Goal: Information Seeking & Learning: Learn about a topic

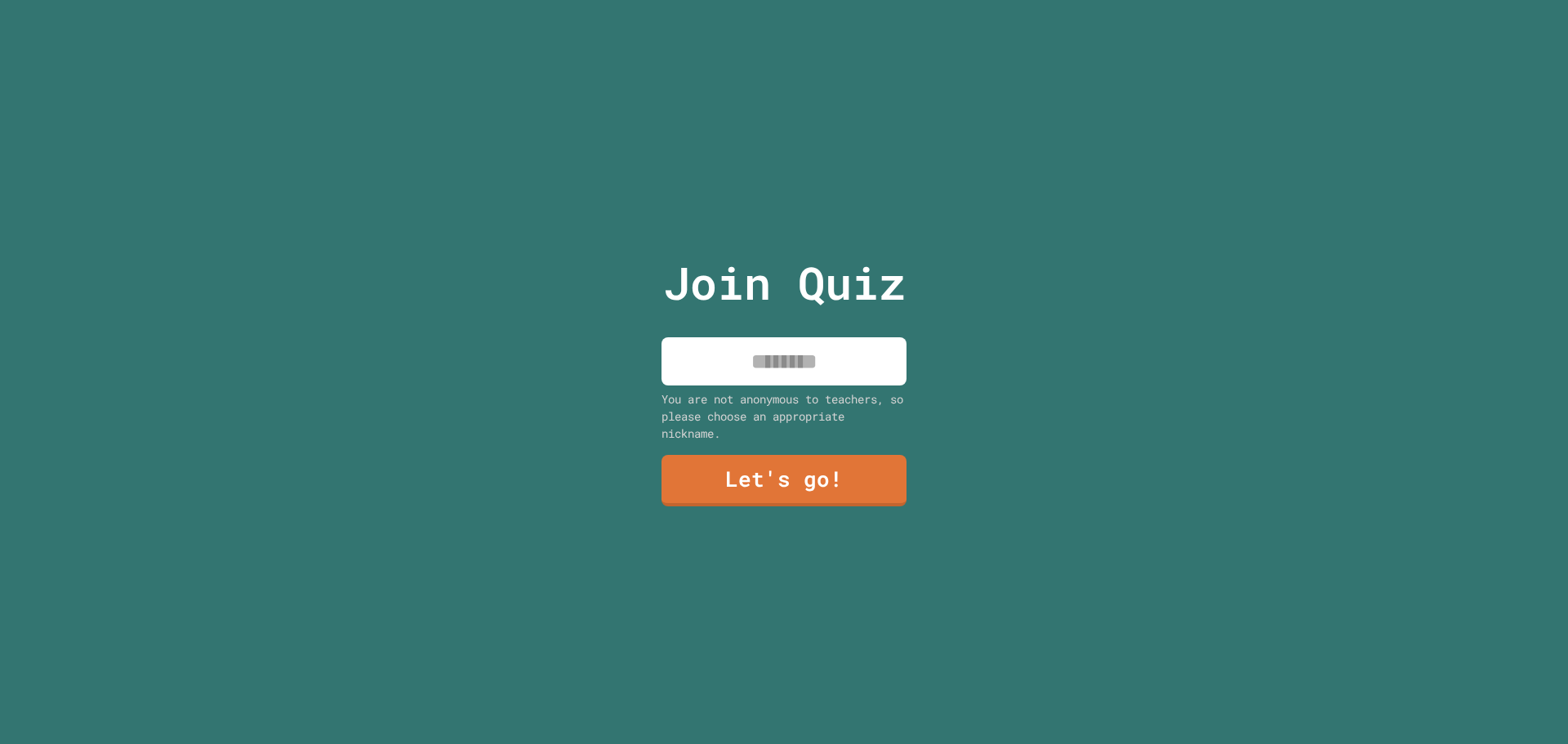
click at [716, 347] on input at bounding box center [784, 361] width 245 height 48
type input "******"
click at [769, 480] on link "Let's go!" at bounding box center [784, 479] width 236 height 54
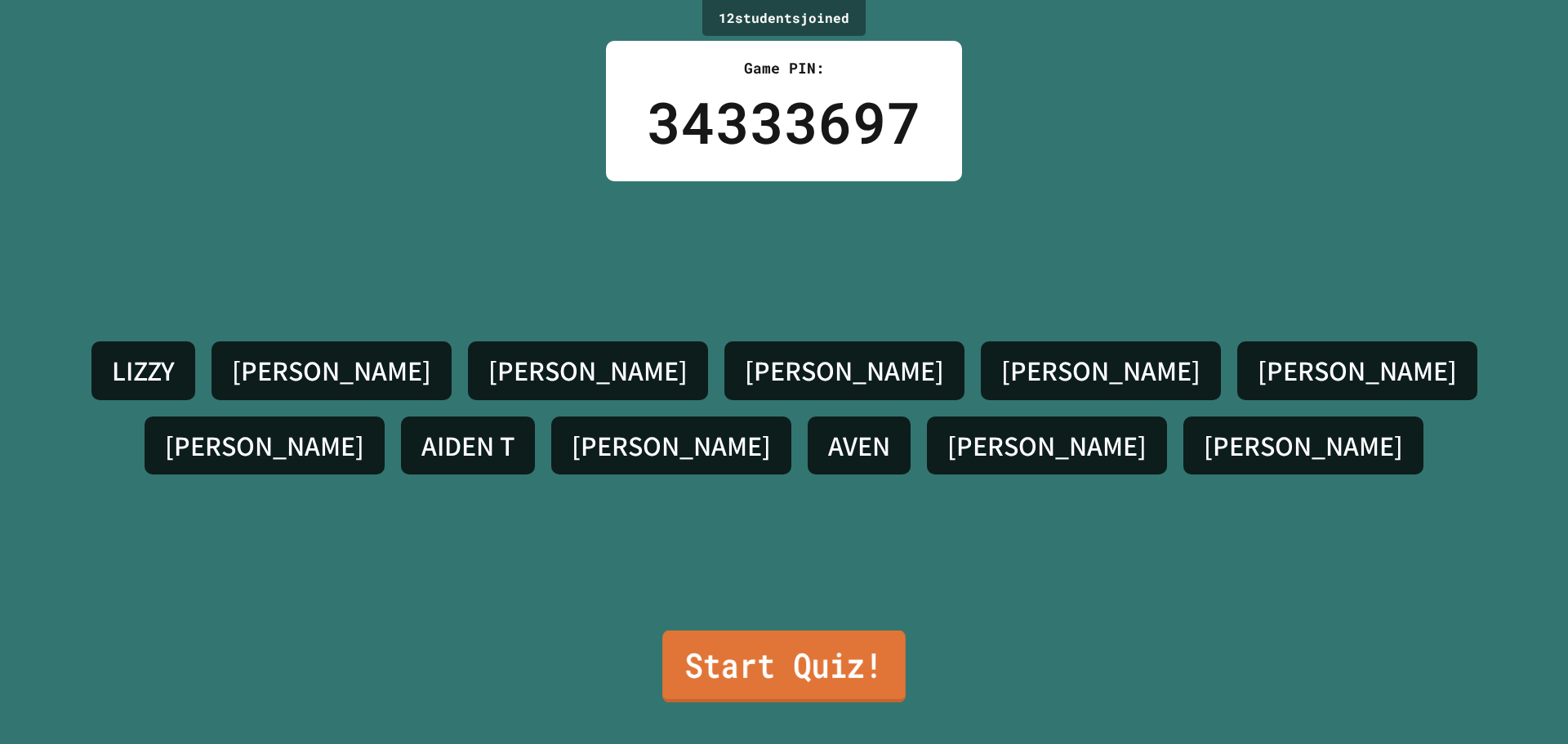
click at [737, 661] on link "Start Quiz!" at bounding box center [784, 666] width 243 height 72
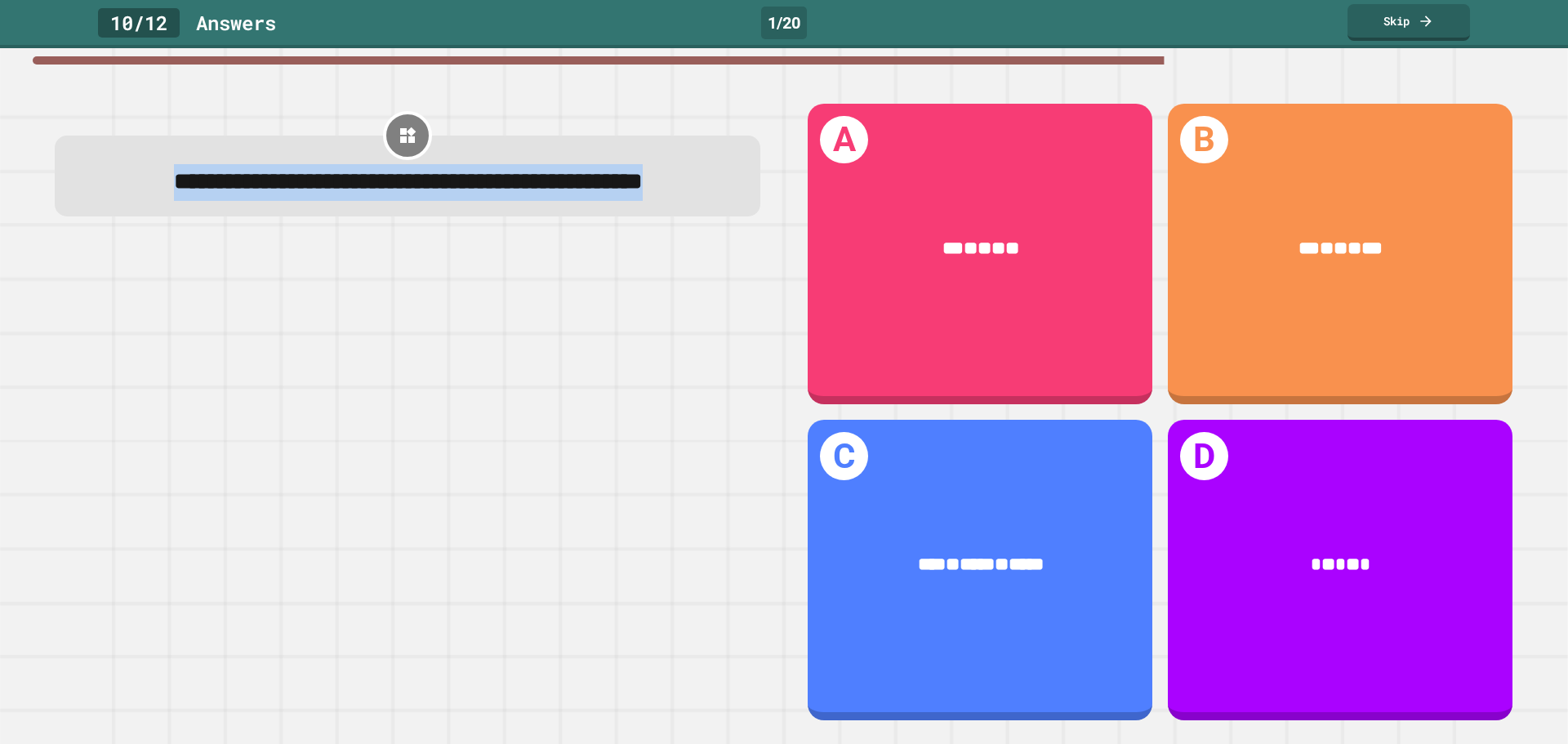
drag, startPoint x: 93, startPoint y: 190, endPoint x: 480, endPoint y: 235, distance: 389.6
click at [480, 200] on div "**********" at bounding box center [408, 182] width 648 height 36
copy span "**********"
click at [481, 200] on div "**********" at bounding box center [408, 182] width 648 height 36
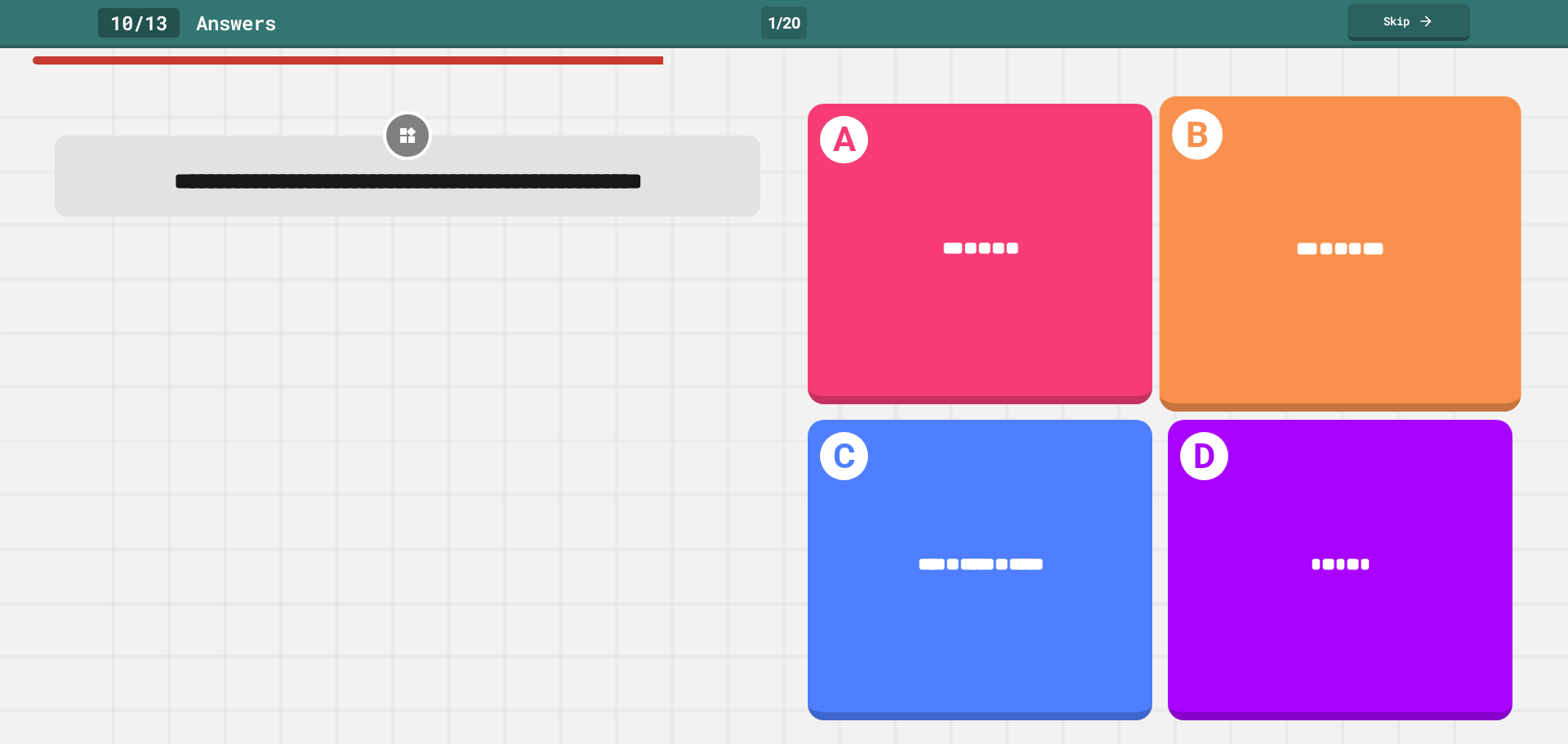
click at [1246, 234] on div "*** * ** * ***" at bounding box center [1341, 249] width 285 height 30
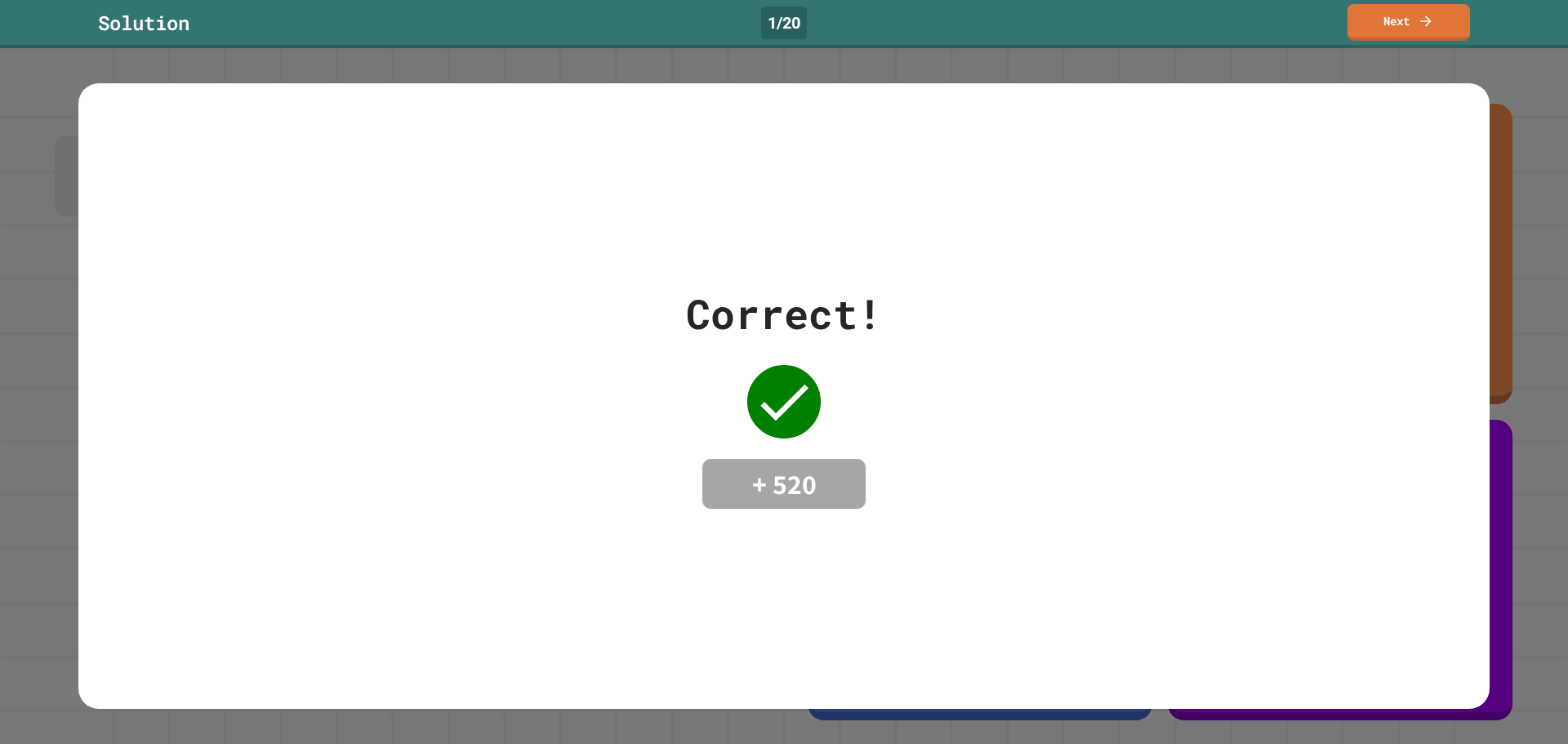
click at [1194, 190] on div "Correct! + 520" at bounding box center [784, 396] width 1411 height 626
click at [1381, 18] on link "Next" at bounding box center [1408, 20] width 111 height 39
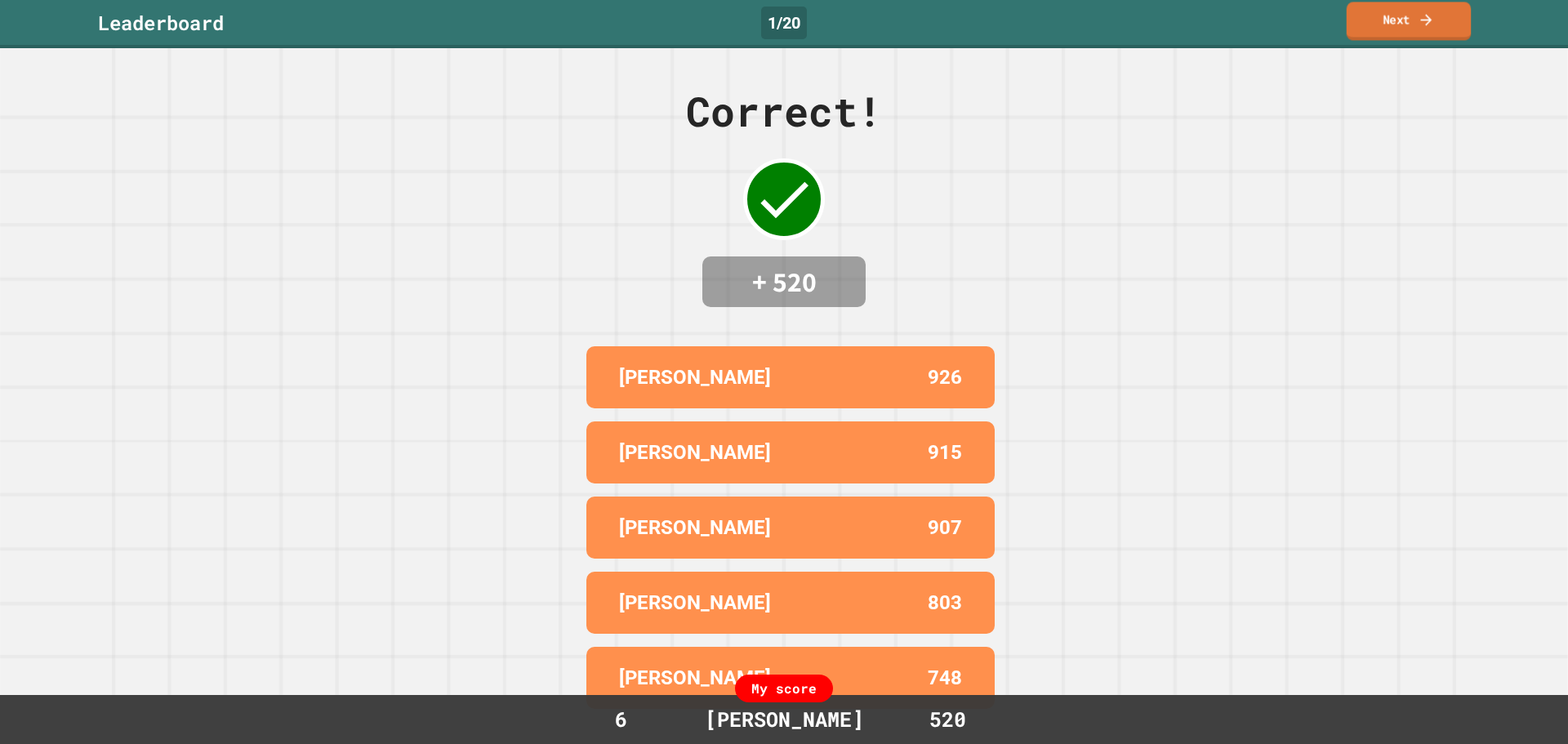
click at [1375, 21] on link "Next" at bounding box center [1409, 21] width 125 height 39
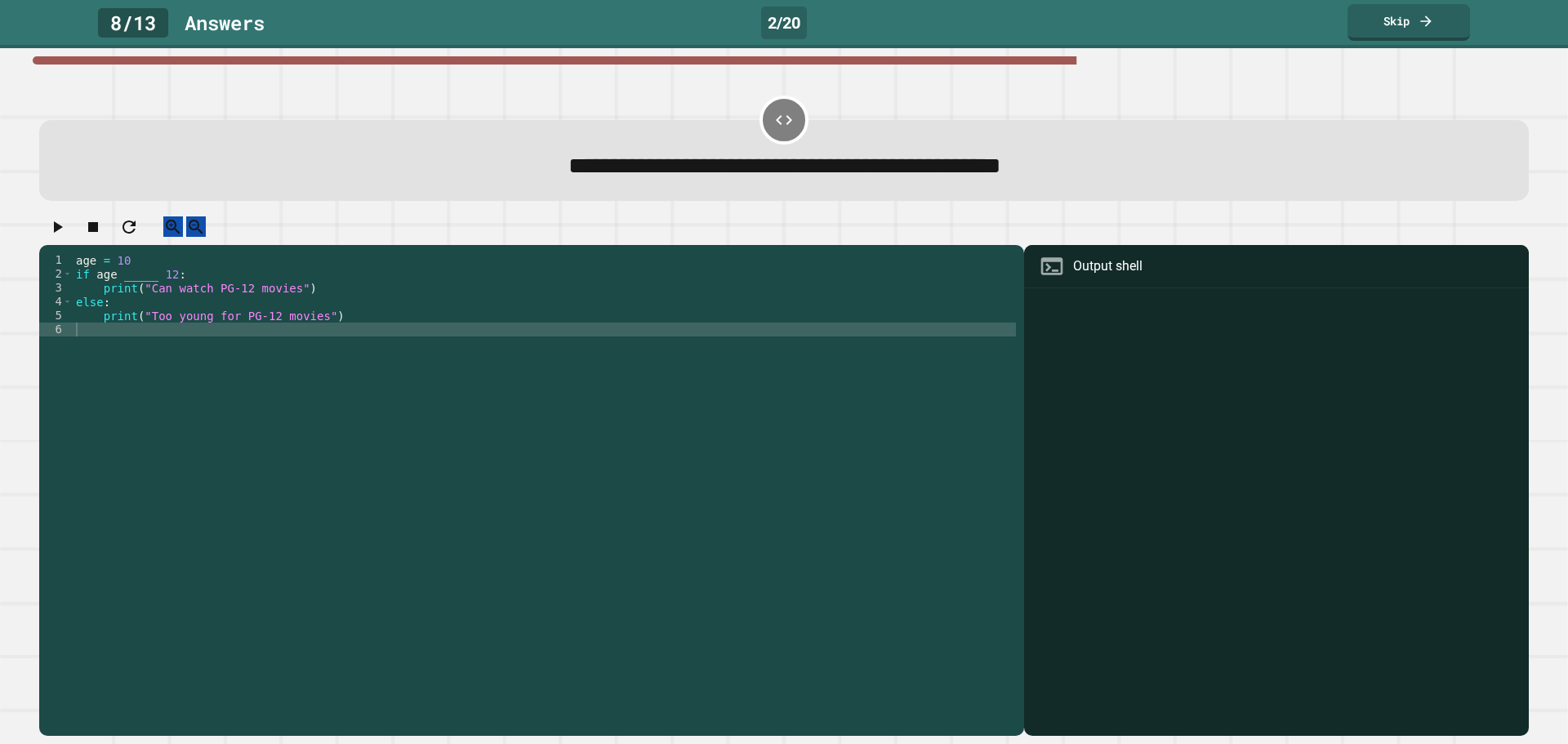
click at [150, 292] on div "age = [DEMOGRAPHIC_DATA] if age _____ [DEMOGRAPHIC_DATA] : print ( "Can watch P…" at bounding box center [544, 475] width 943 height 444
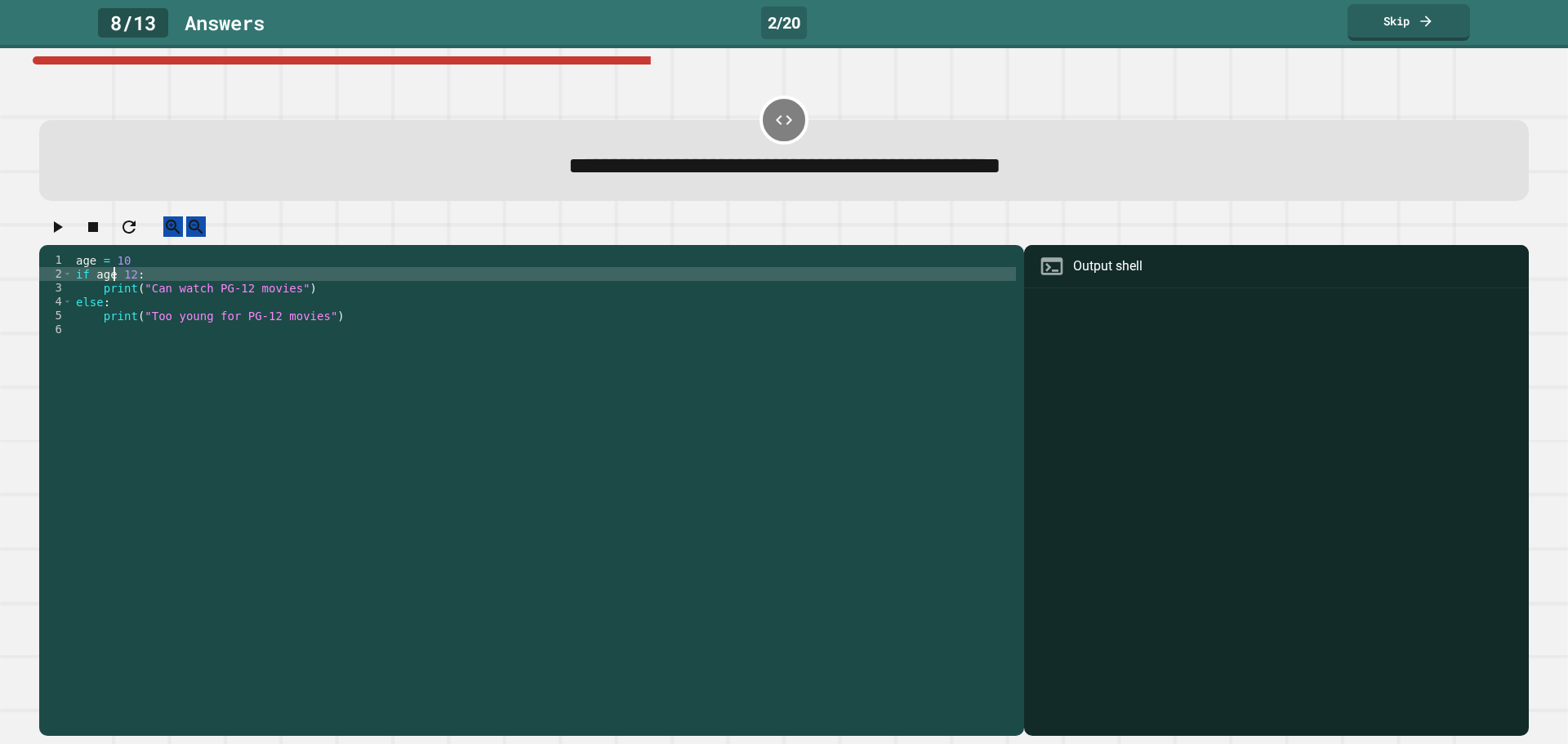
click at [129, 288] on div "age = [DEMOGRAPHIC_DATA] if age [DEMOGRAPHIC_DATA] : print ( "Can watch PG-12 m…" at bounding box center [544, 475] width 943 height 444
click at [136, 287] on div "age = [DEMOGRAPHIC_DATA] if age [DEMOGRAPHIC_DATA] : print ( "Can watch PG-12 m…" at bounding box center [544, 475] width 943 height 444
type textarea "**********"
click at [61, 236] on icon "button" at bounding box center [57, 227] width 20 height 20
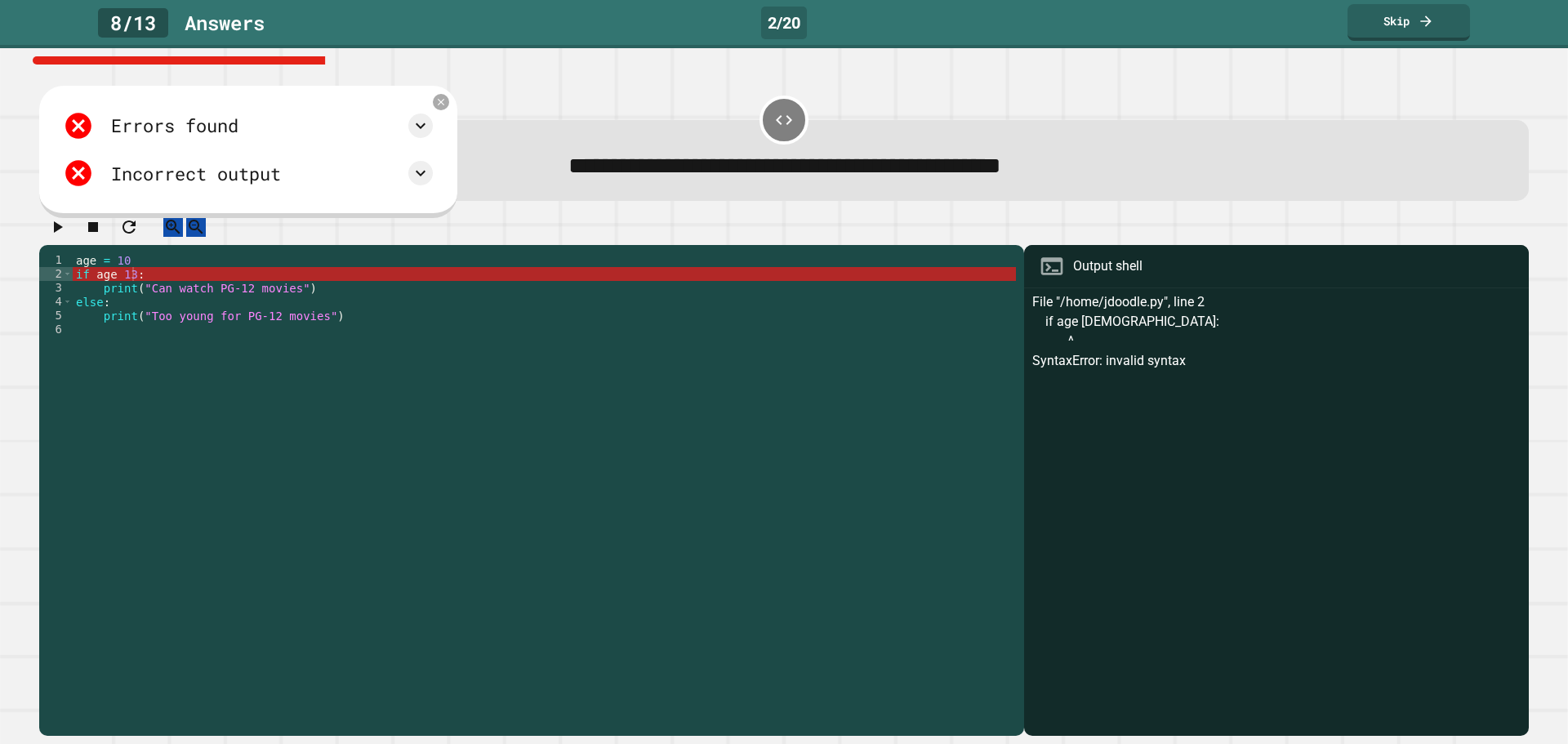
click at [136, 233] on icon "button" at bounding box center [129, 227] width 13 height 13
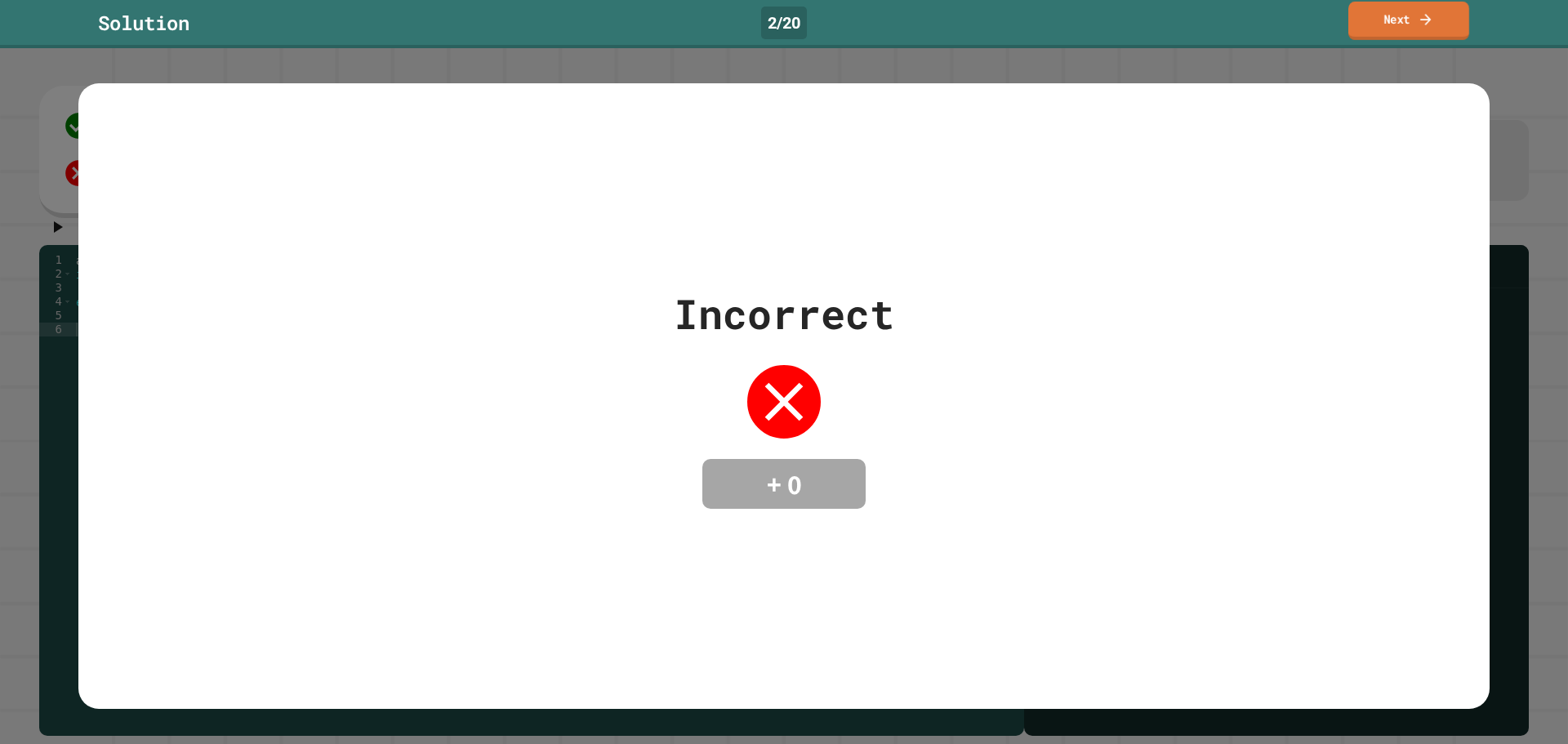
click at [1363, 21] on link "Next" at bounding box center [1408, 21] width 121 height 39
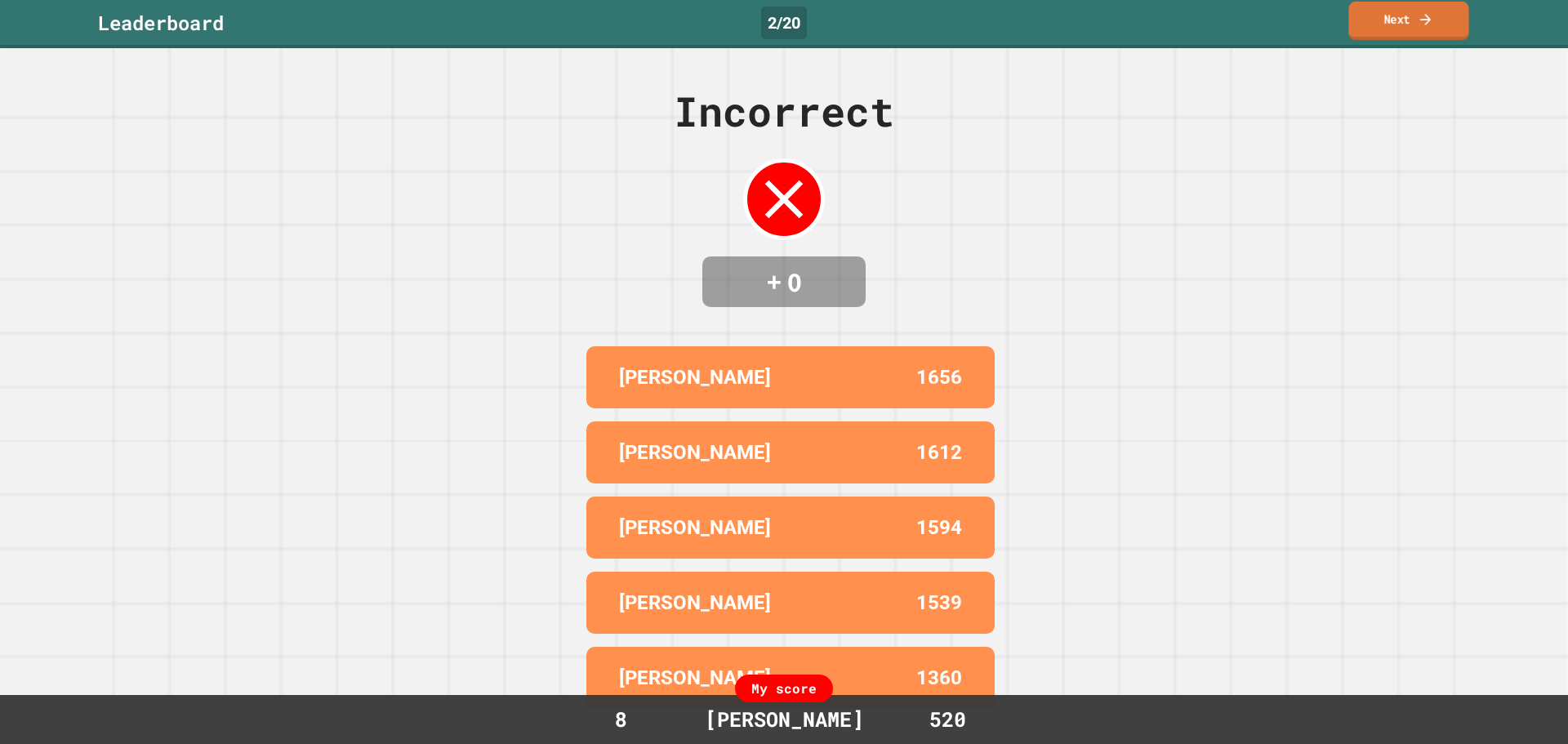
click at [1360, 19] on link "Next" at bounding box center [1408, 21] width 120 height 39
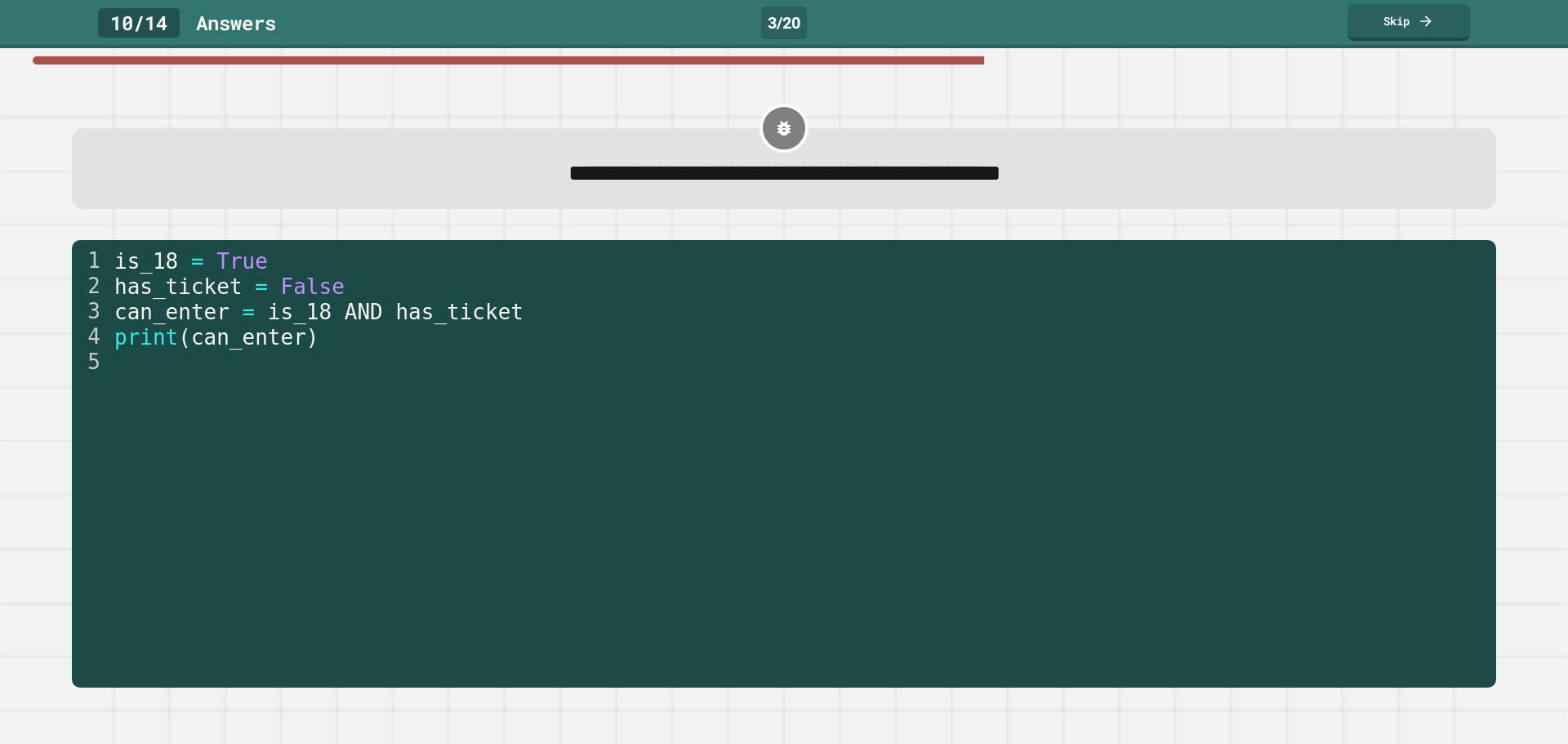
click at [761, 129] on div at bounding box center [784, 128] width 49 height 49
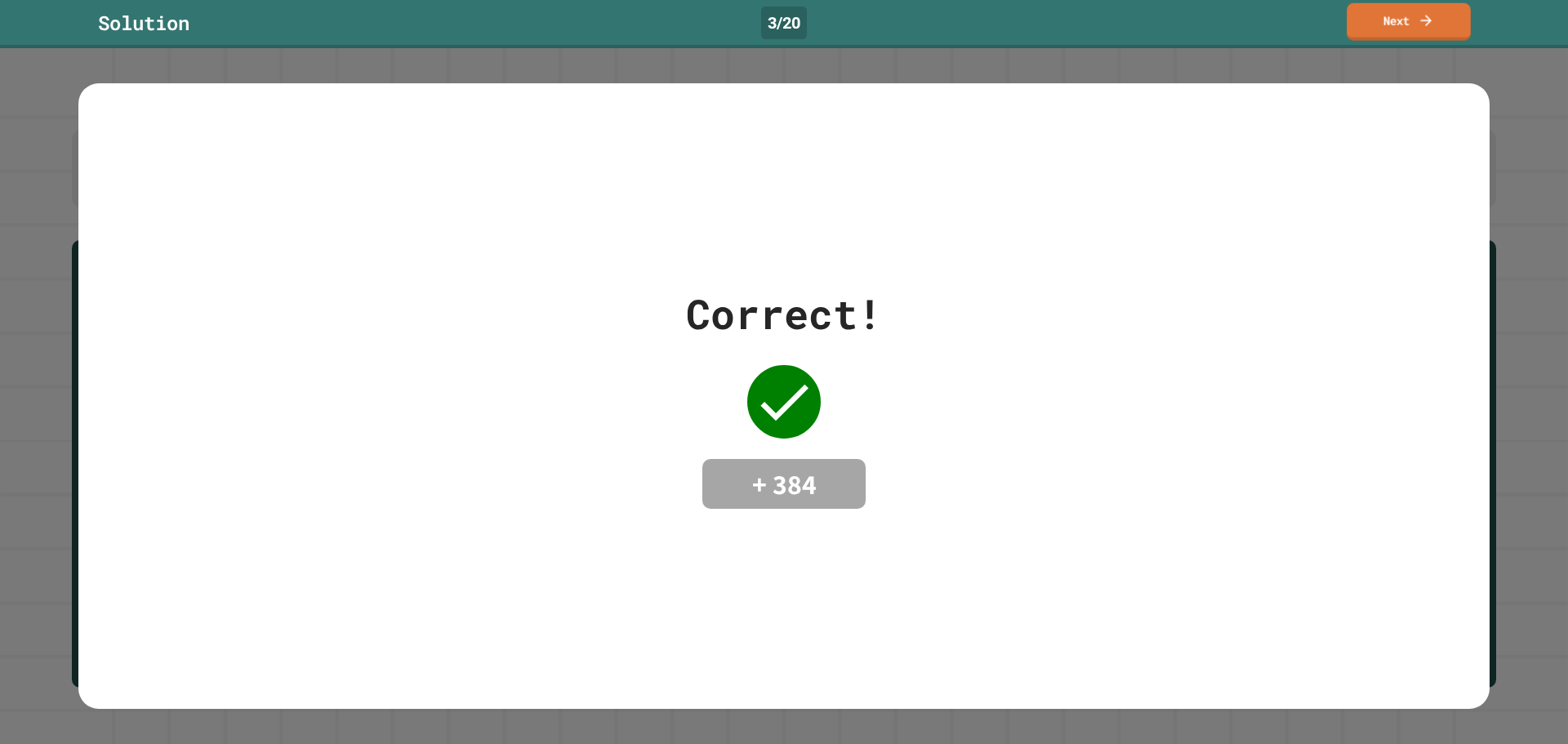
click at [1426, 15] on icon at bounding box center [1425, 21] width 11 height 12
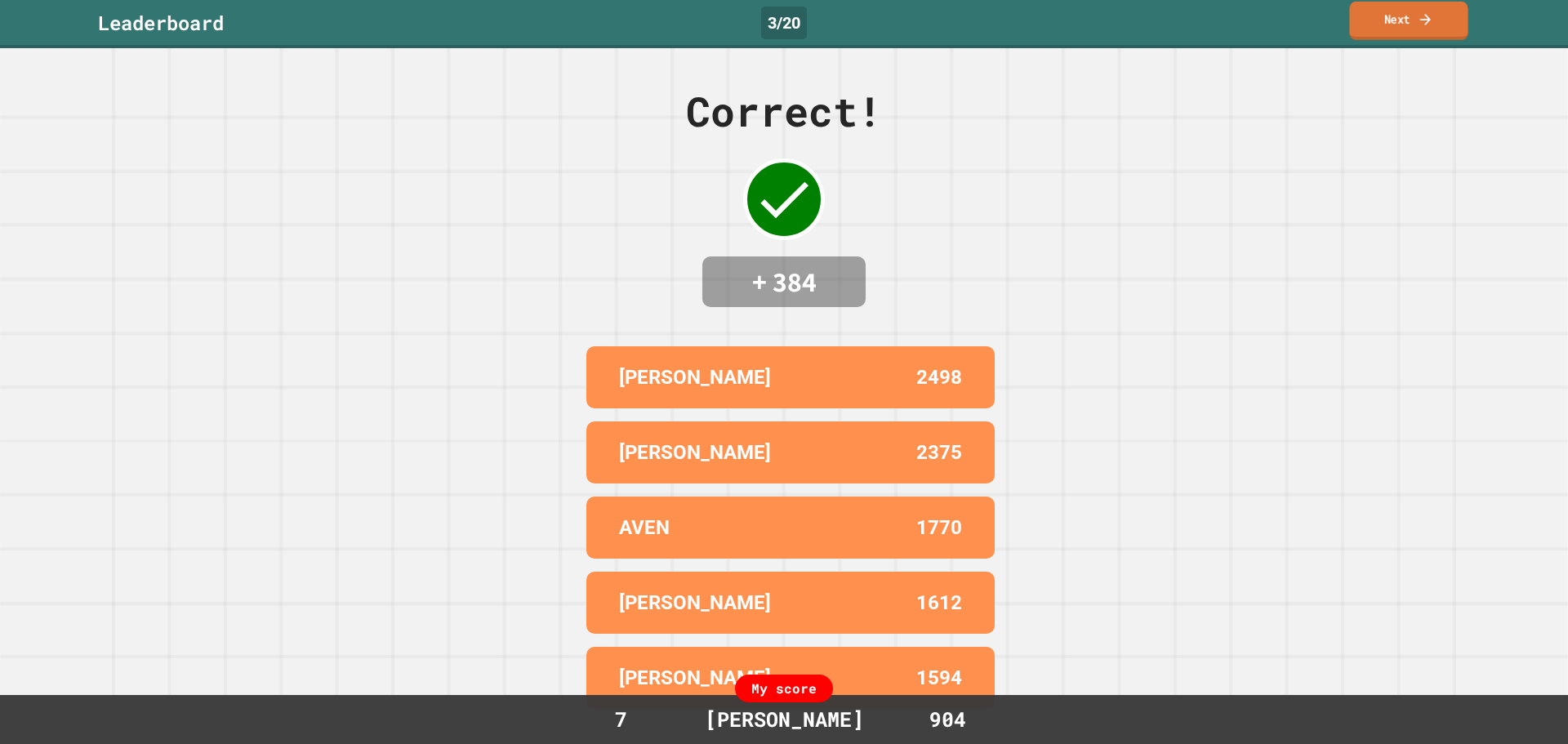
click at [1402, 13] on link "Next" at bounding box center [1408, 21] width 119 height 39
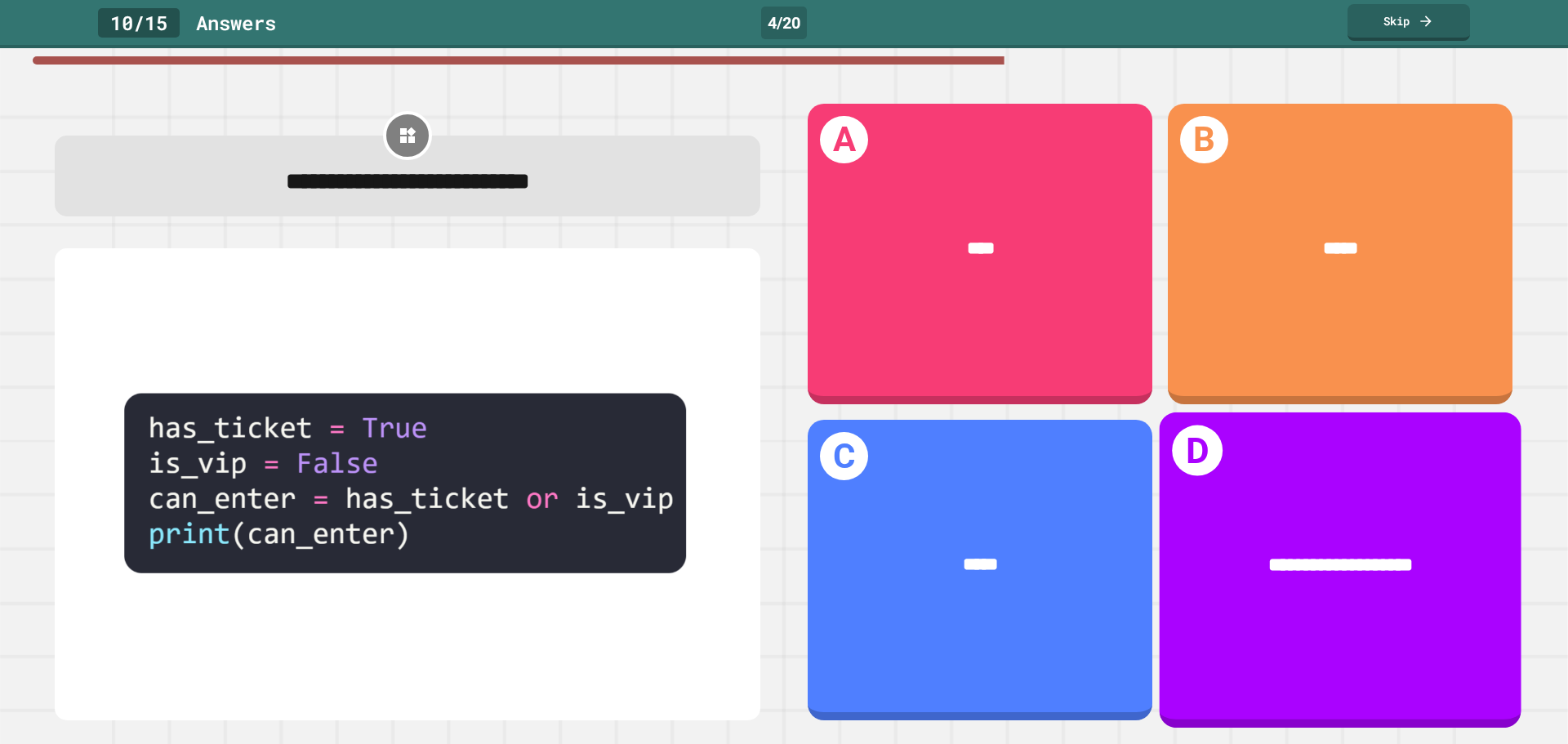
click at [1273, 555] on span "**********" at bounding box center [1340, 564] width 144 height 19
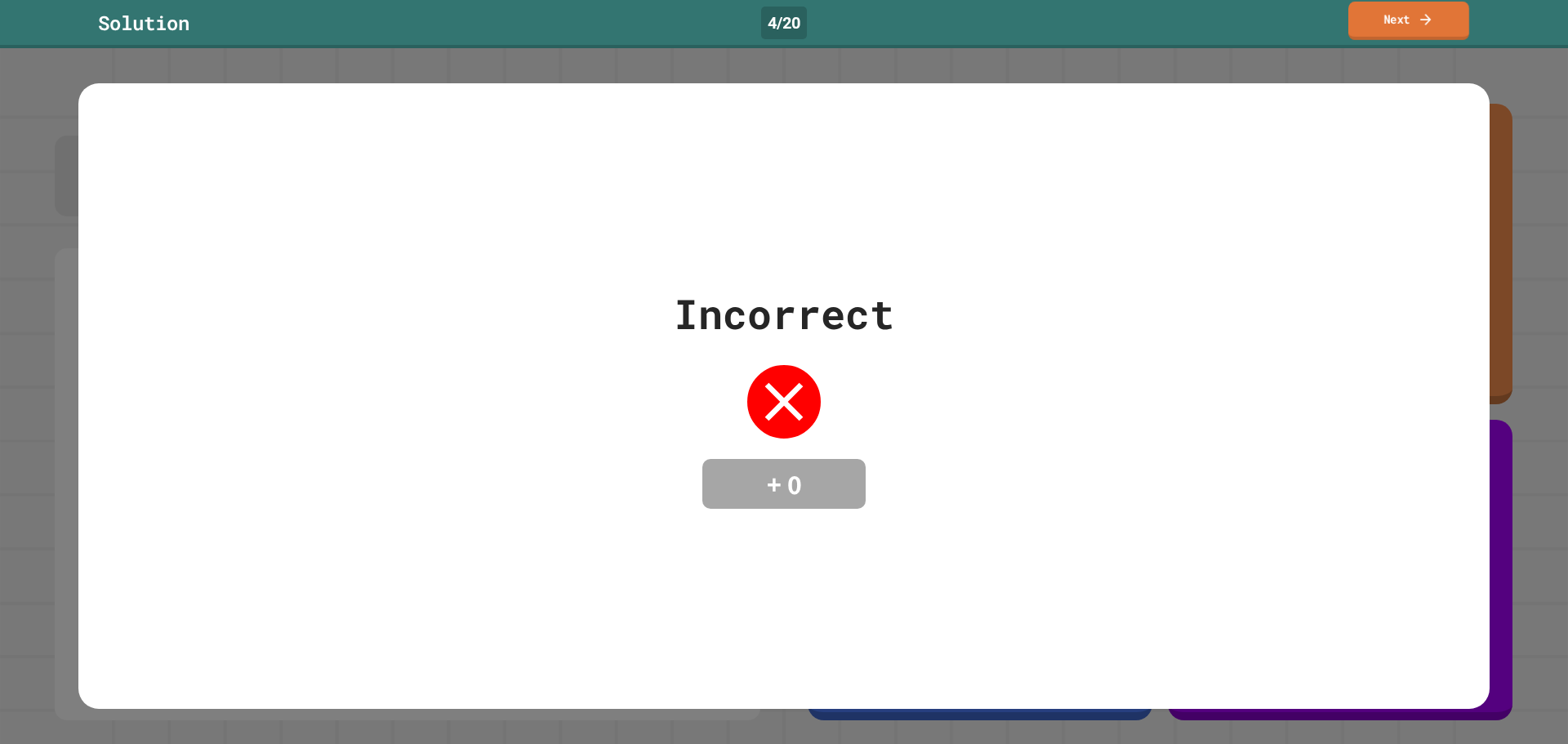
click at [1377, 21] on link "Next" at bounding box center [1408, 21] width 121 height 39
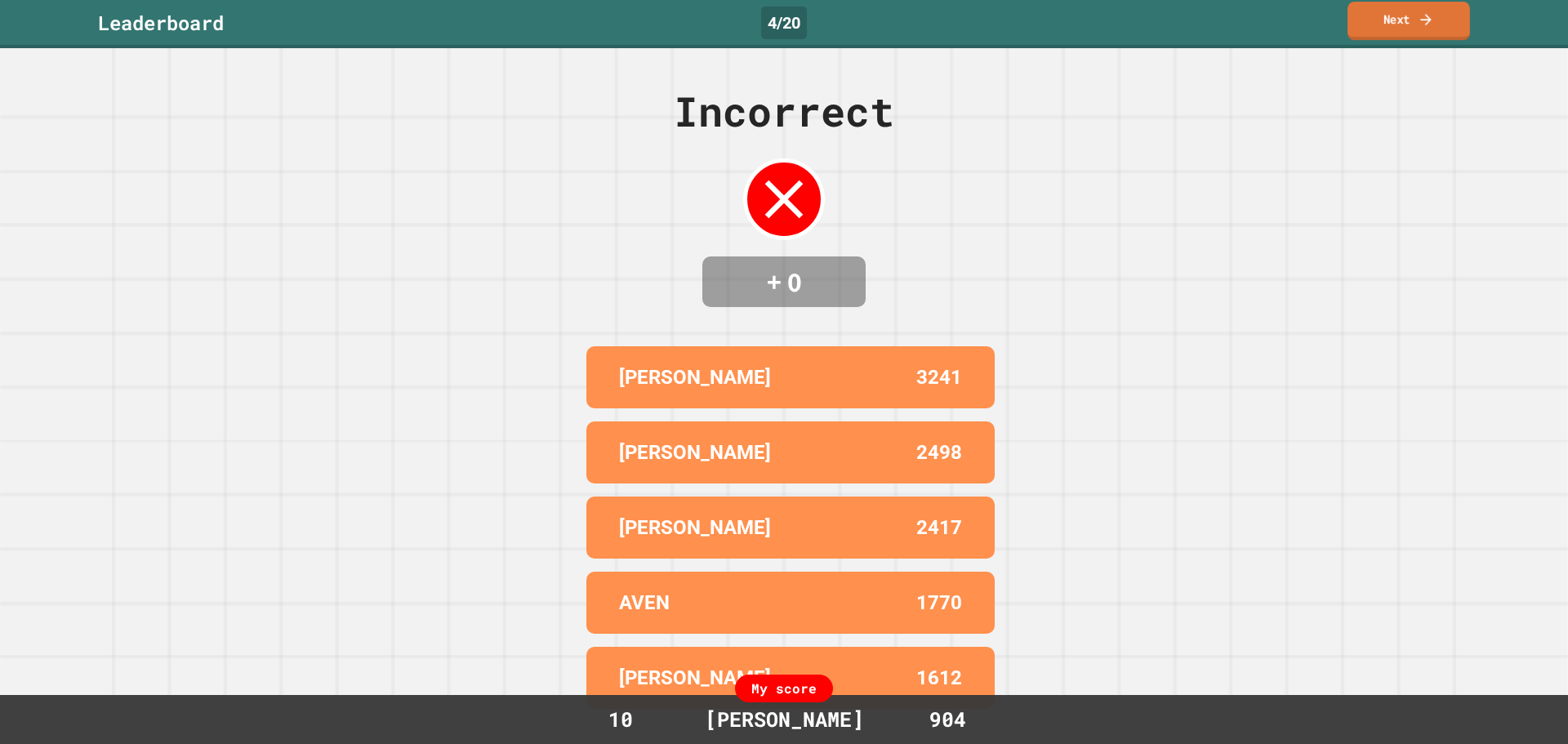
click at [1402, 18] on link "Next" at bounding box center [1408, 21] width 123 height 39
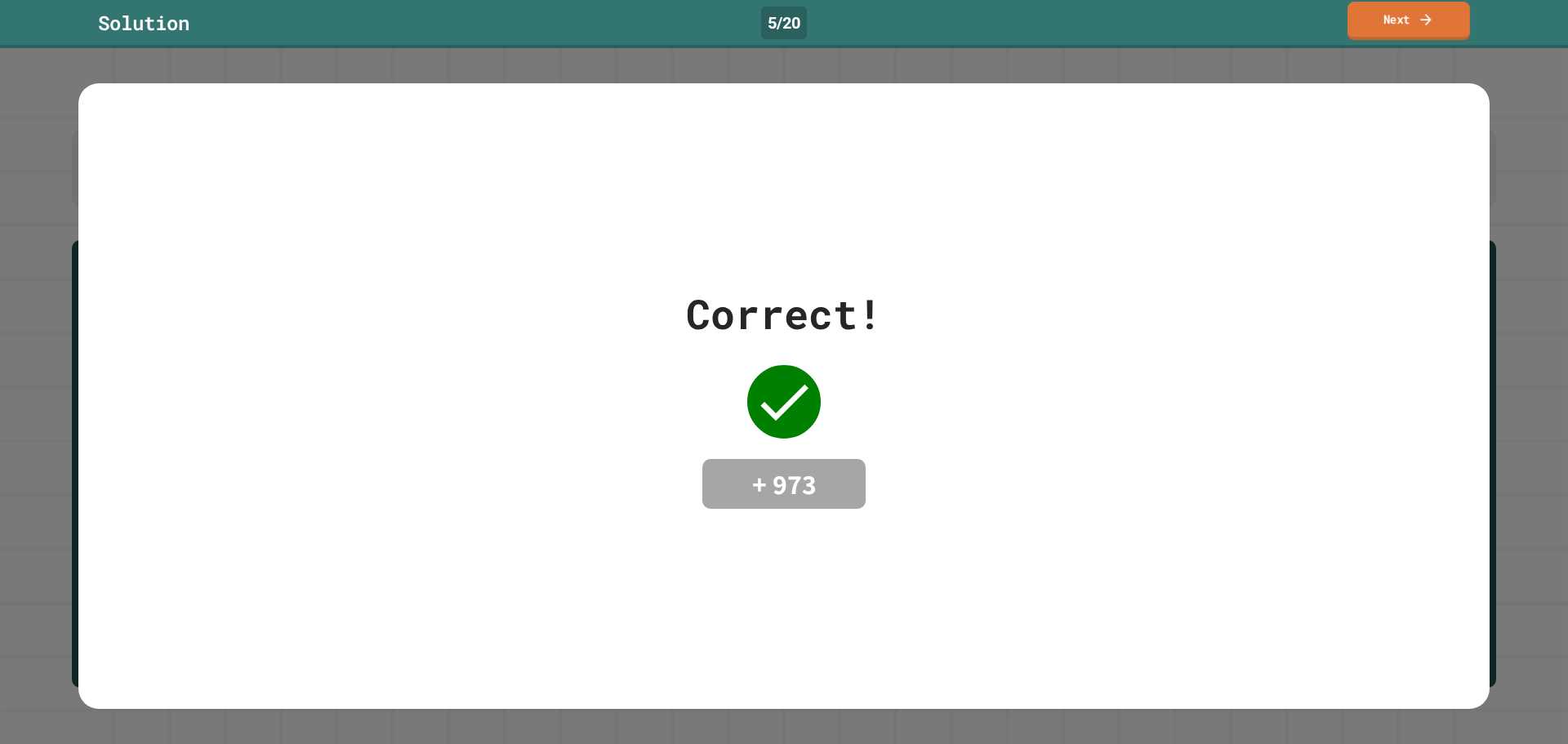
click at [1425, 17] on icon at bounding box center [1425, 19] width 16 height 17
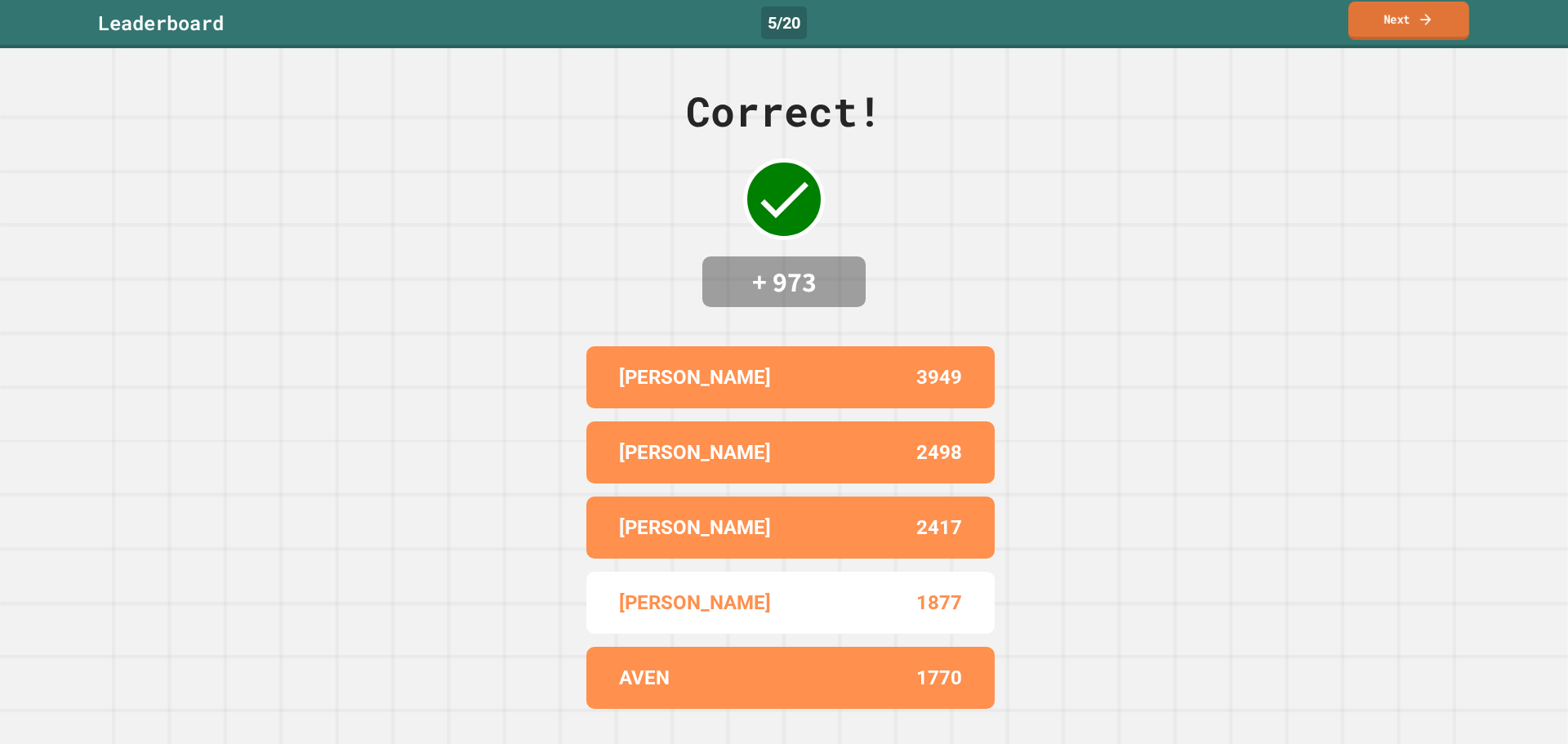
click at [1407, 28] on link "Next" at bounding box center [1408, 21] width 121 height 39
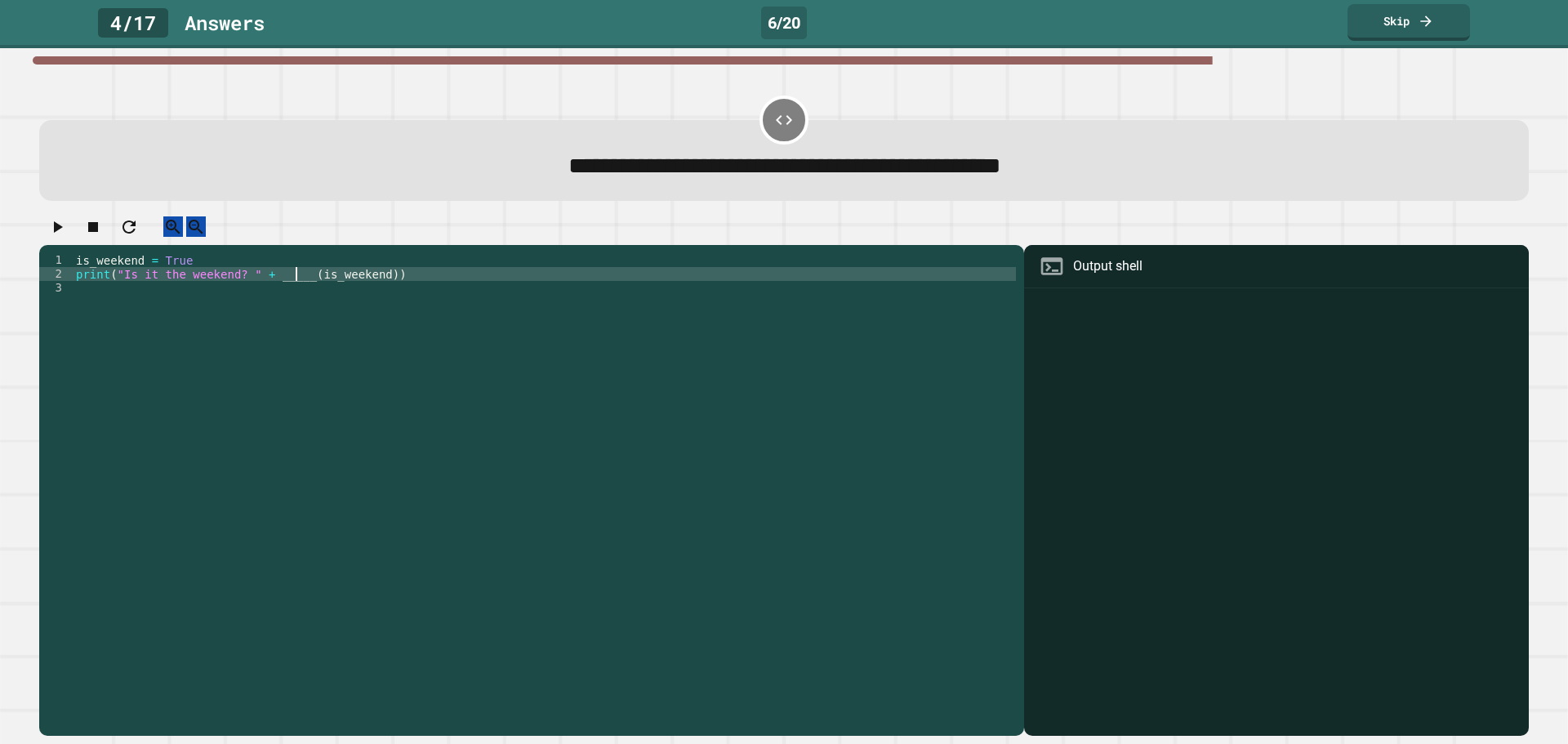
click at [295, 293] on div "is_weekend = True print ( "Is it the weekend? " + _____ ( is_weekend ))" at bounding box center [544, 475] width 943 height 444
type textarea "**********"
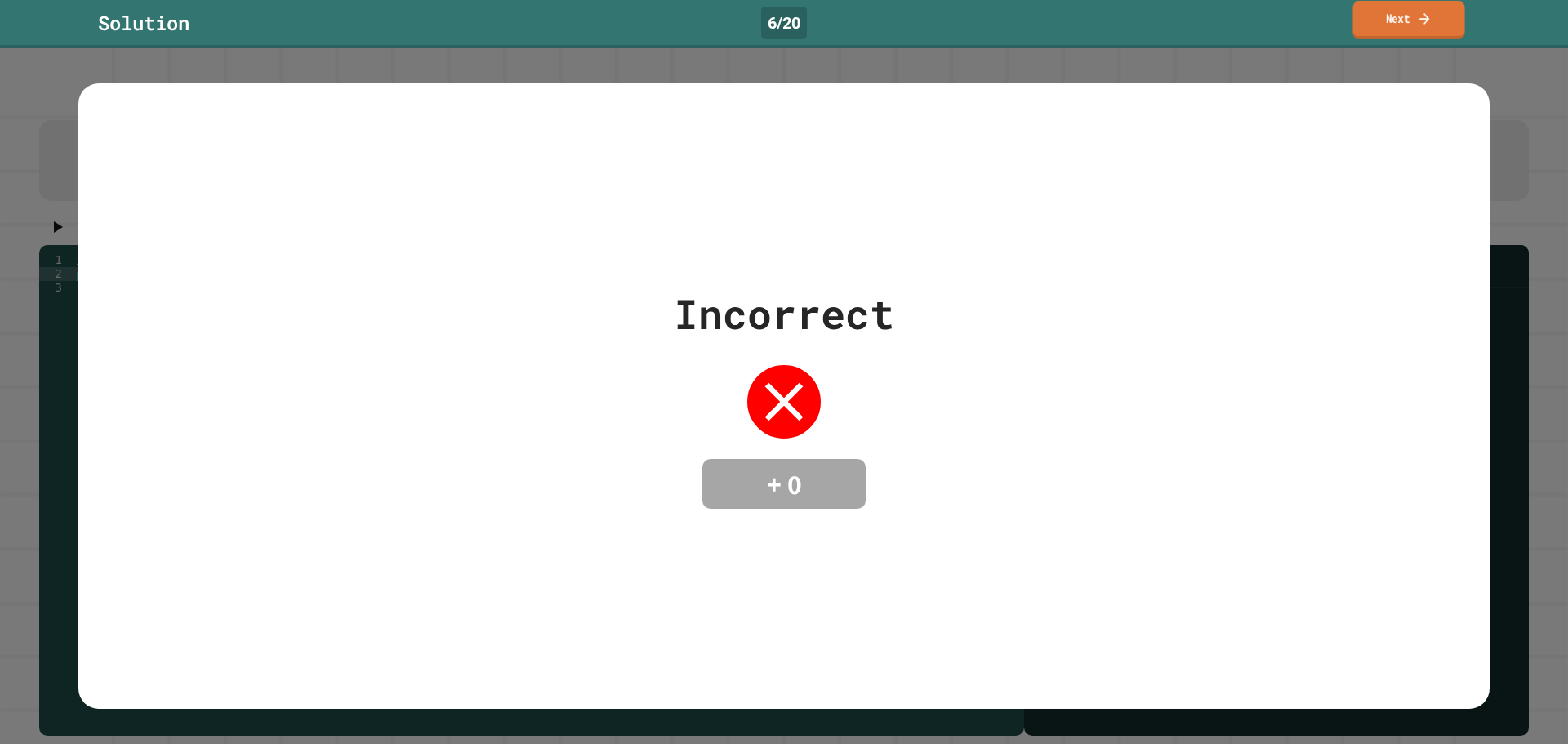
click at [1404, 22] on link "Next" at bounding box center [1408, 20] width 112 height 39
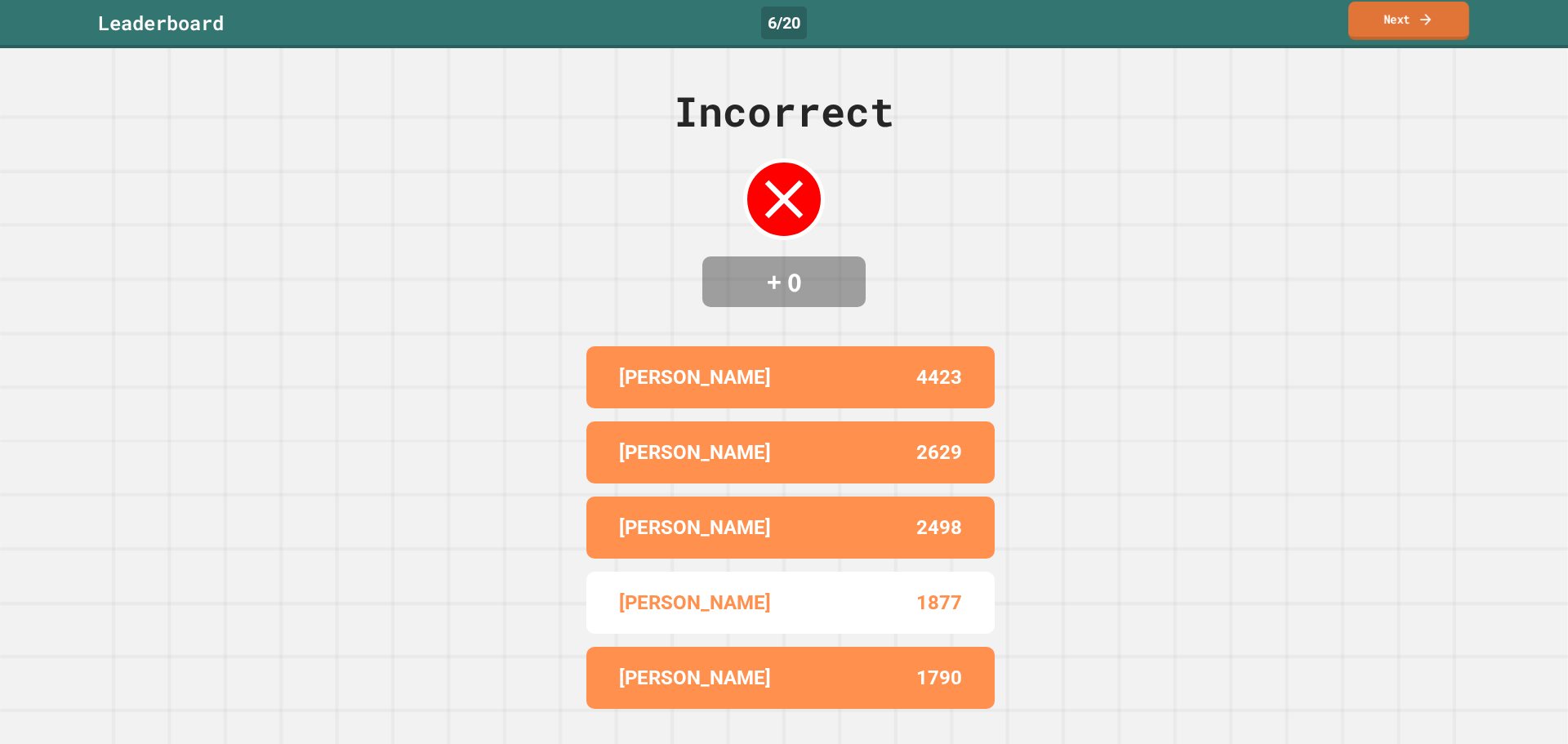
click at [1416, 12] on link "Next" at bounding box center [1408, 21] width 121 height 39
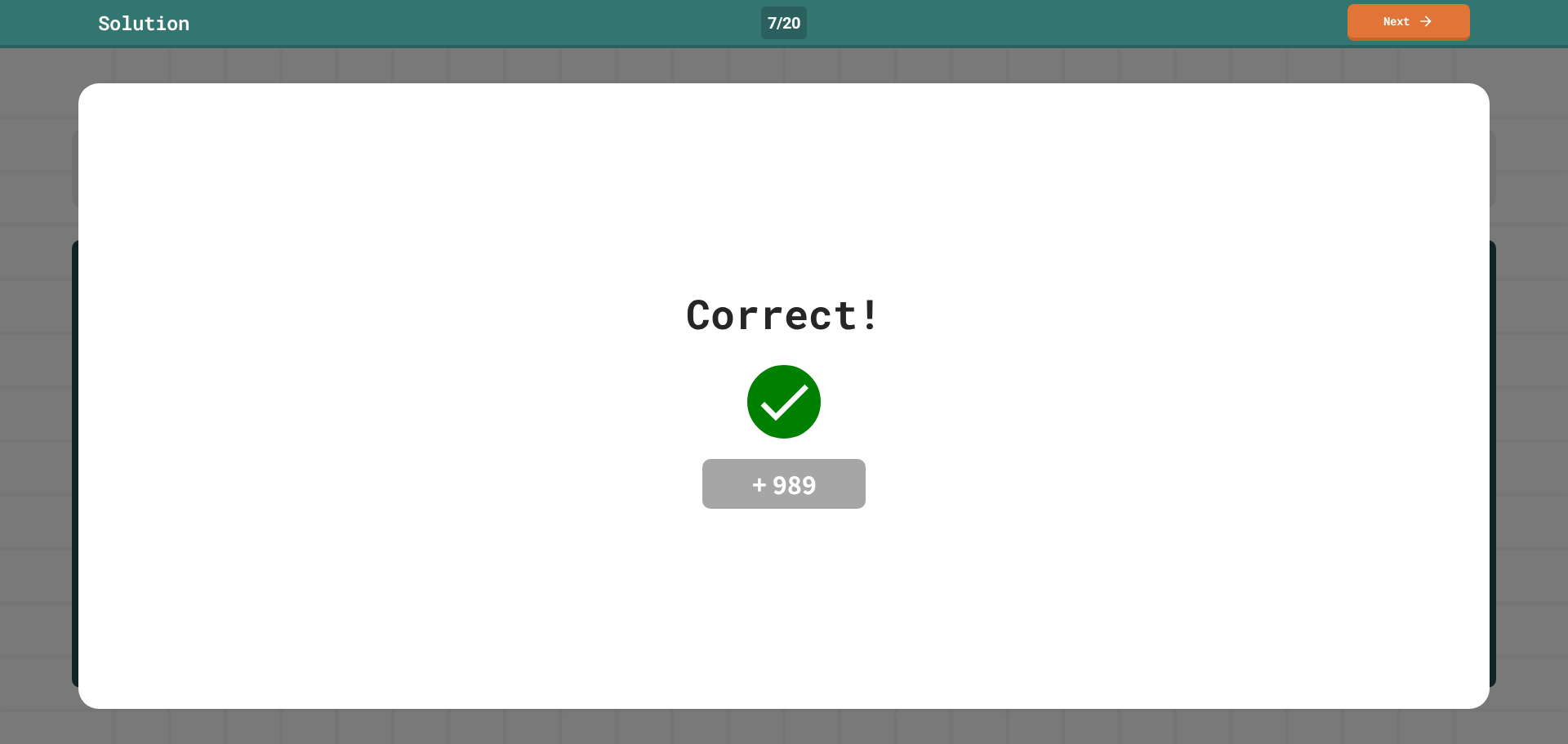
drag, startPoint x: 1194, startPoint y: 63, endPoint x: 1233, endPoint y: 41, distance: 44.8
click at [1224, 45] on div "**********" at bounding box center [784, 372] width 1568 height 744
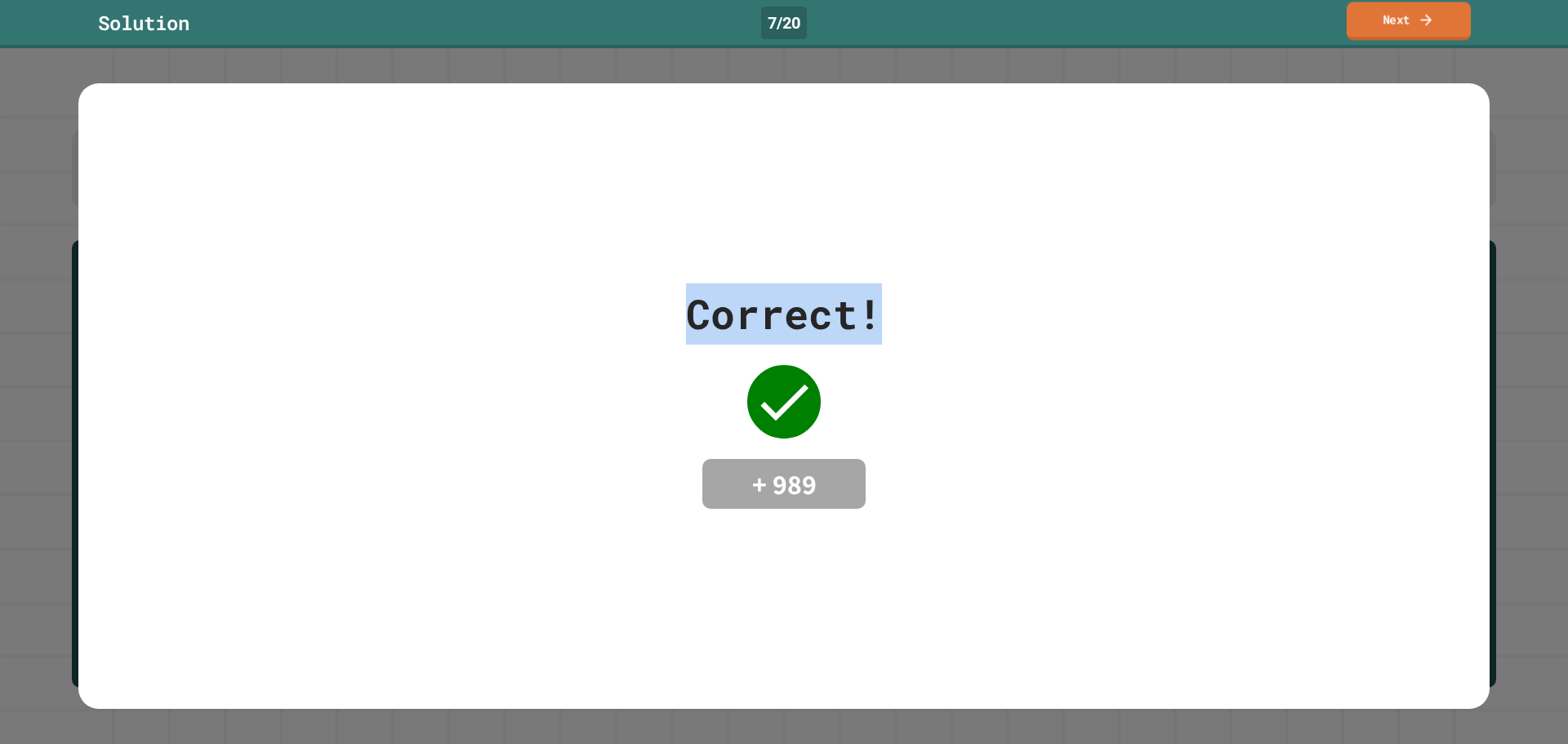
click at [1434, 12] on icon at bounding box center [1425, 19] width 16 height 17
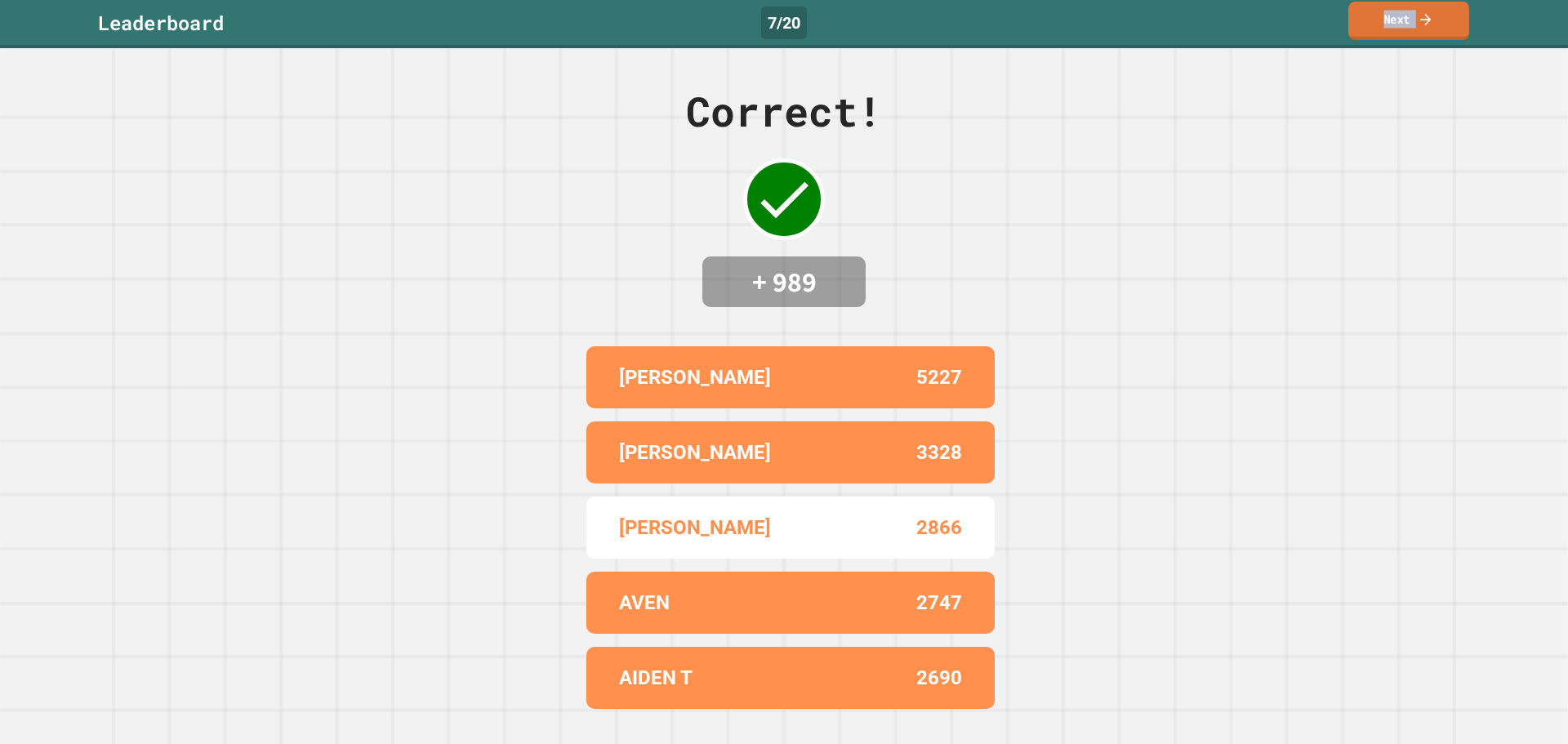
click at [1370, 21] on link "Next" at bounding box center [1408, 21] width 121 height 39
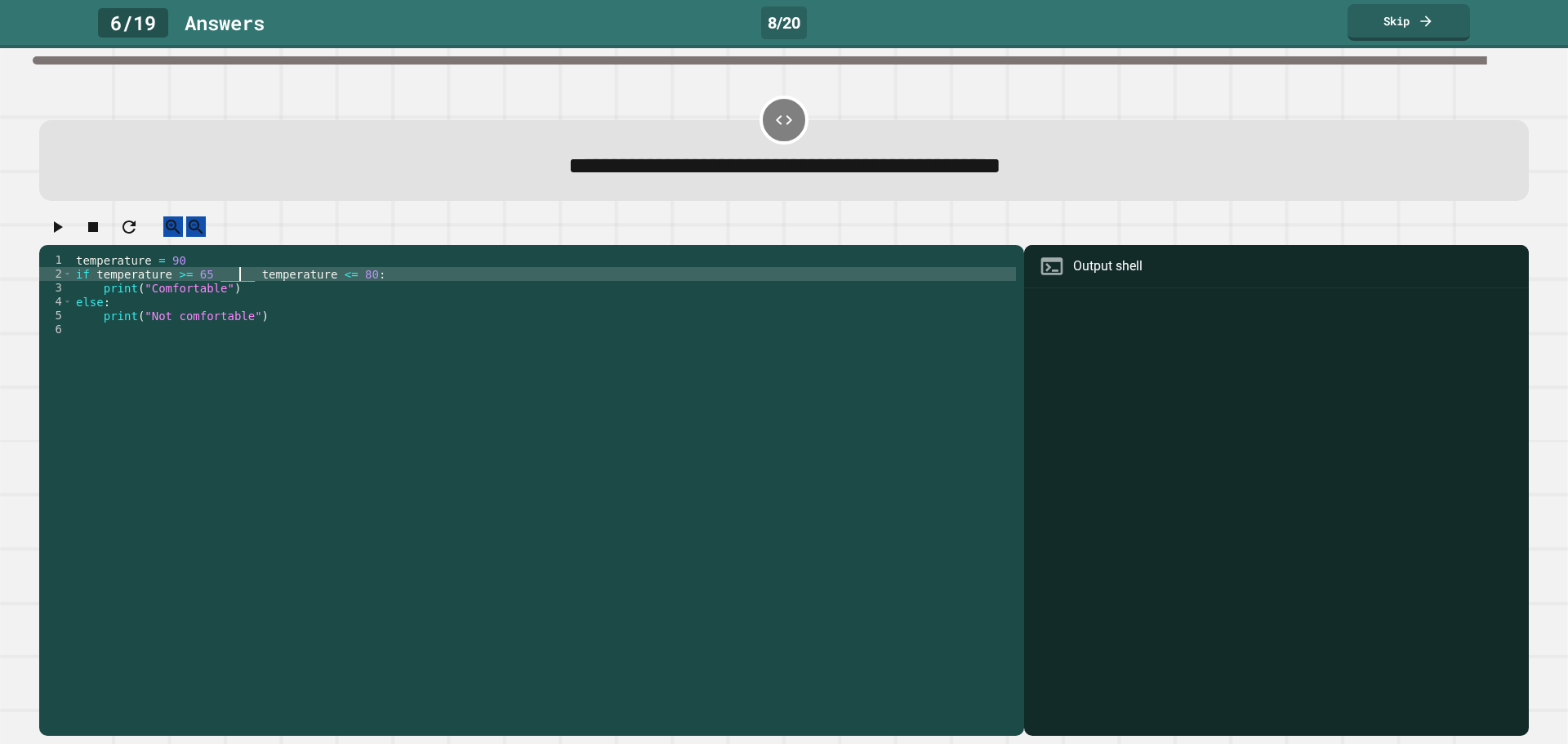
click at [239, 294] on div "temperature = 90 if temperature >= 65 _____ temperature <= 80 : print ( "Comfor…" at bounding box center [544, 475] width 943 height 444
type textarea "**********"
click at [1387, 11] on link "Skip" at bounding box center [1408, 21] width 121 height 39
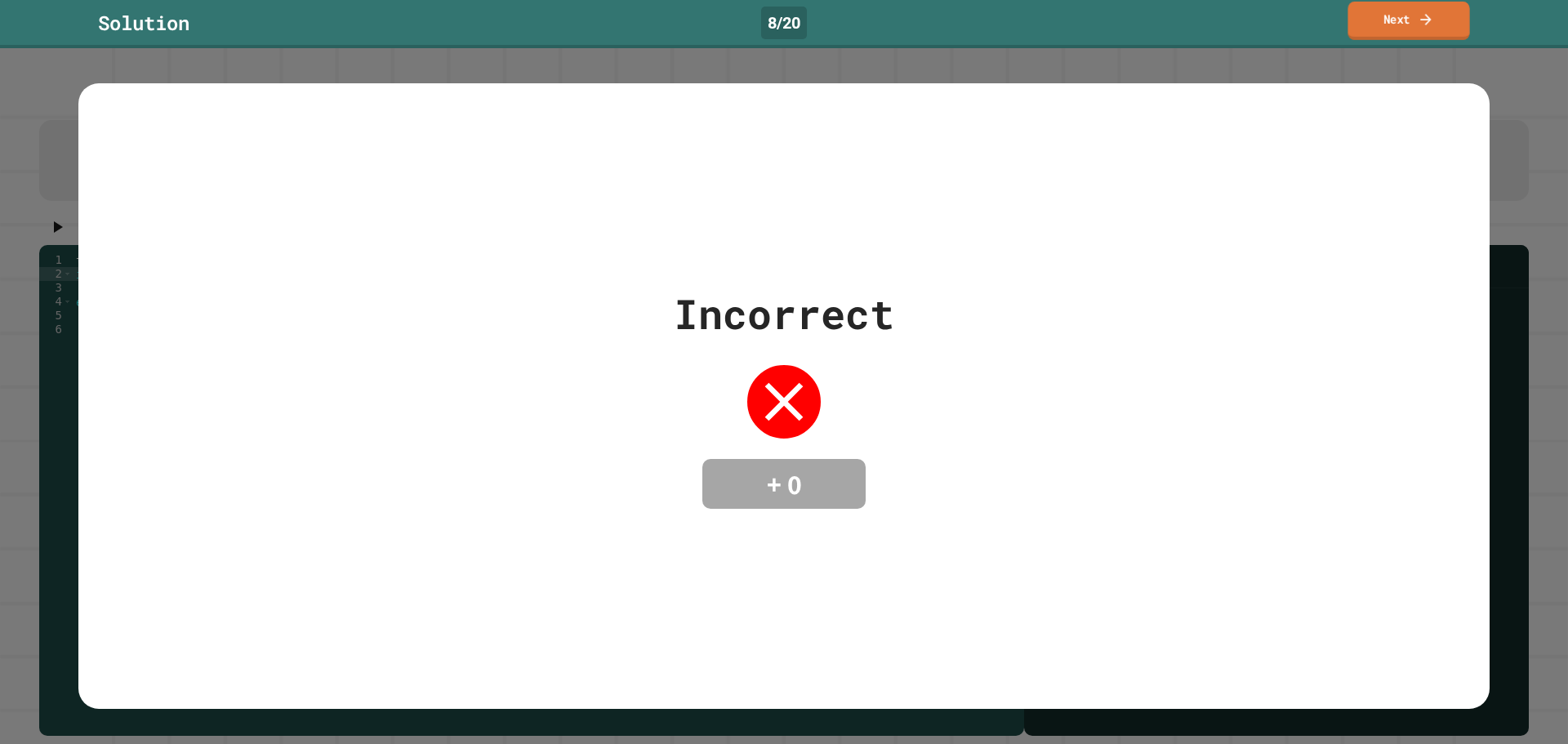
click at [1382, 12] on link "Next" at bounding box center [1408, 21] width 122 height 39
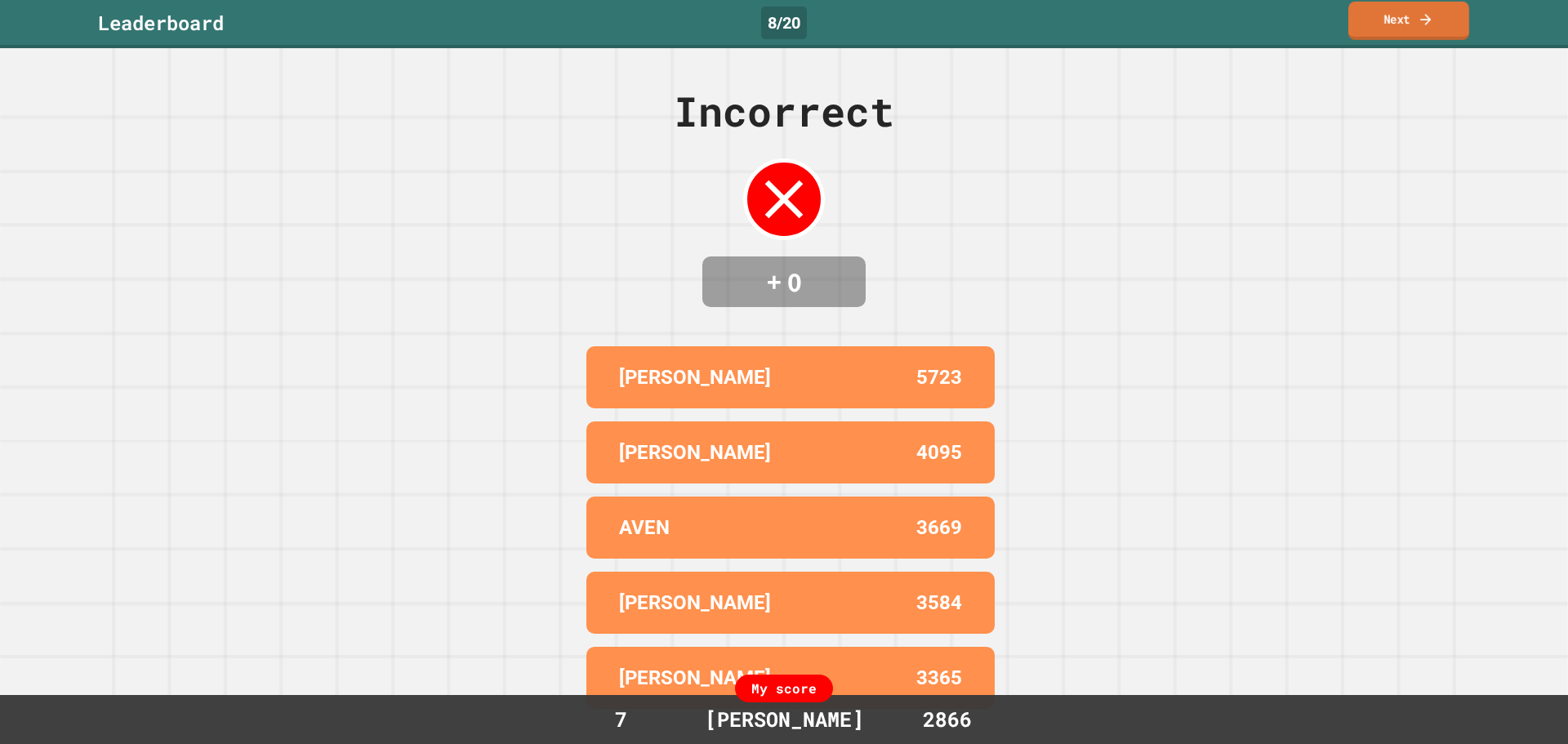
click at [1363, 7] on link "Next" at bounding box center [1408, 21] width 121 height 39
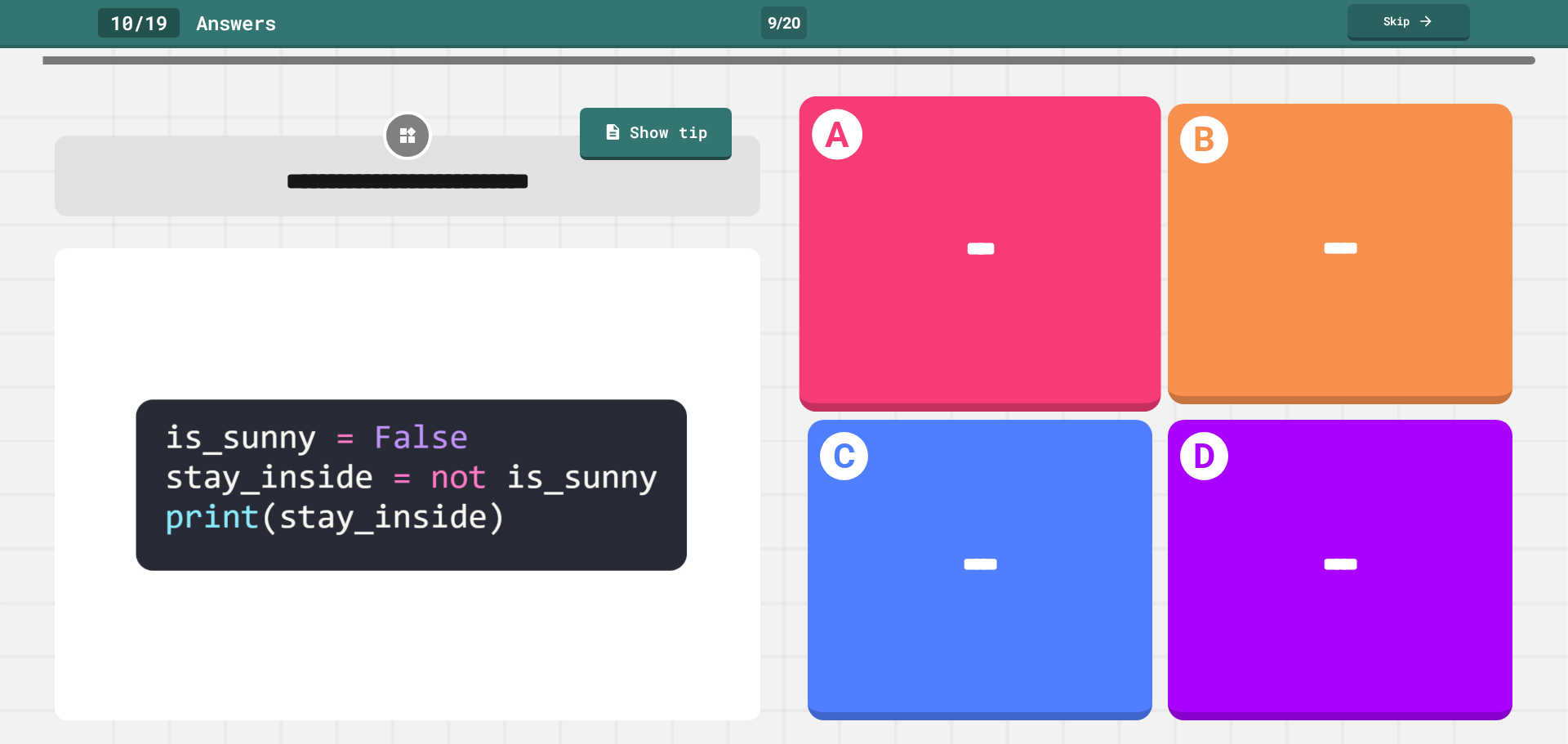
click at [829, 296] on div "****" at bounding box center [980, 250] width 362 height 105
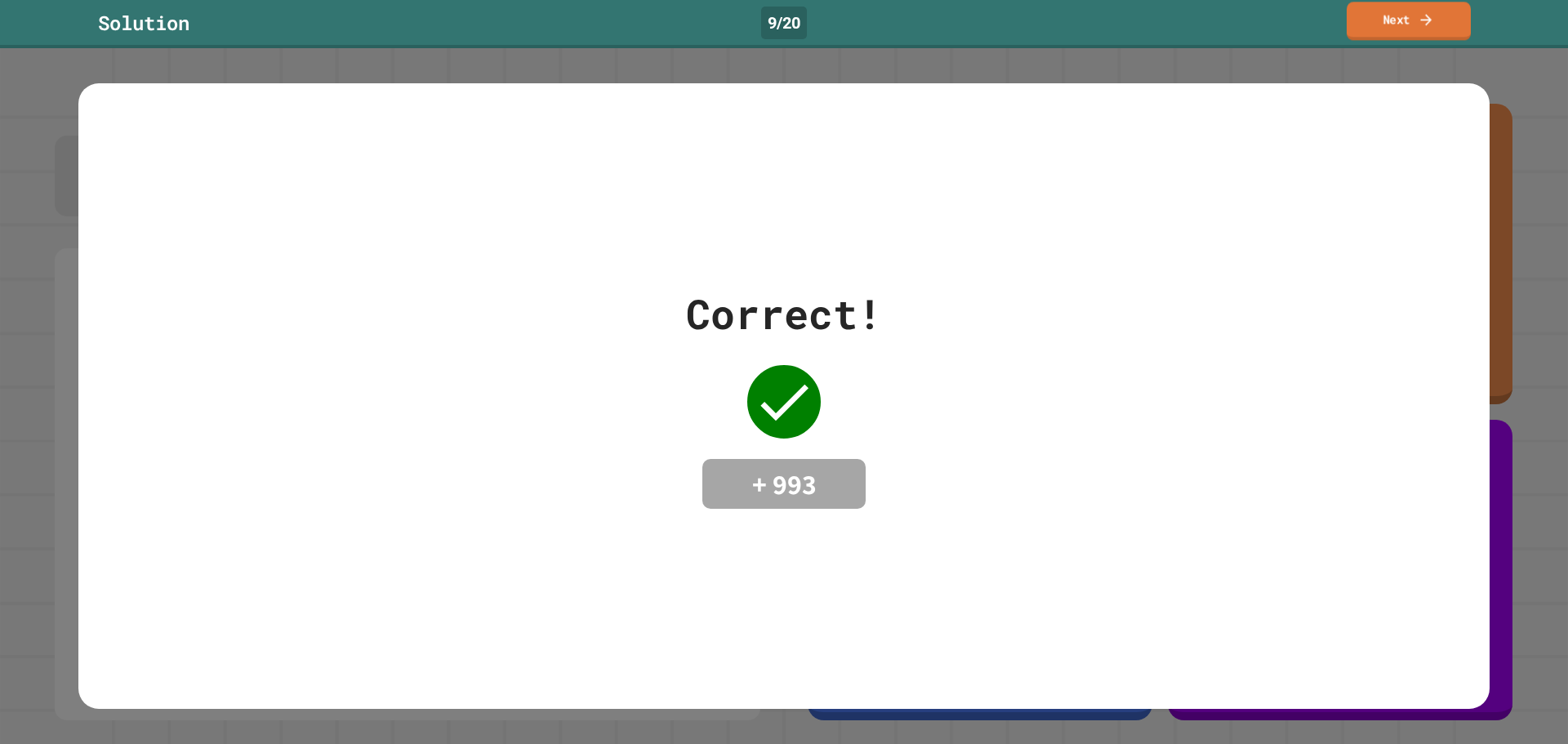
click at [1364, 10] on link "Next" at bounding box center [1408, 21] width 124 height 39
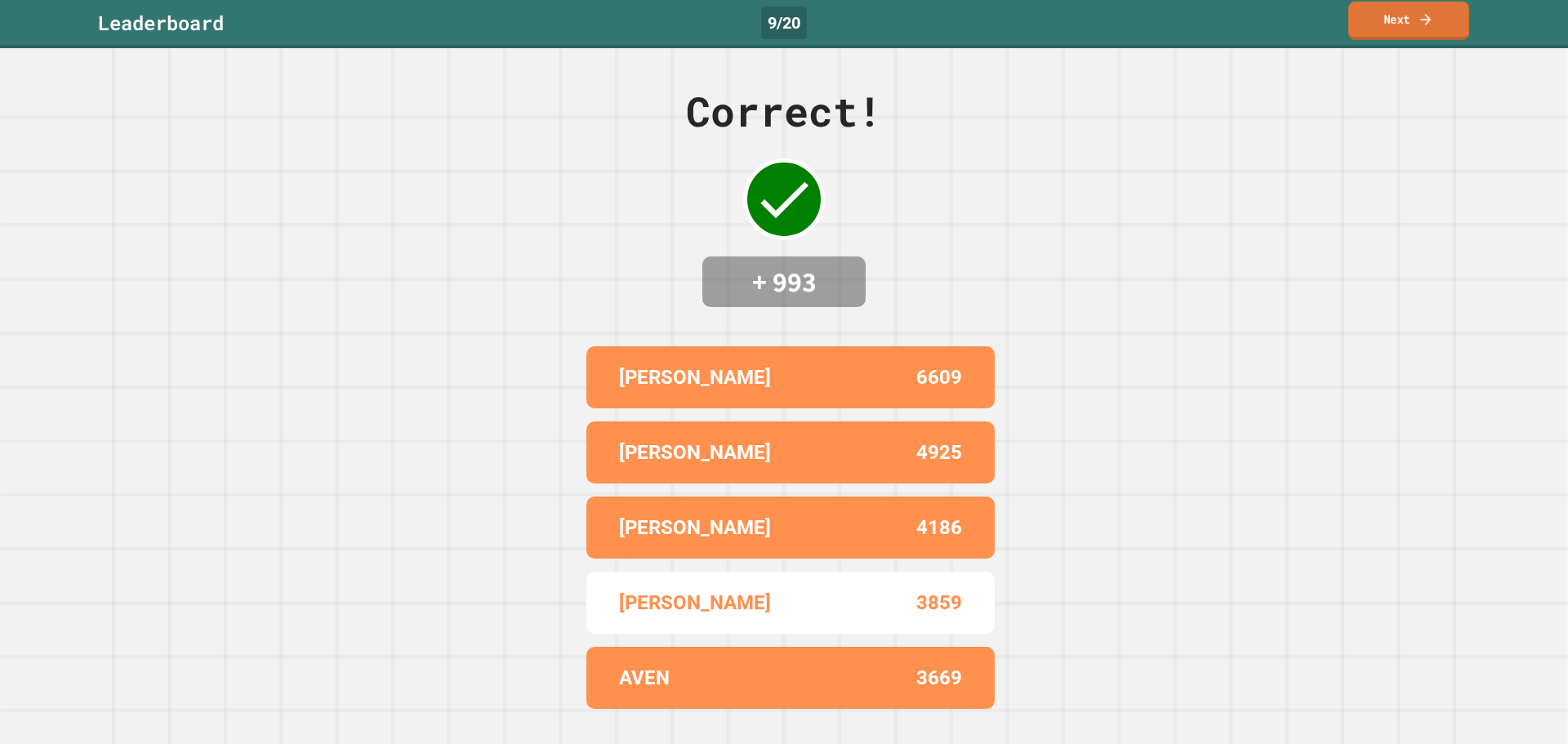
click at [1371, 19] on link "Next" at bounding box center [1408, 21] width 121 height 39
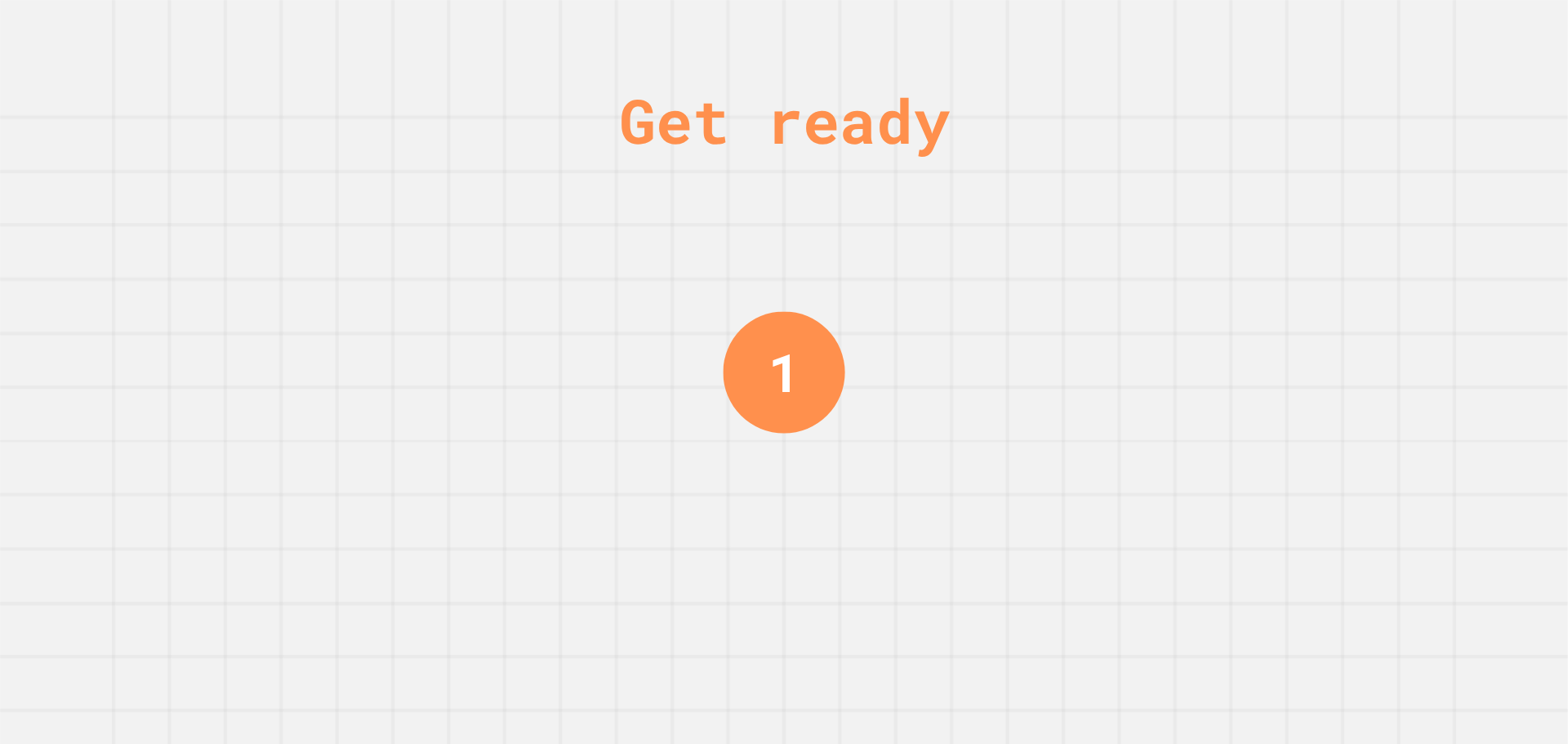
click at [1248, 372] on div "Get ready 1" at bounding box center [784, 372] width 1568 height 744
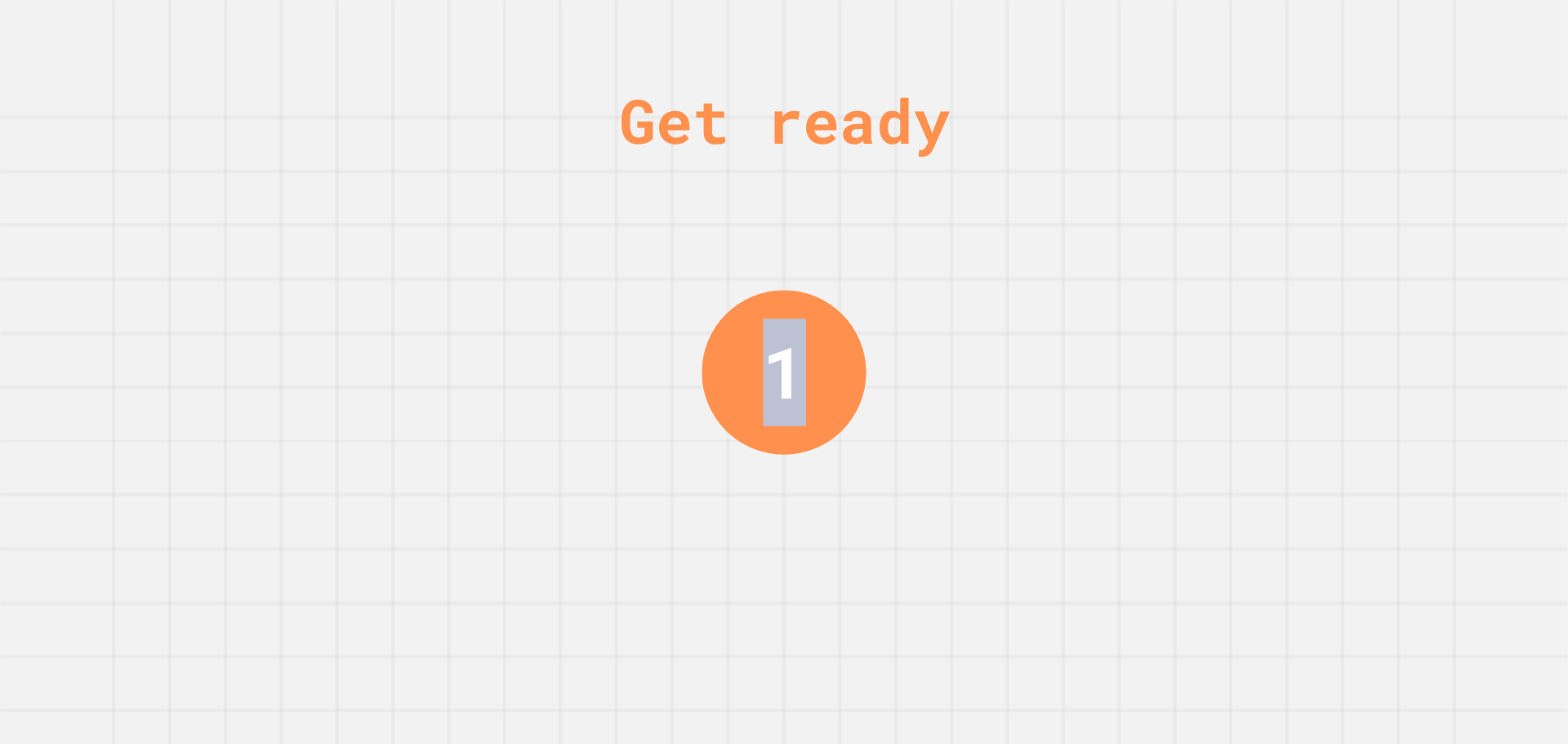
click at [1248, 372] on div "Get ready 1" at bounding box center [784, 372] width 1568 height 744
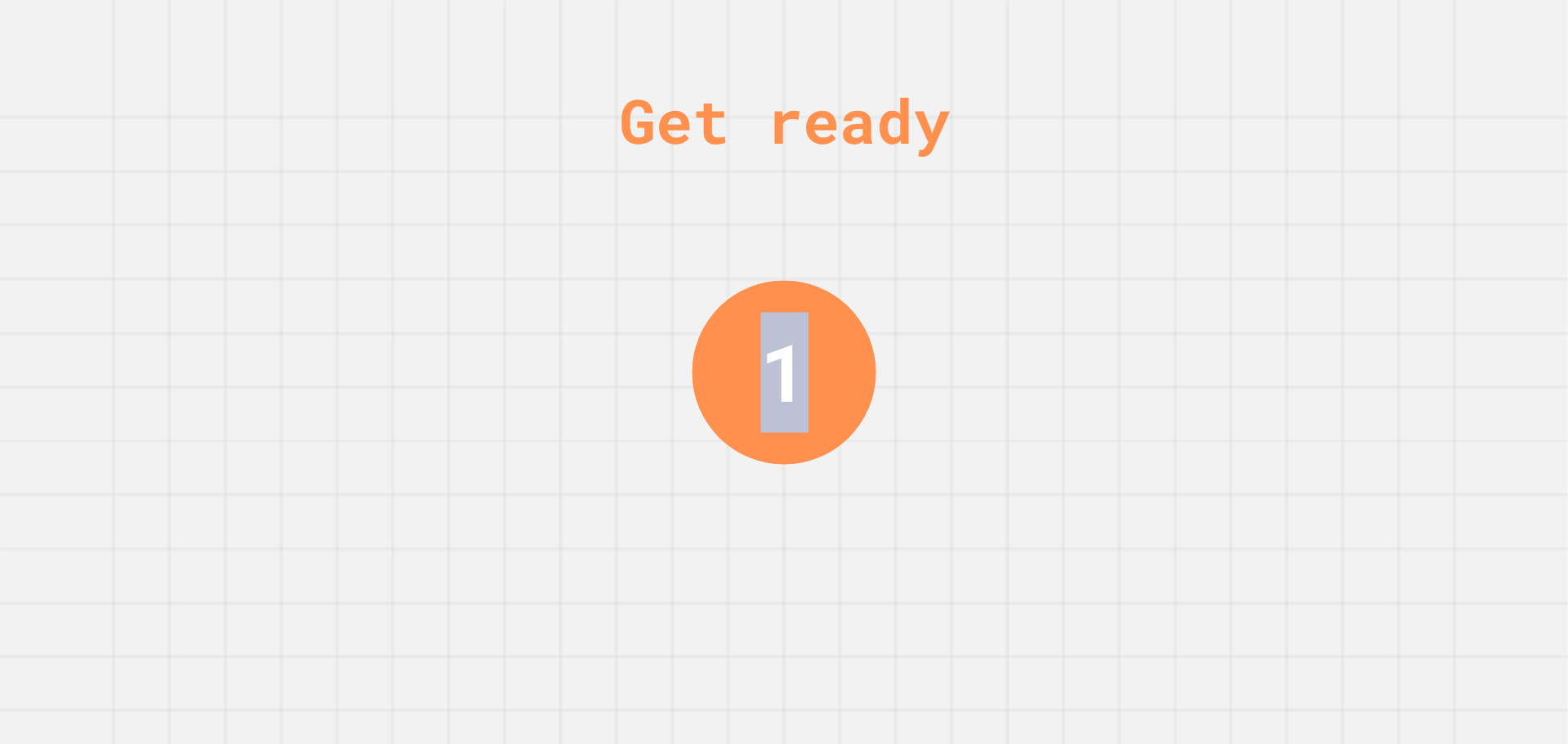
click at [1248, 372] on div "Get ready 1" at bounding box center [784, 372] width 1568 height 744
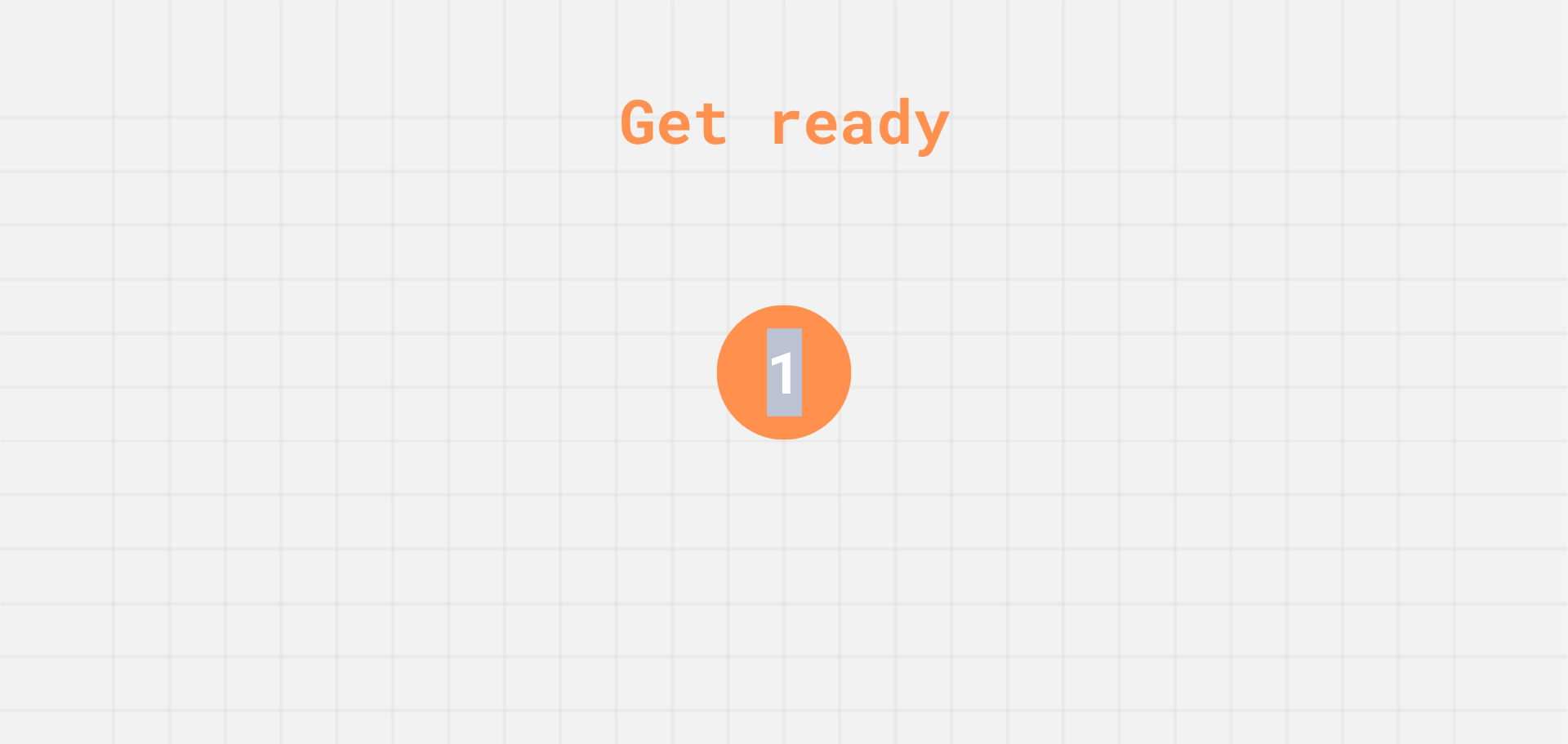
click at [1248, 372] on div "Get ready 1" at bounding box center [784, 372] width 1568 height 744
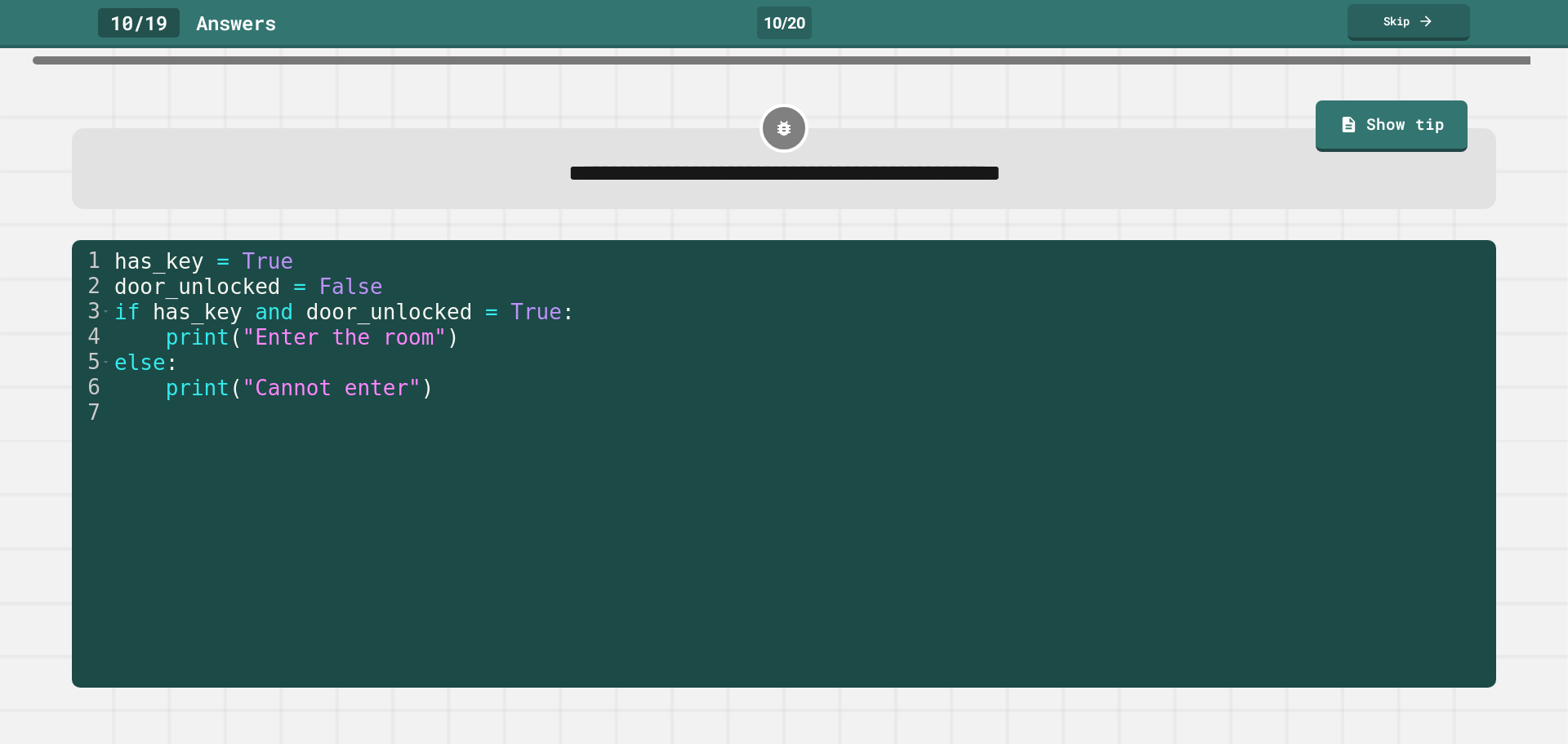
click at [1248, 372] on div "**********" at bounding box center [784, 395] width 1568 height 695
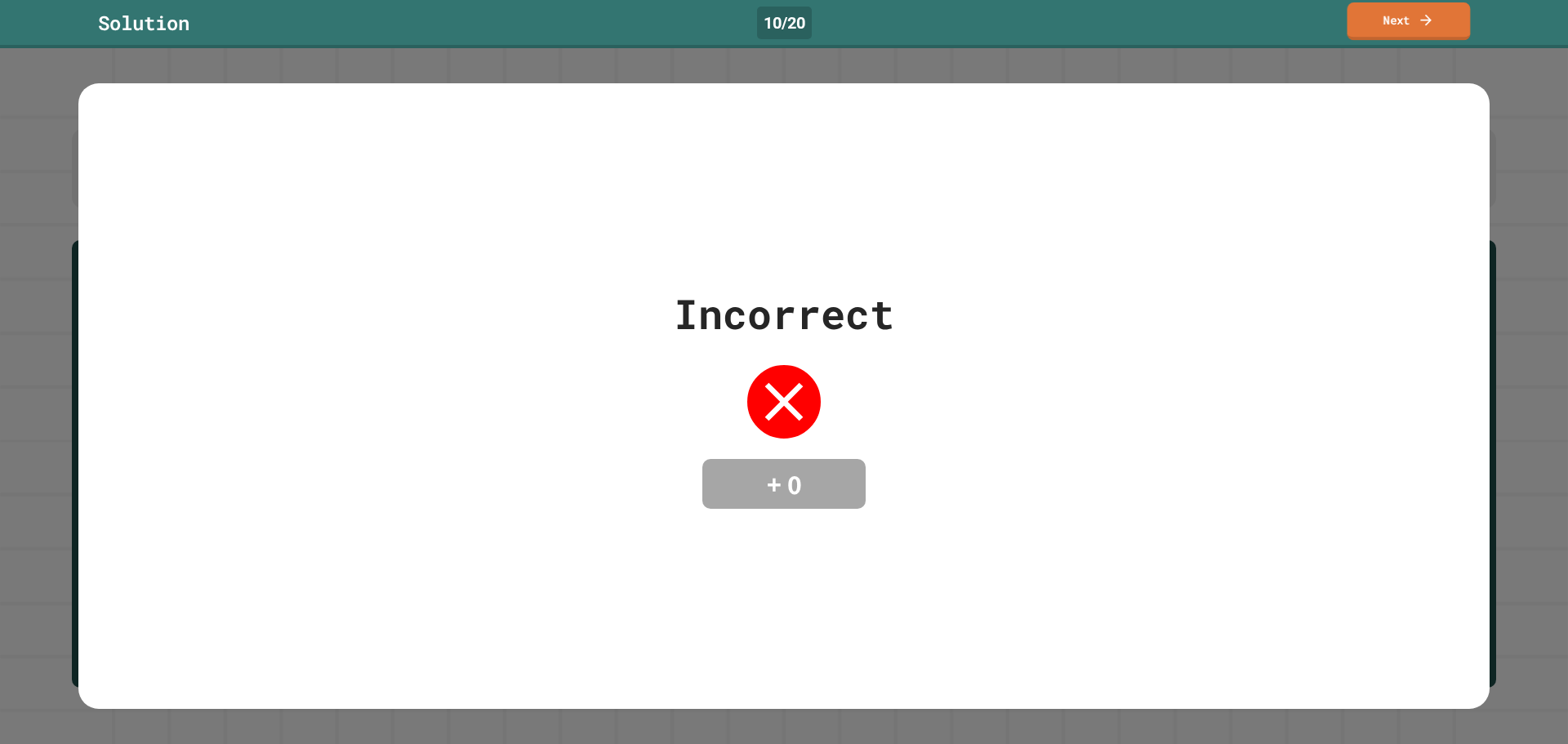
click at [1425, 25] on icon at bounding box center [1425, 20] width 16 height 17
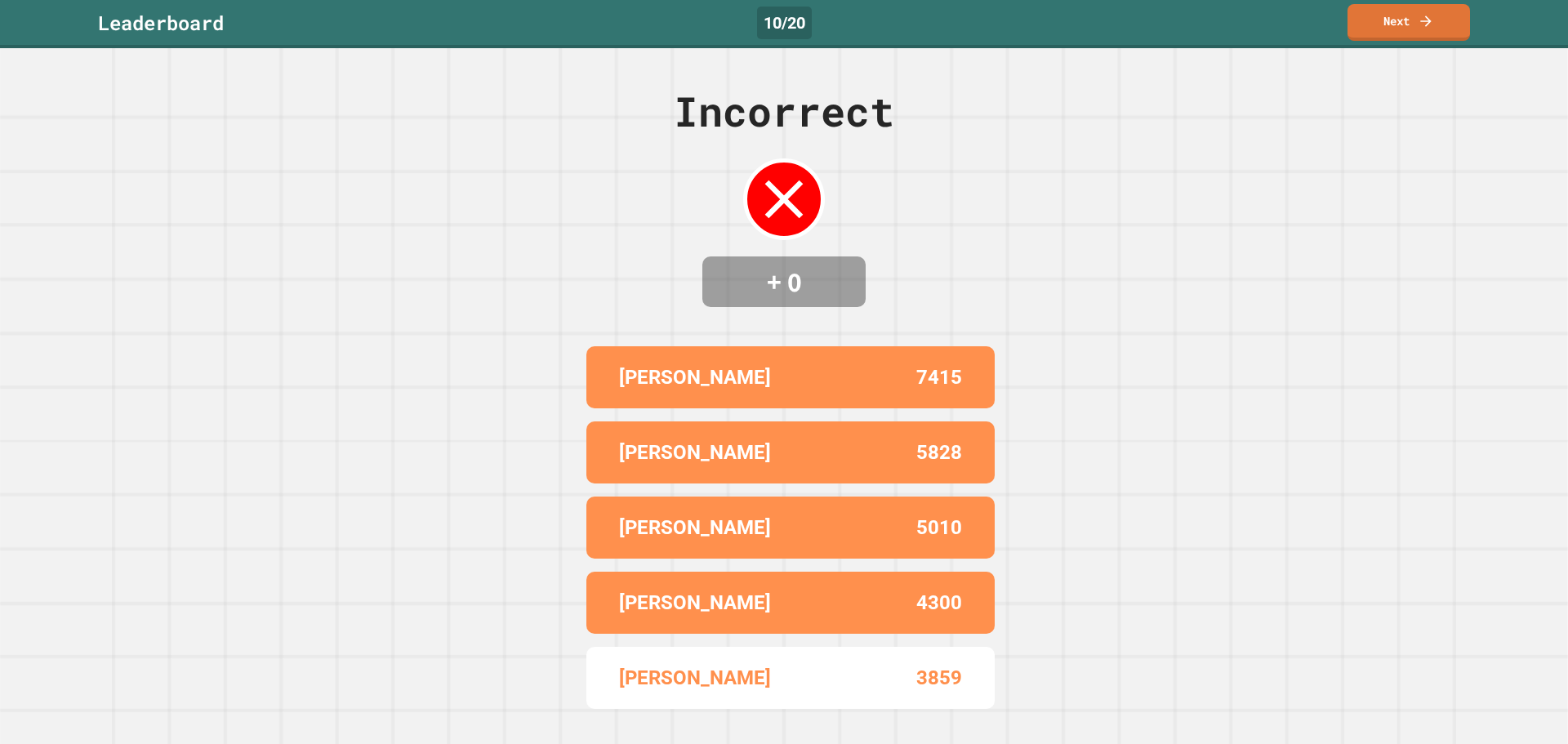
click at [1147, 394] on div "Incorrect + 0 ROB 7415 [PERSON_NAME] 5828 [PERSON_NAME] S 5010 [PERSON_NAME] 43…" at bounding box center [784, 395] width 1568 height 695
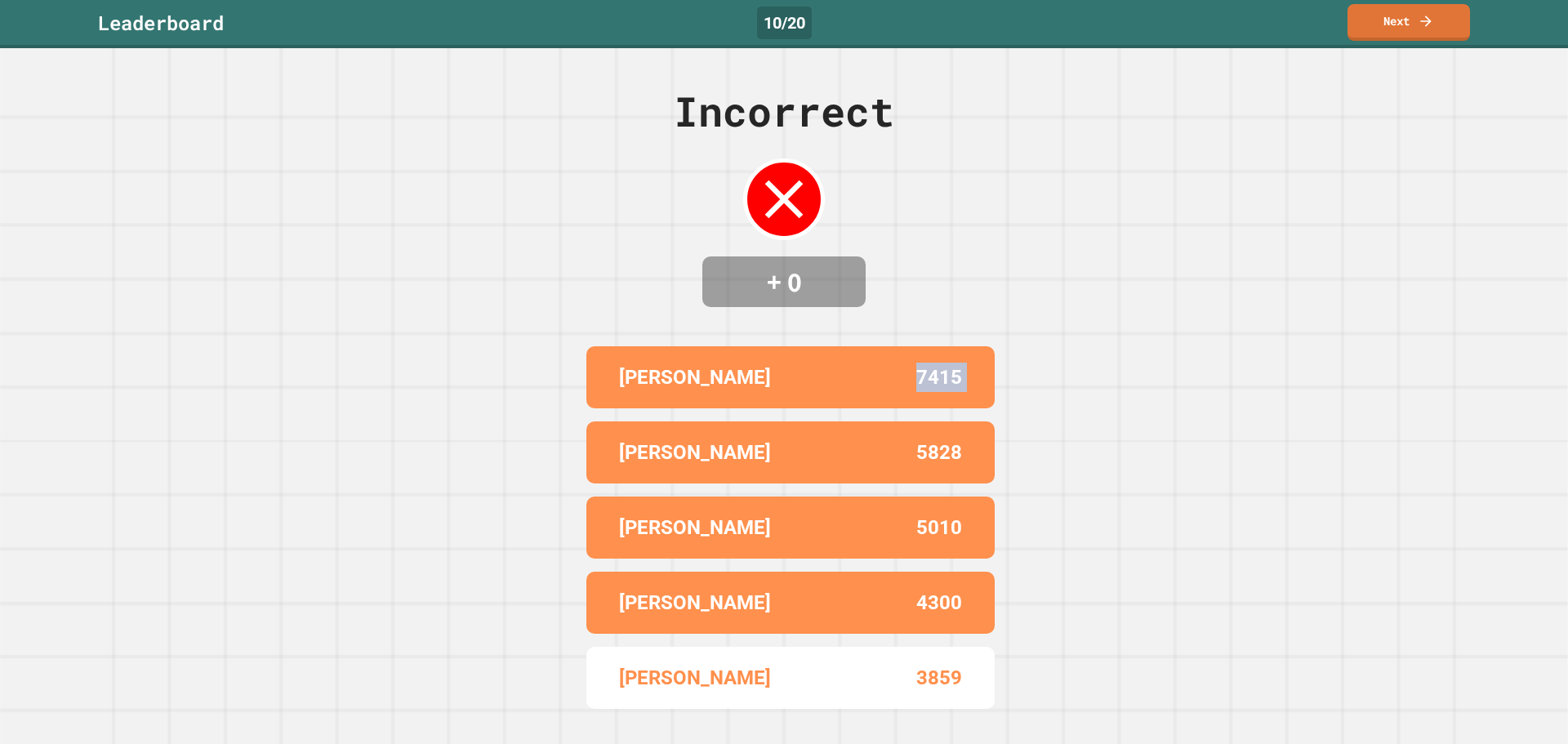
click at [1147, 394] on div "Incorrect + 0 ROB 7415 [PERSON_NAME] 5828 [PERSON_NAME] S 5010 [PERSON_NAME] 43…" at bounding box center [784, 395] width 1568 height 695
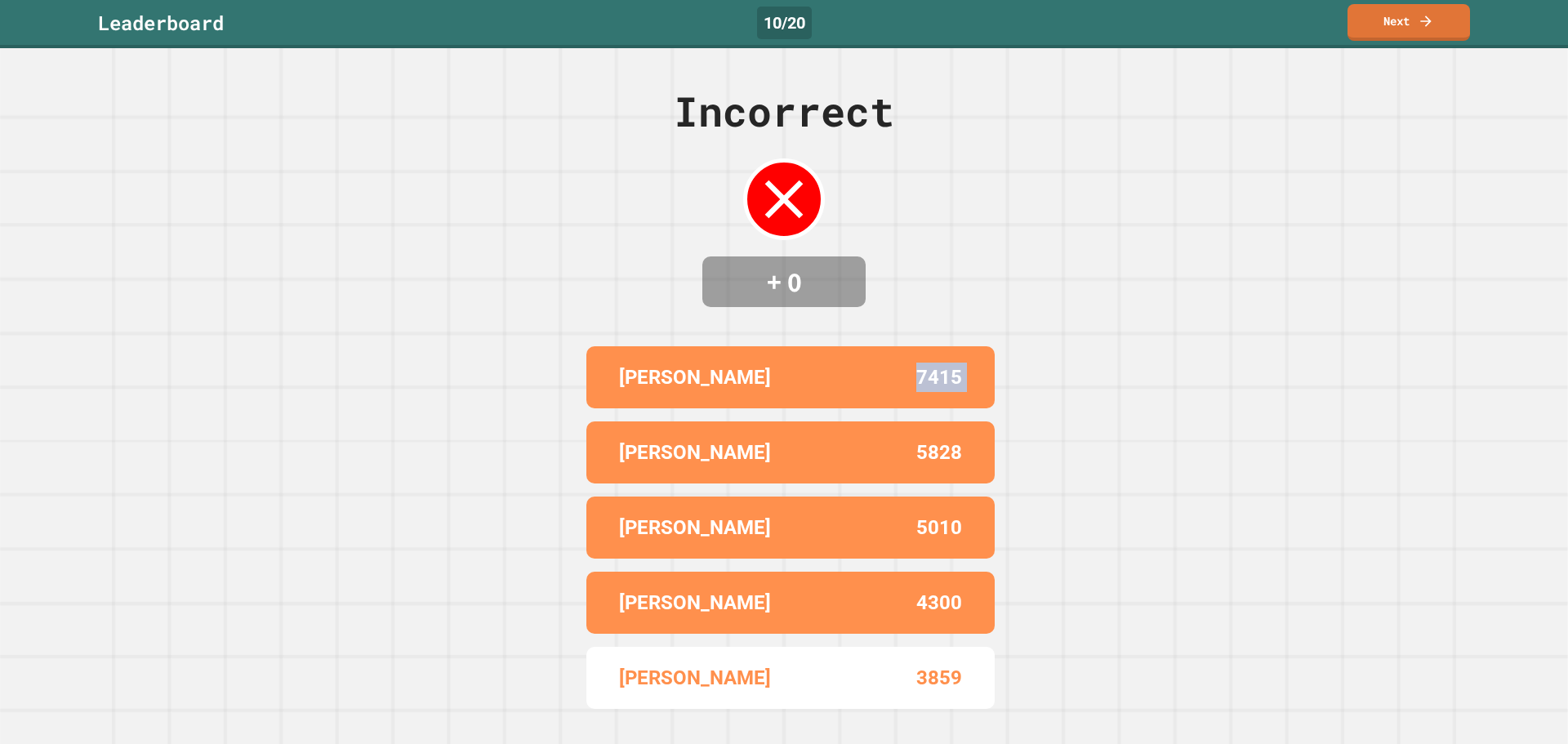
click at [1147, 394] on div "Incorrect + 0 ROB 7415 [PERSON_NAME] 5828 [PERSON_NAME] S 5010 [PERSON_NAME] 43…" at bounding box center [784, 395] width 1568 height 695
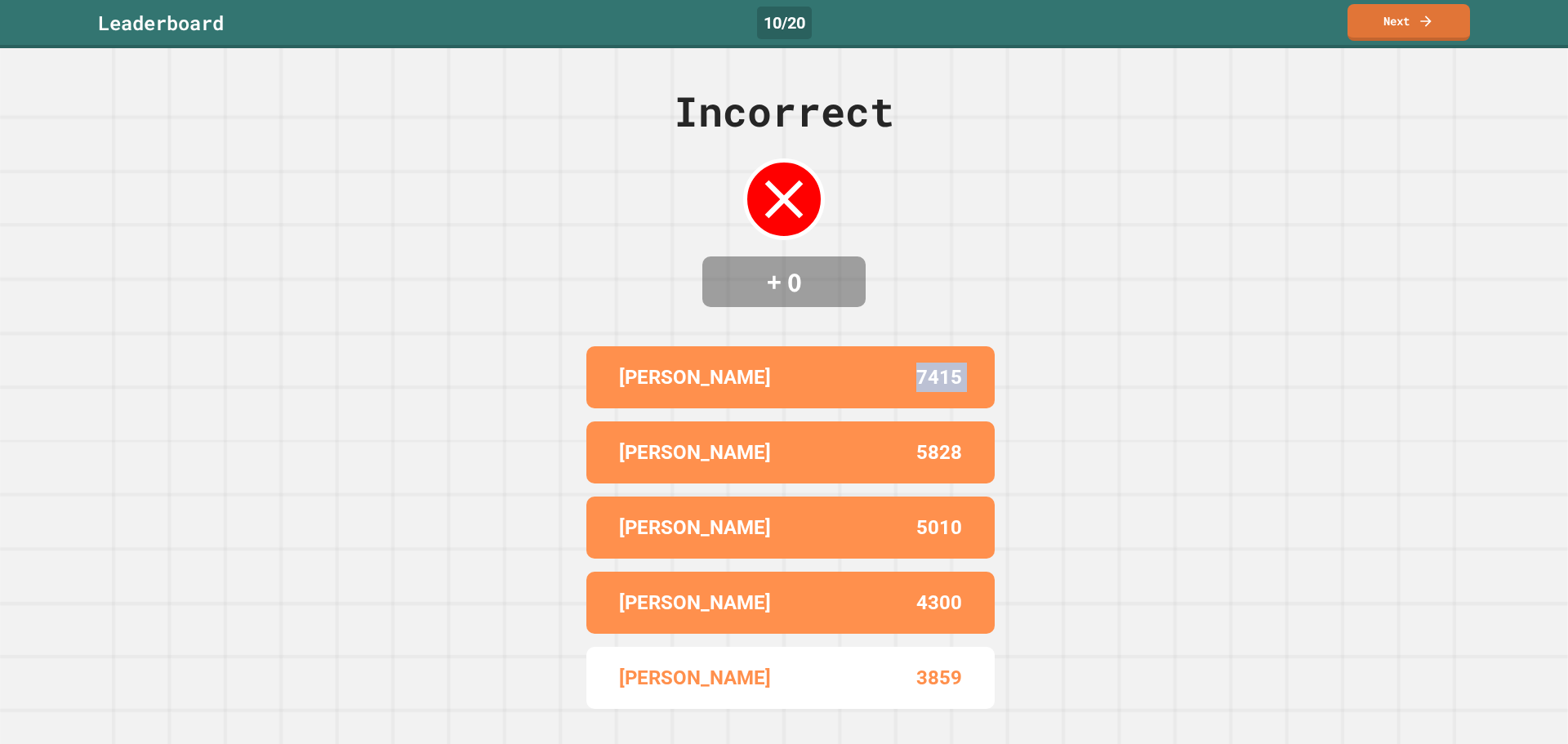
click at [1147, 394] on div "Incorrect + 0 ROB 7415 [PERSON_NAME] 5828 [PERSON_NAME] S 5010 [PERSON_NAME] 43…" at bounding box center [784, 395] width 1568 height 695
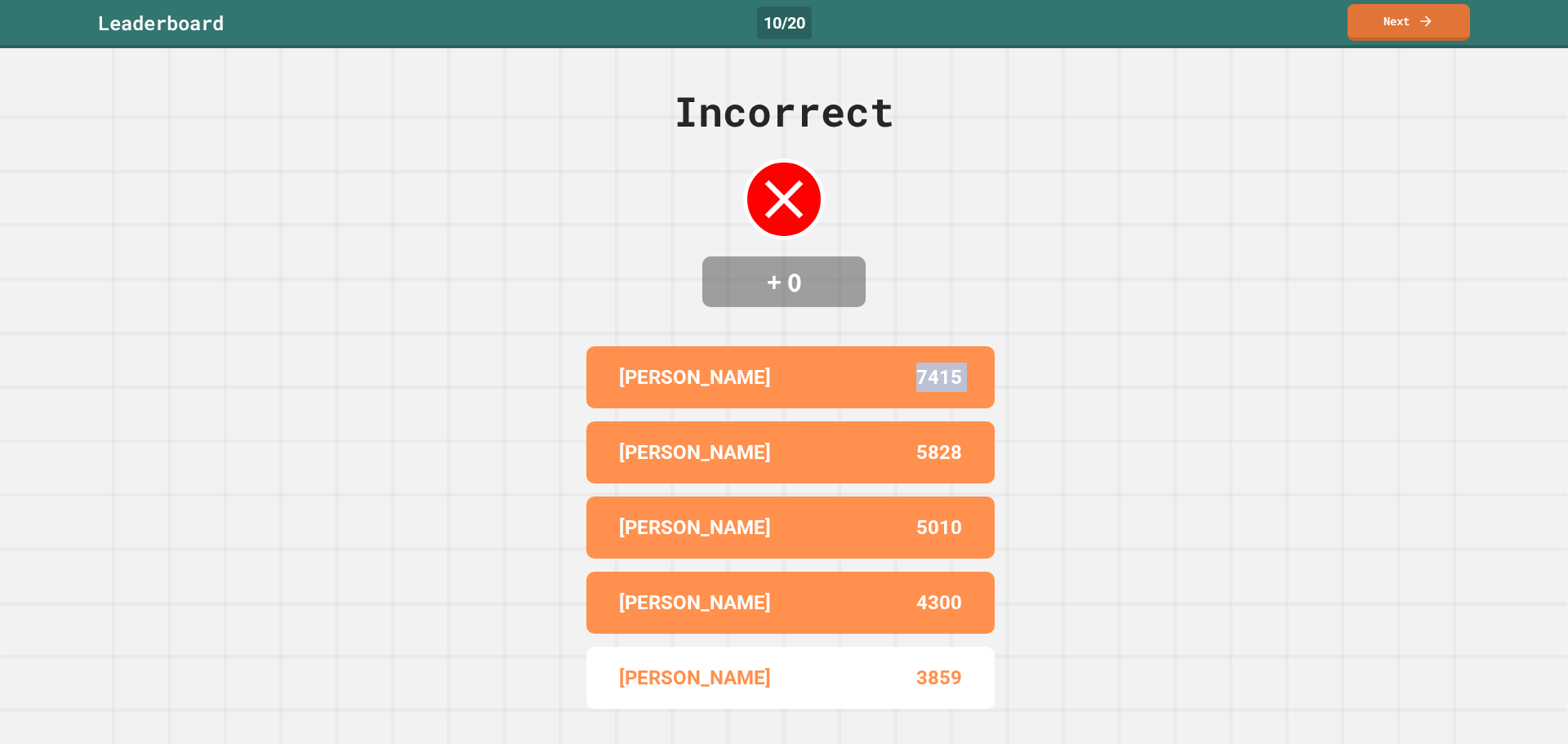
click at [1147, 394] on div "Incorrect + 0 ROB 7415 [PERSON_NAME] 5828 [PERSON_NAME] S 5010 [PERSON_NAME] 43…" at bounding box center [784, 395] width 1568 height 695
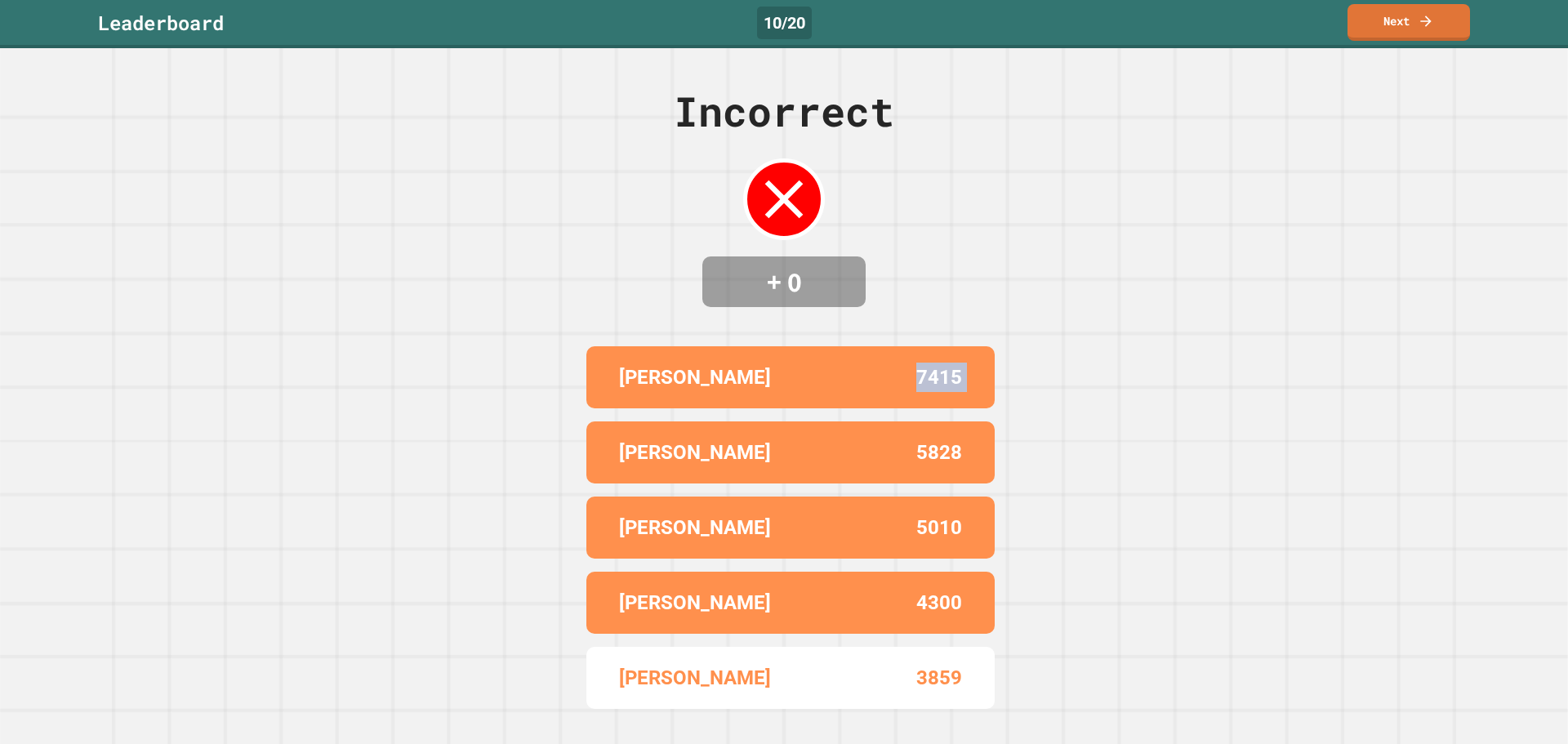
click at [1147, 394] on div "Incorrect + 0 ROB 7415 [PERSON_NAME] 5828 [PERSON_NAME] S 5010 [PERSON_NAME] 43…" at bounding box center [784, 395] width 1568 height 695
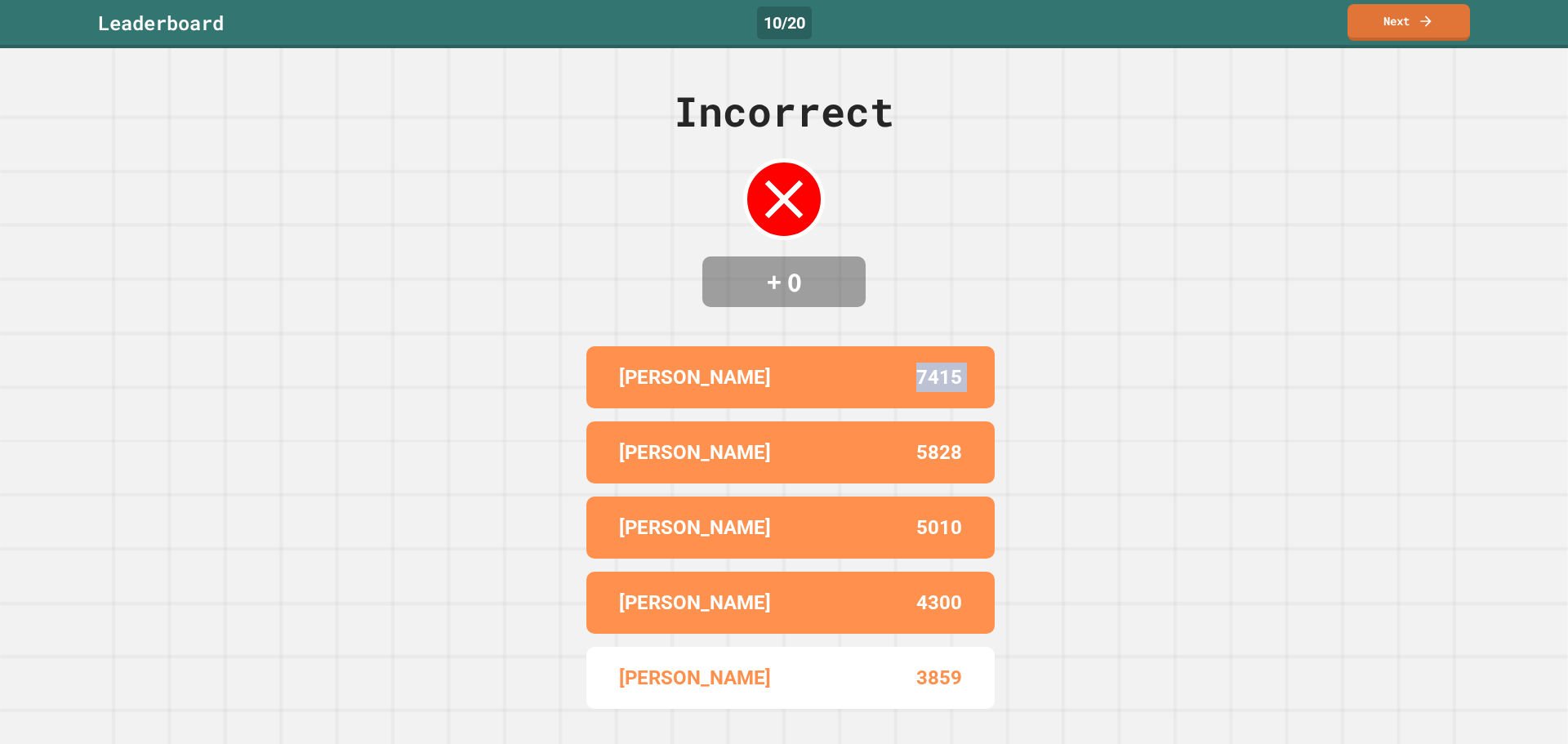
click at [1147, 394] on div "Incorrect + 0 ROB 7415 [PERSON_NAME] 5828 [PERSON_NAME] S 5010 [PERSON_NAME] 43…" at bounding box center [784, 395] width 1568 height 695
click at [1346, 15] on div "Leaderboard 10 / 20 Next" at bounding box center [784, 22] width 1568 height 37
click at [1365, 23] on link "Next" at bounding box center [1408, 20] width 114 height 39
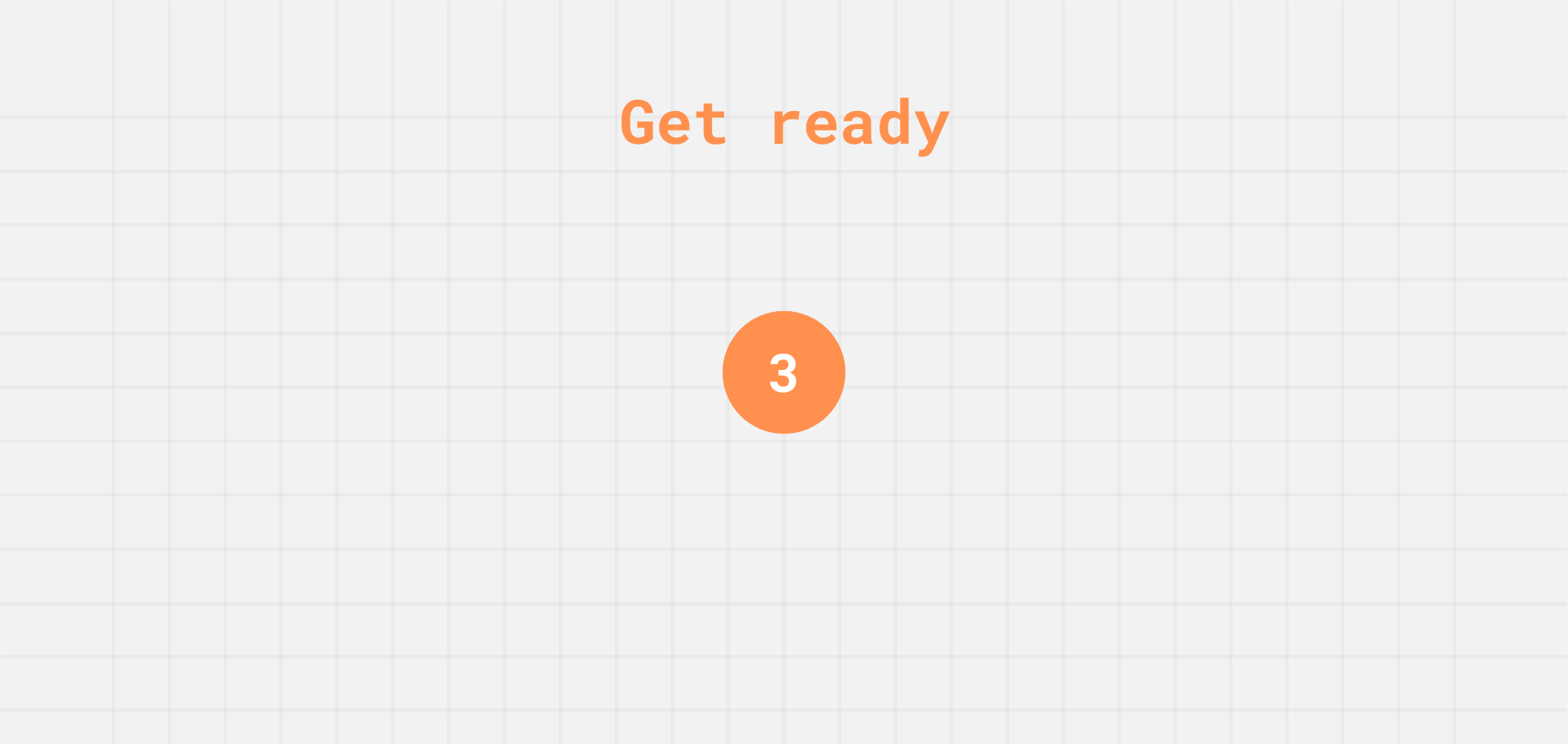
click at [1196, 368] on div "Get ready 3" at bounding box center [784, 372] width 1568 height 744
click at [1196, 368] on div "Get ready 2" at bounding box center [784, 372] width 1568 height 744
click at [1196, 368] on div "Get ready 1" at bounding box center [784, 372] width 1568 height 744
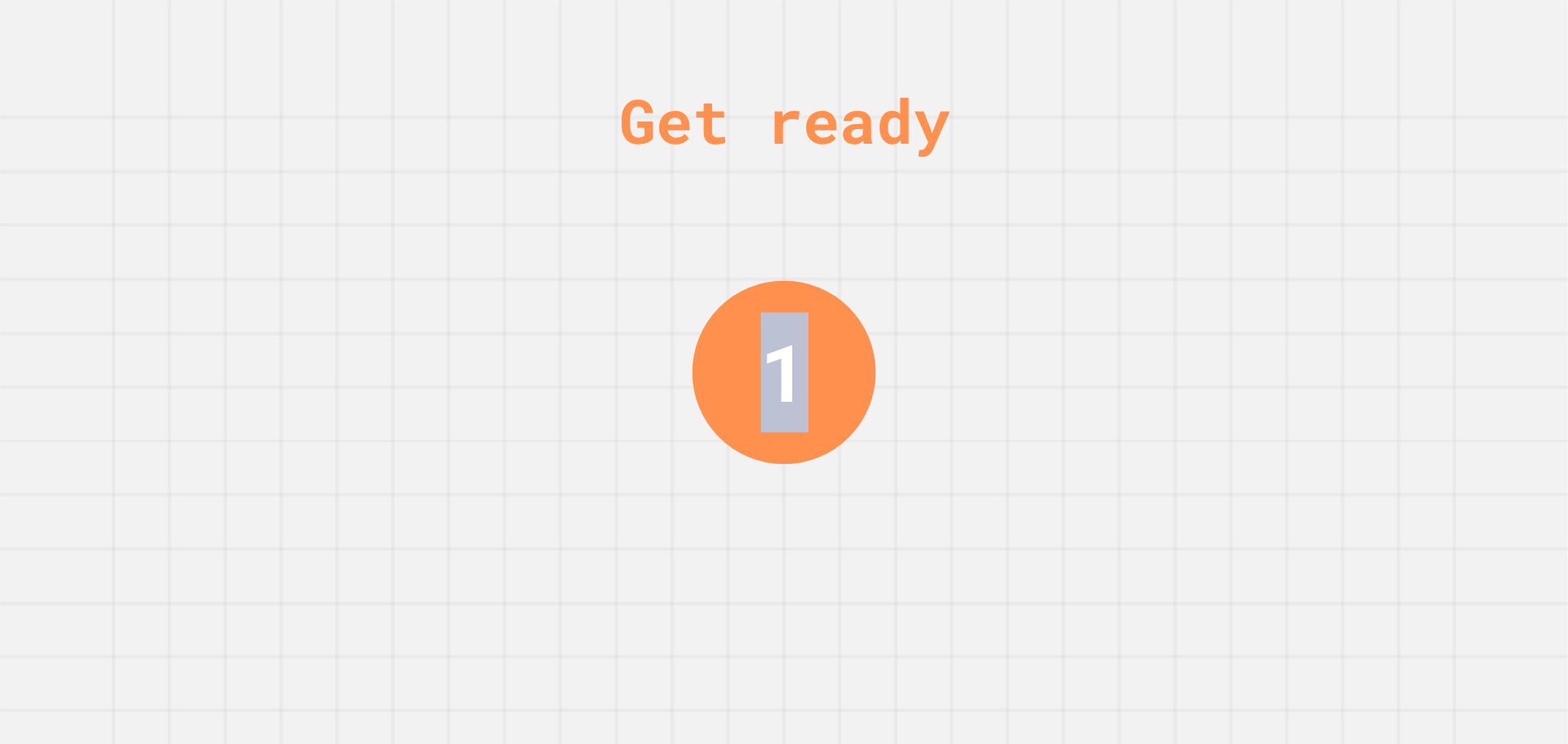
click at [1196, 368] on div "Get ready 1" at bounding box center [784, 372] width 1568 height 744
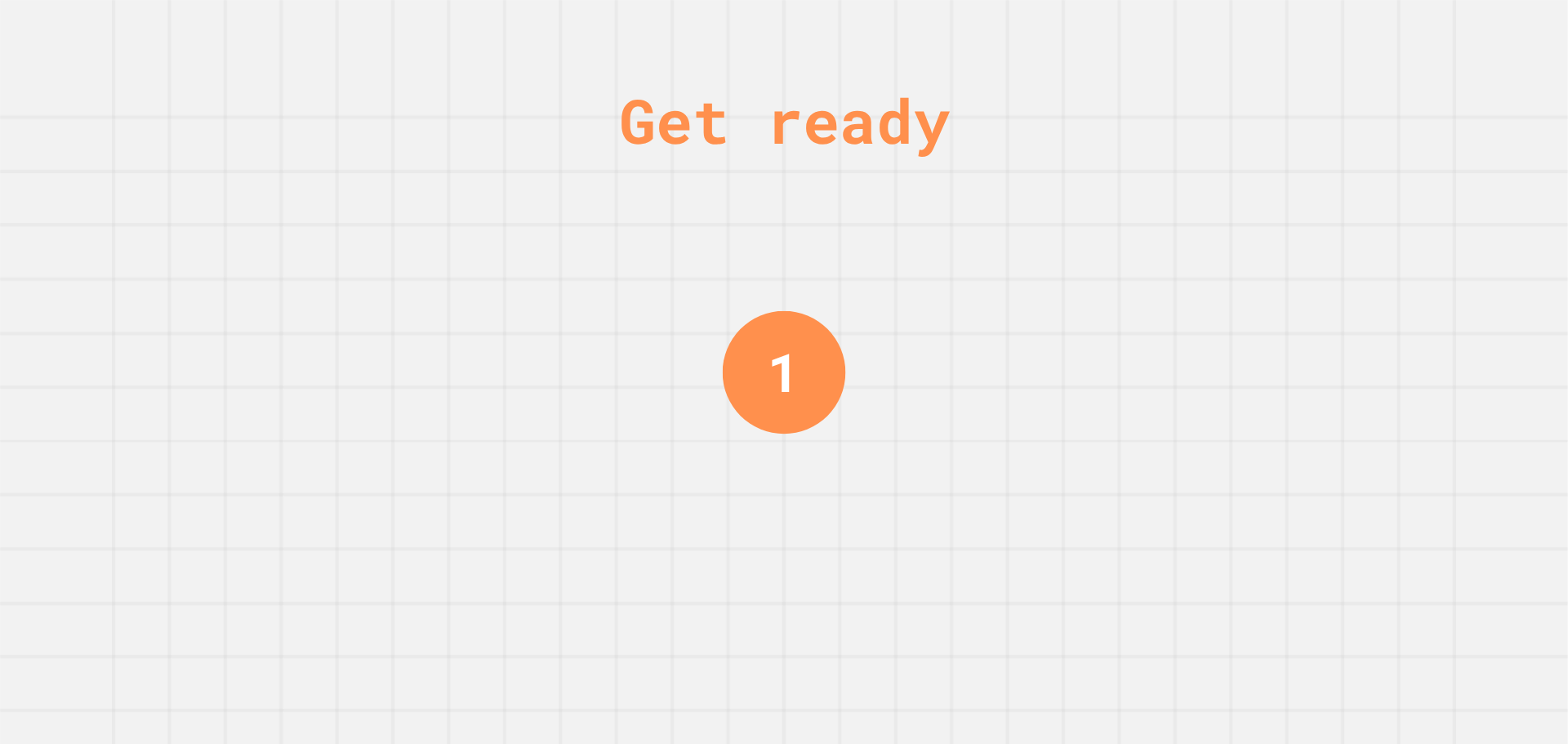
click at [1196, 368] on div "Get ready 1" at bounding box center [784, 372] width 1568 height 744
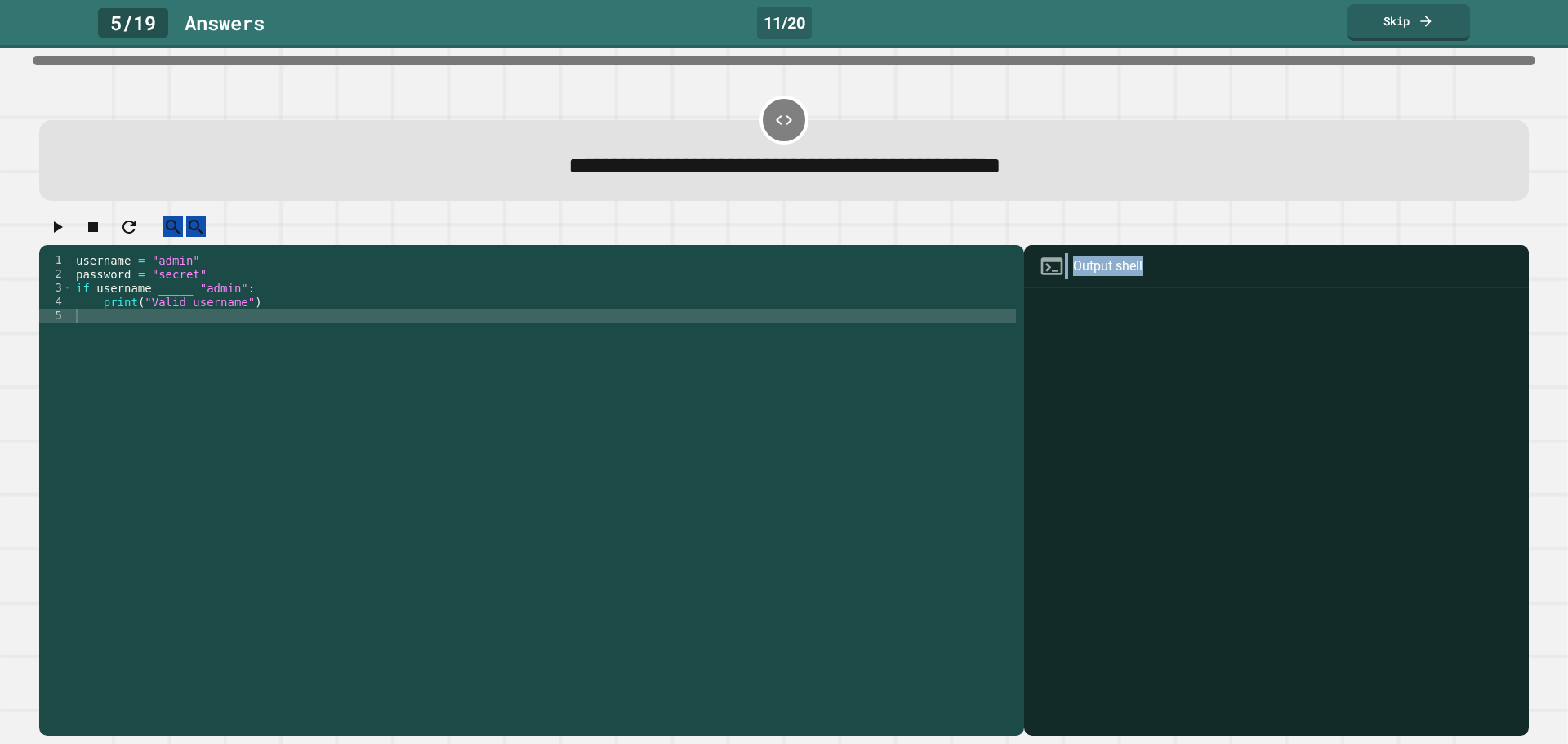
click at [1196, 368] on div at bounding box center [1276, 514] width 489 height 443
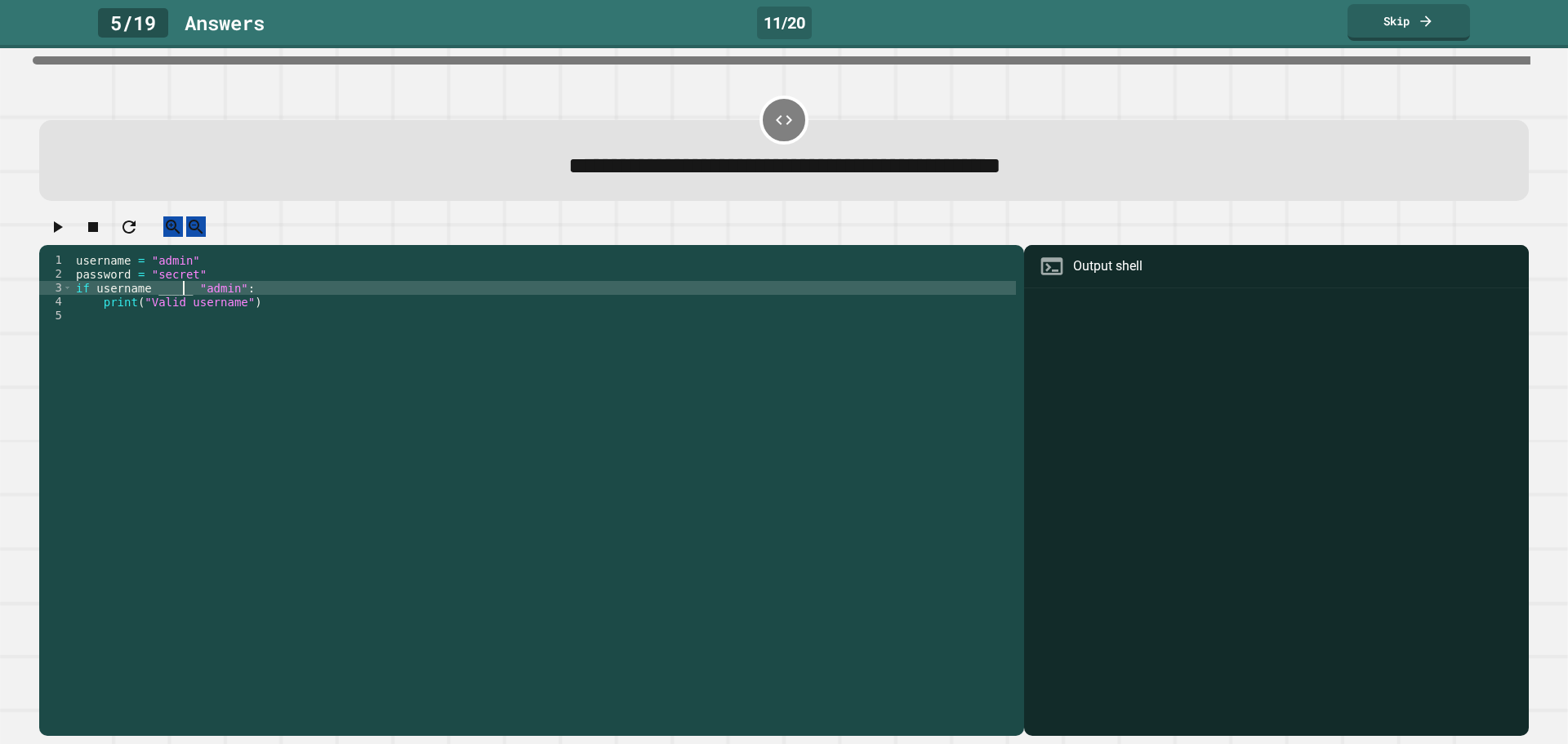
click at [181, 304] on div "username = "admin" password = "secret" if username _____ "admin" : print ( "Val…" at bounding box center [544, 475] width 943 height 444
click at [1409, 28] on link "Skip" at bounding box center [1408, 20] width 112 height 39
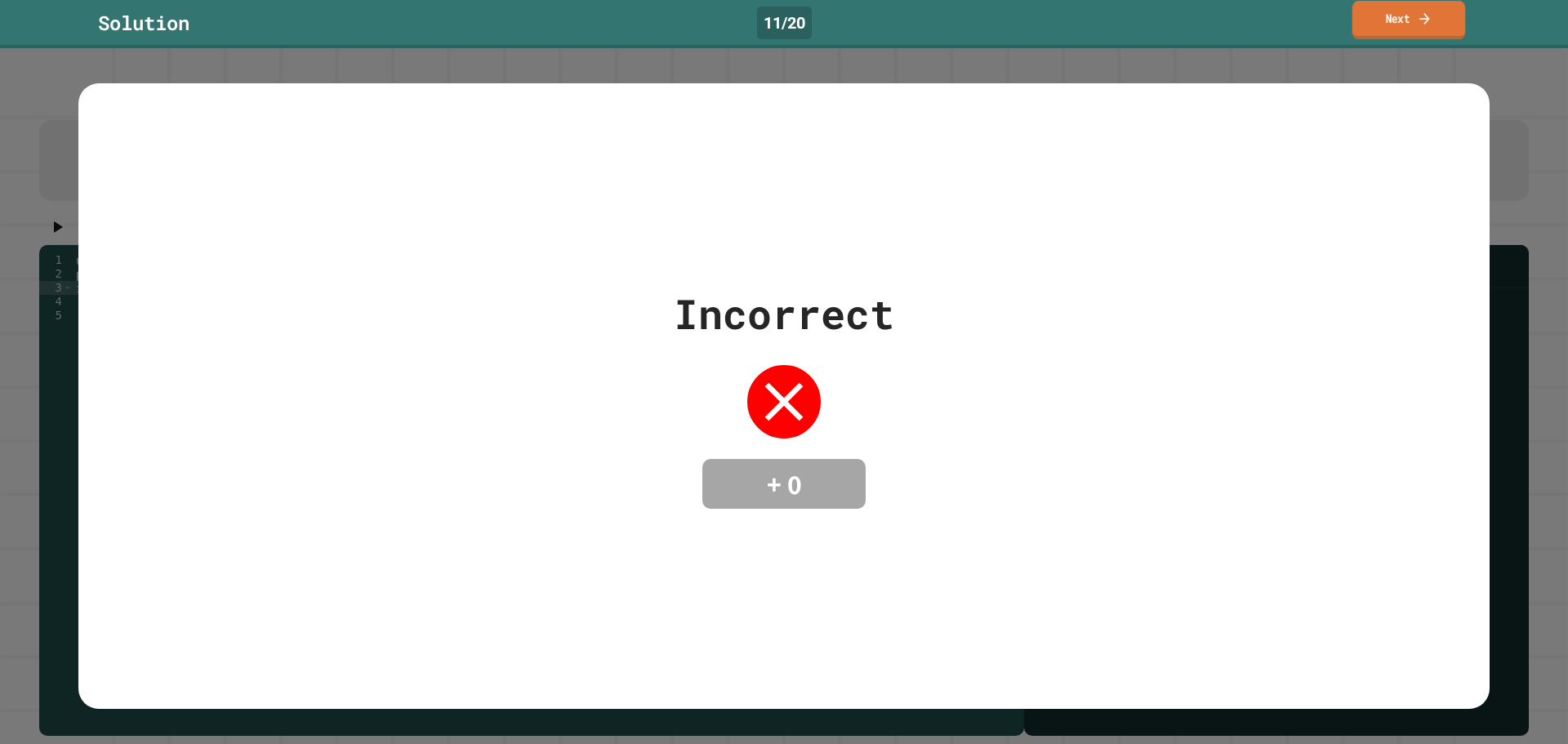
click at [1430, 30] on link "Next" at bounding box center [1409, 20] width 114 height 39
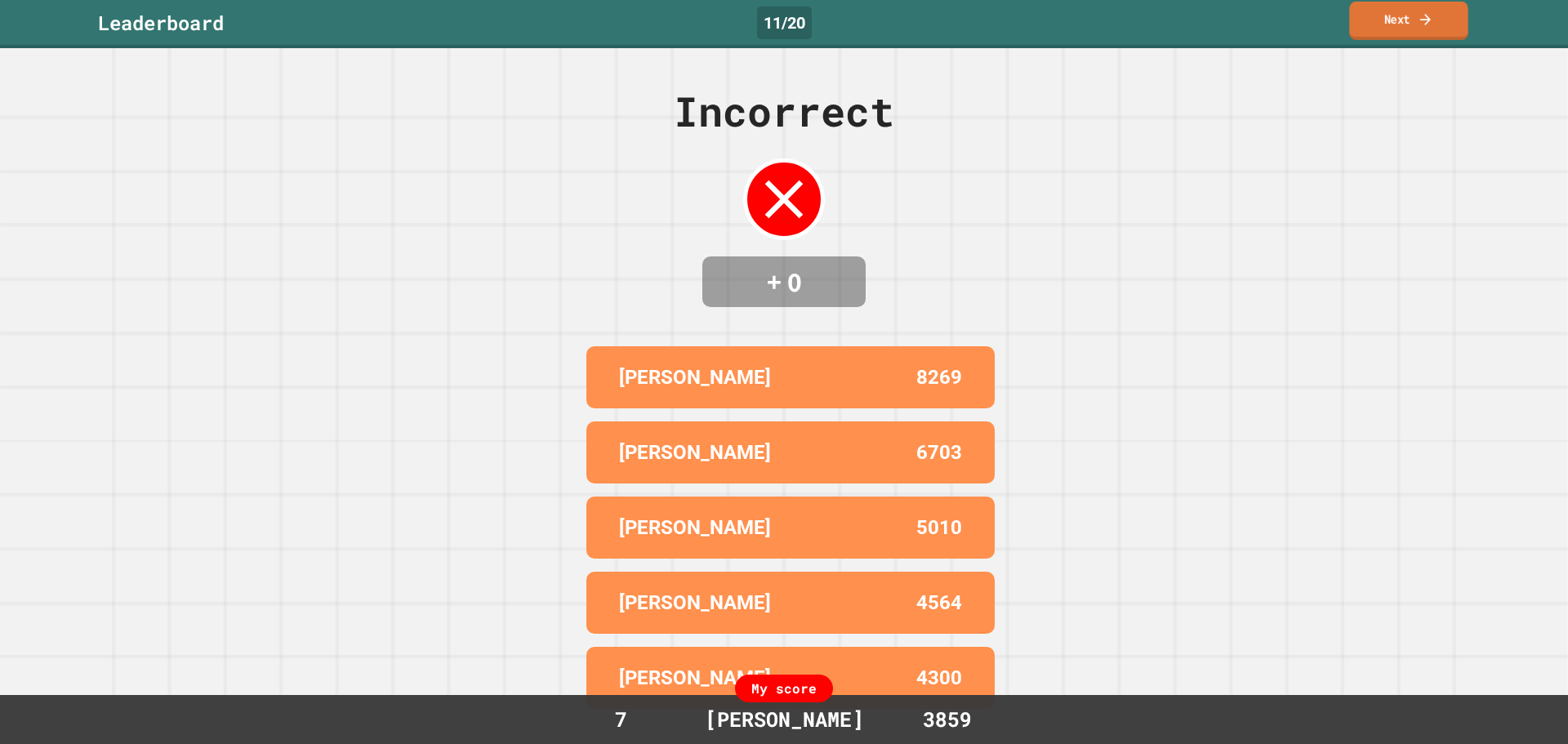
click at [1383, 22] on link "Next" at bounding box center [1408, 21] width 119 height 39
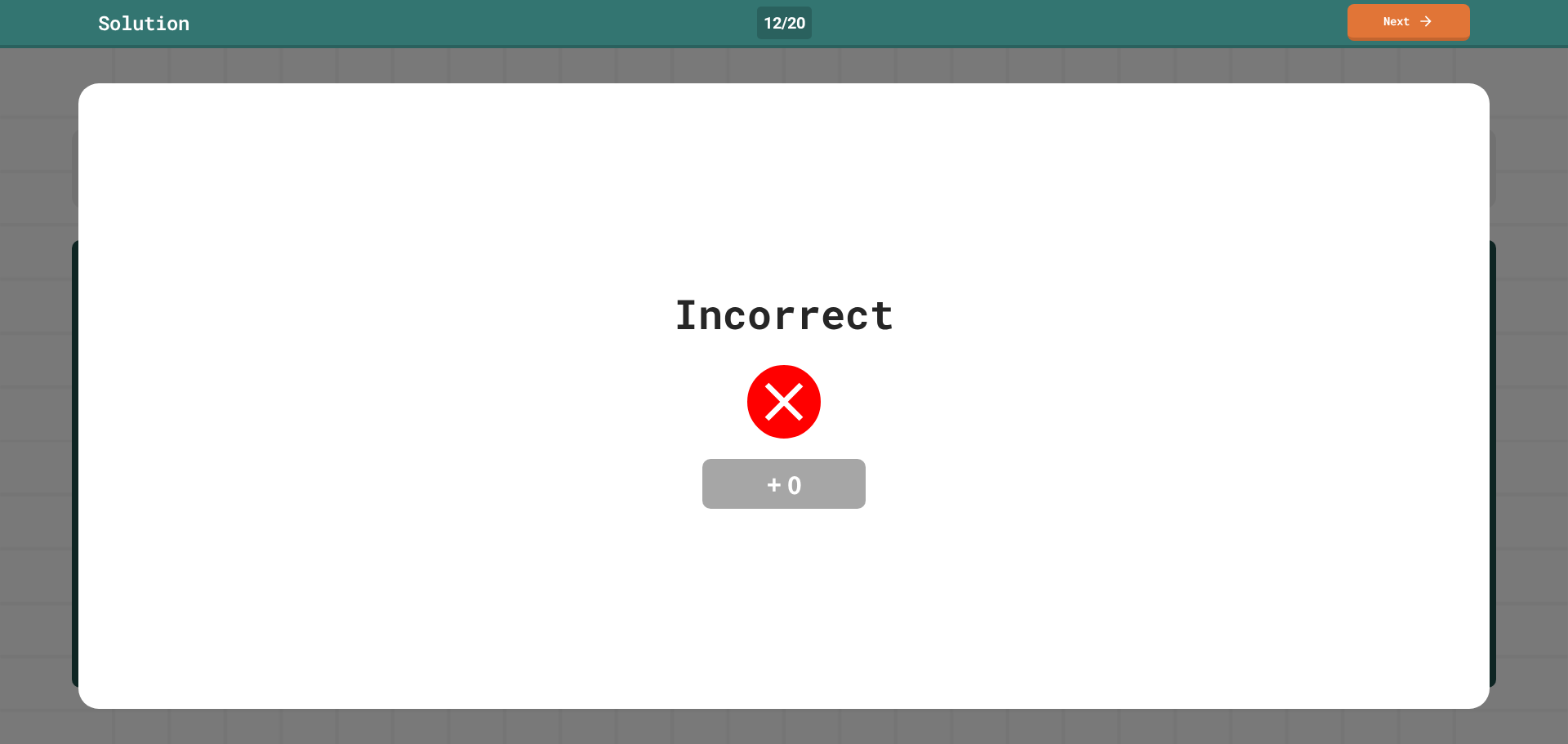
click at [1420, 27] on link "Next" at bounding box center [1408, 22] width 123 height 37
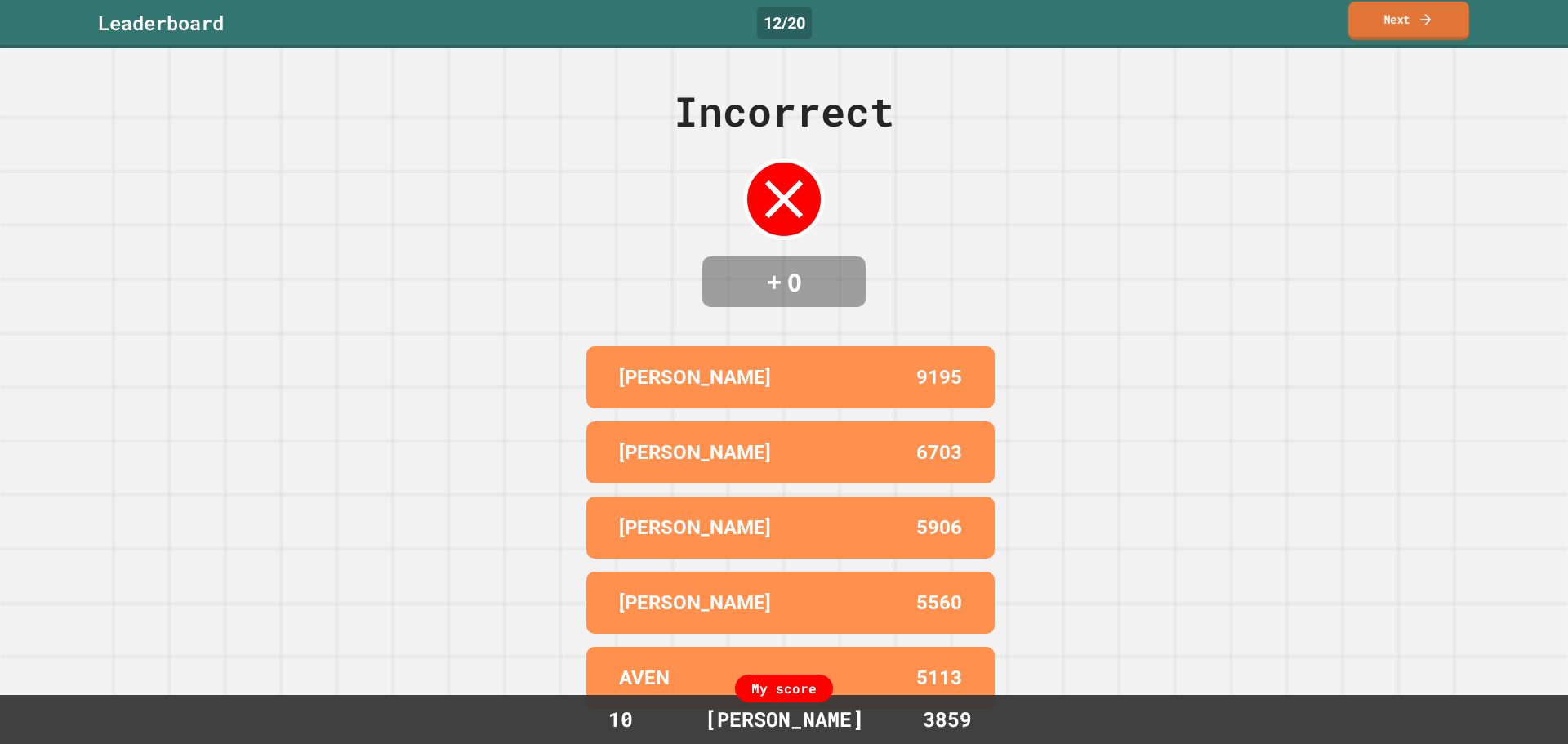
click at [1390, 14] on link "Next" at bounding box center [1408, 21] width 121 height 39
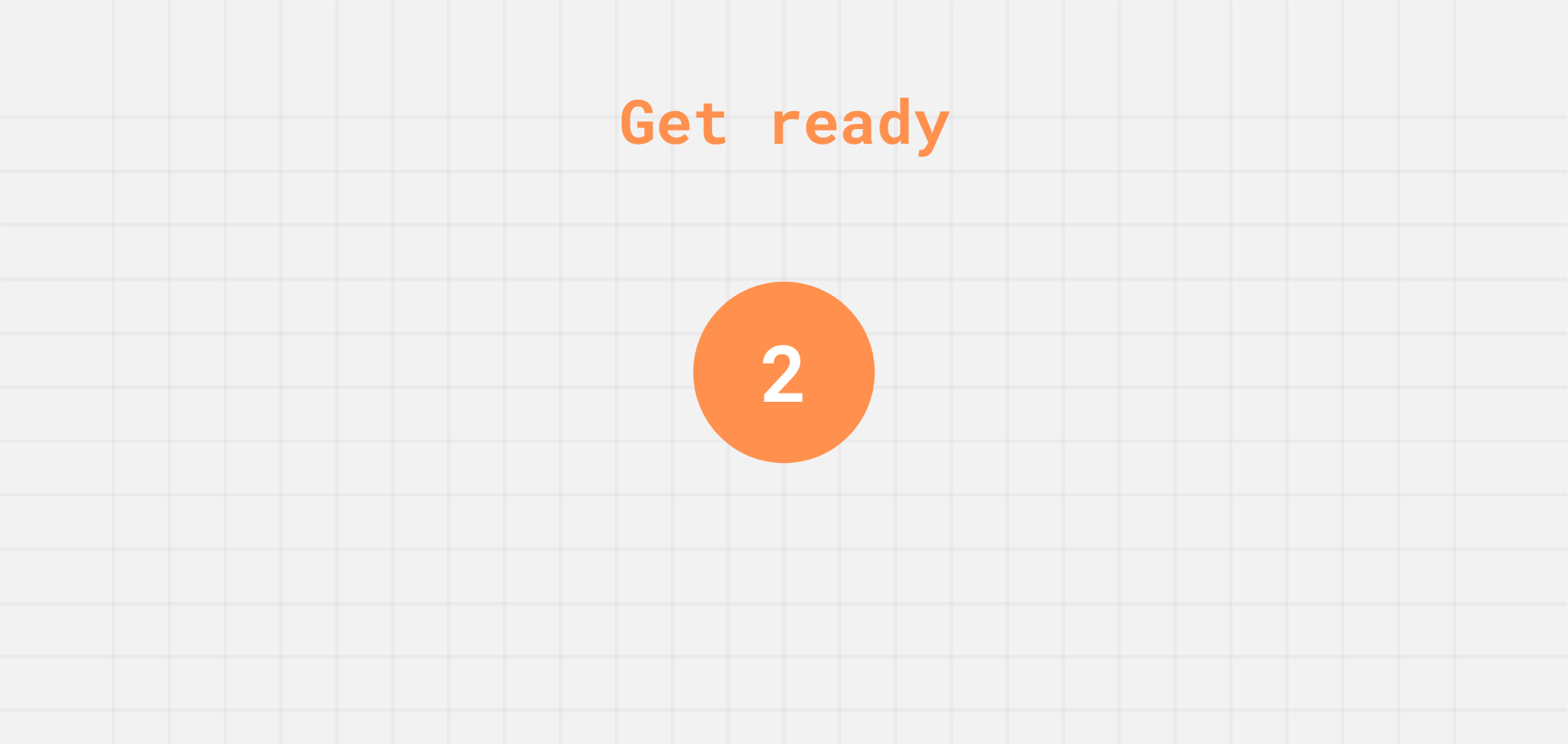
click at [1172, 430] on div "Get ready 2" at bounding box center [784, 372] width 1568 height 744
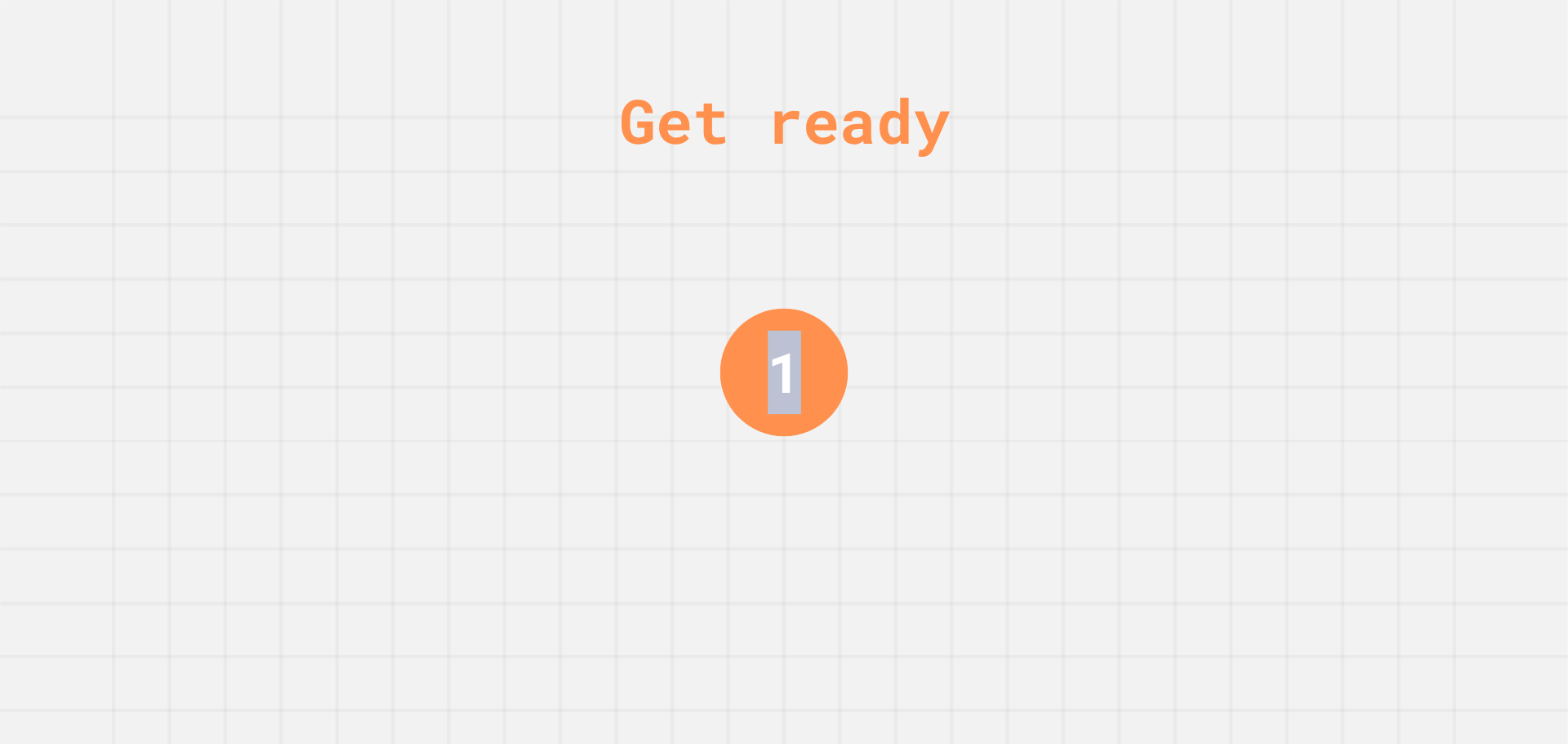
click at [1172, 430] on div "Get ready 1" at bounding box center [784, 372] width 1568 height 744
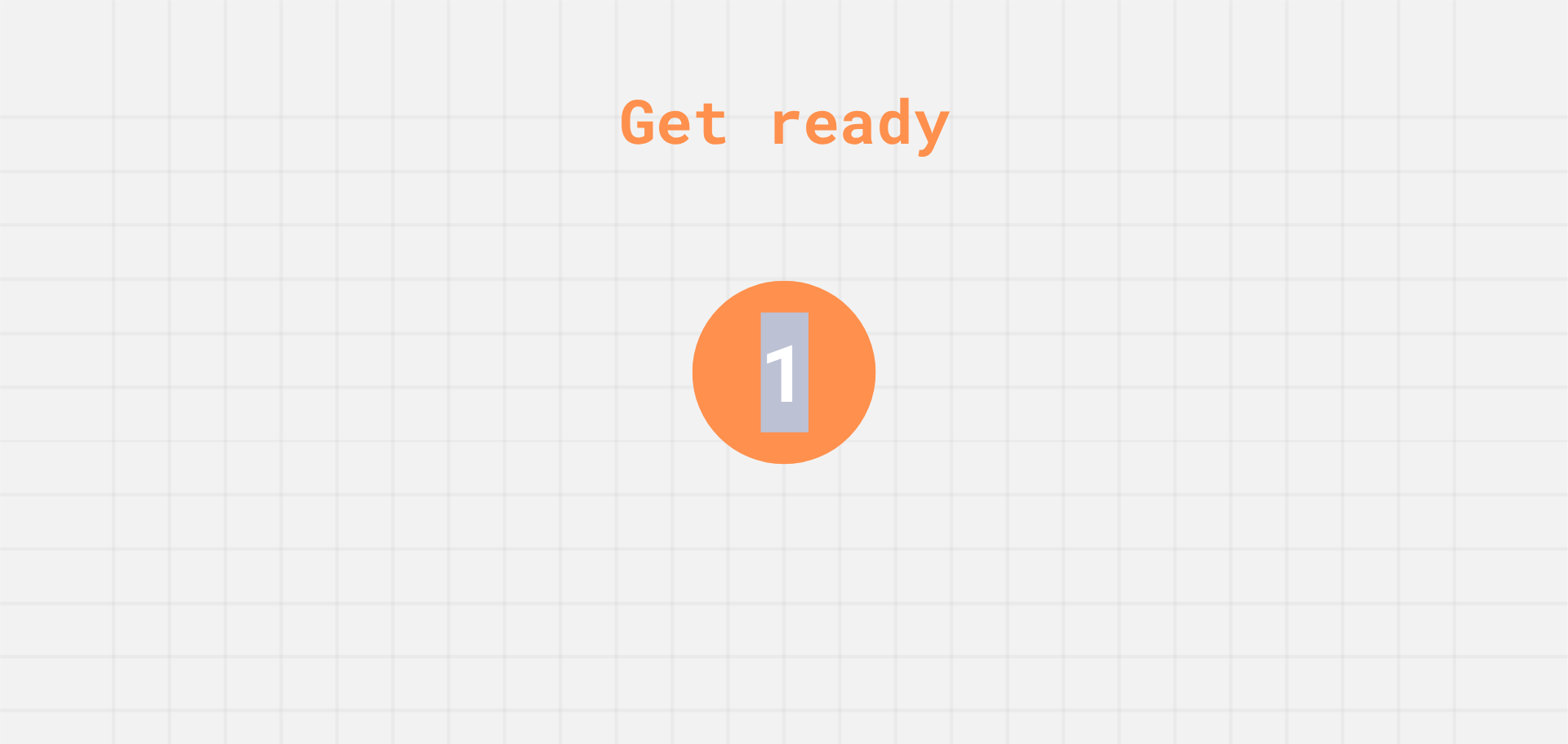
click at [1172, 430] on div "Get ready 1" at bounding box center [784, 372] width 1568 height 744
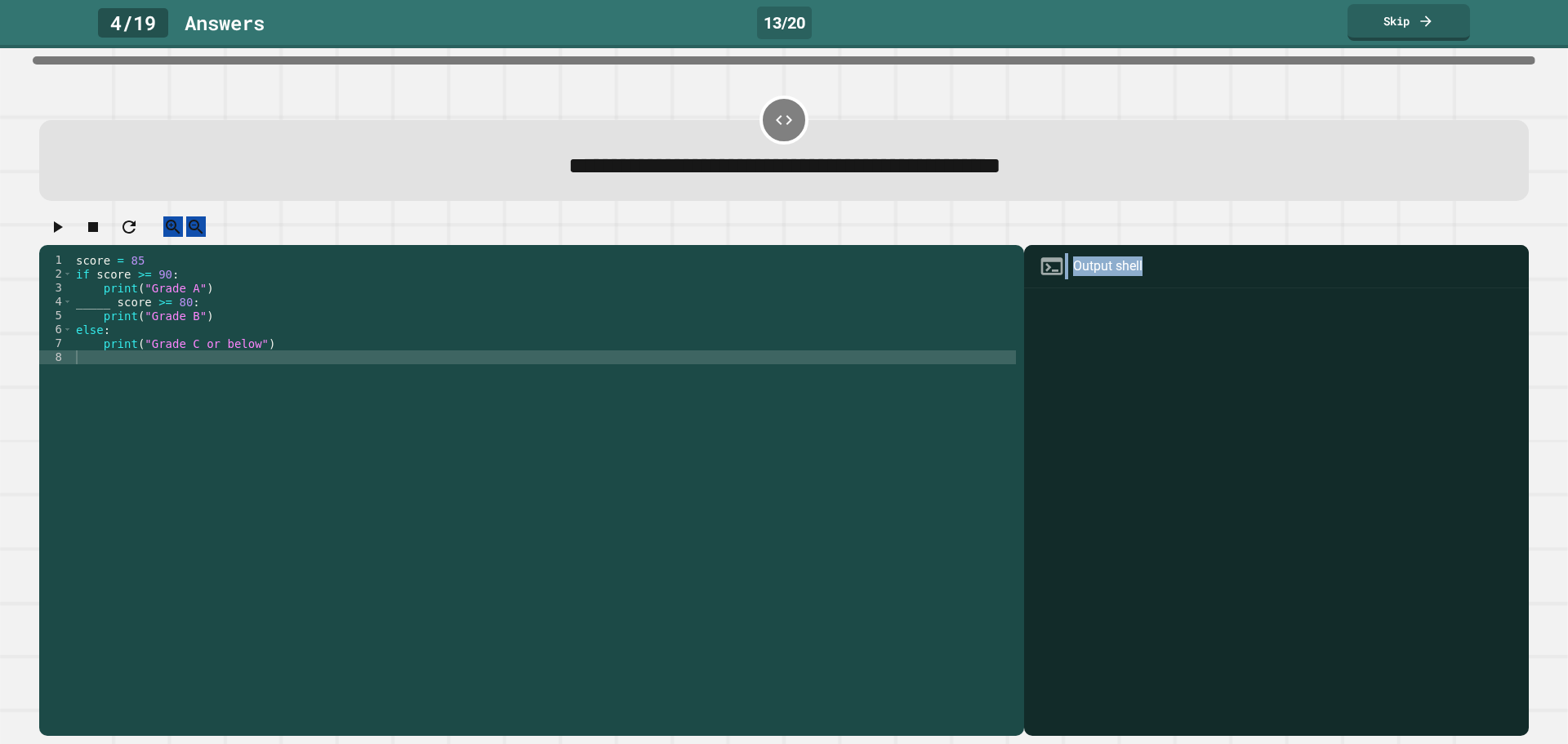
click at [1172, 430] on div at bounding box center [1276, 514] width 489 height 443
click at [96, 316] on div "score = 85 if score >= 90 : print ( "Grade A" ) _____ score >= 80 : print ( "Gr…" at bounding box center [544, 475] width 943 height 444
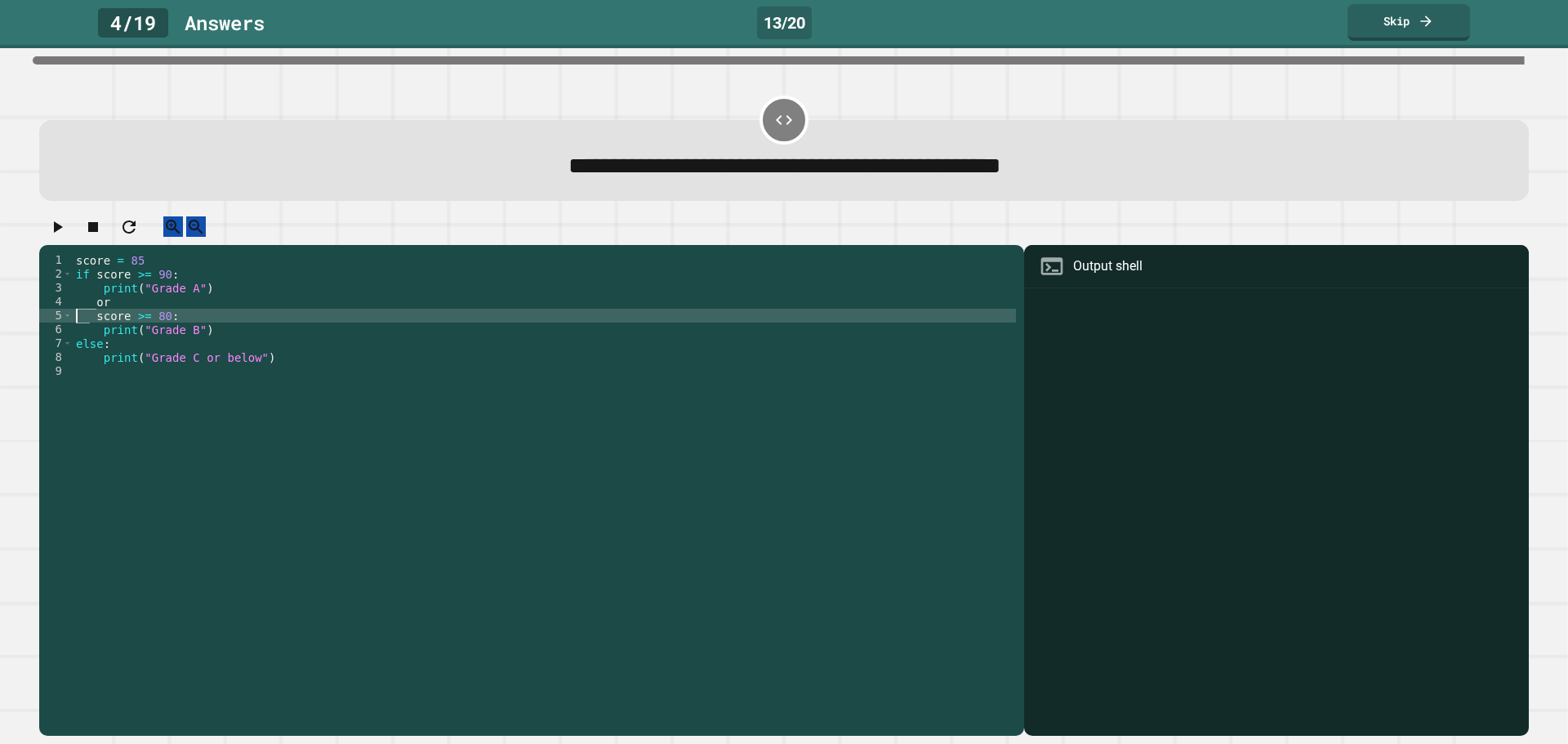
scroll to position [0, 0]
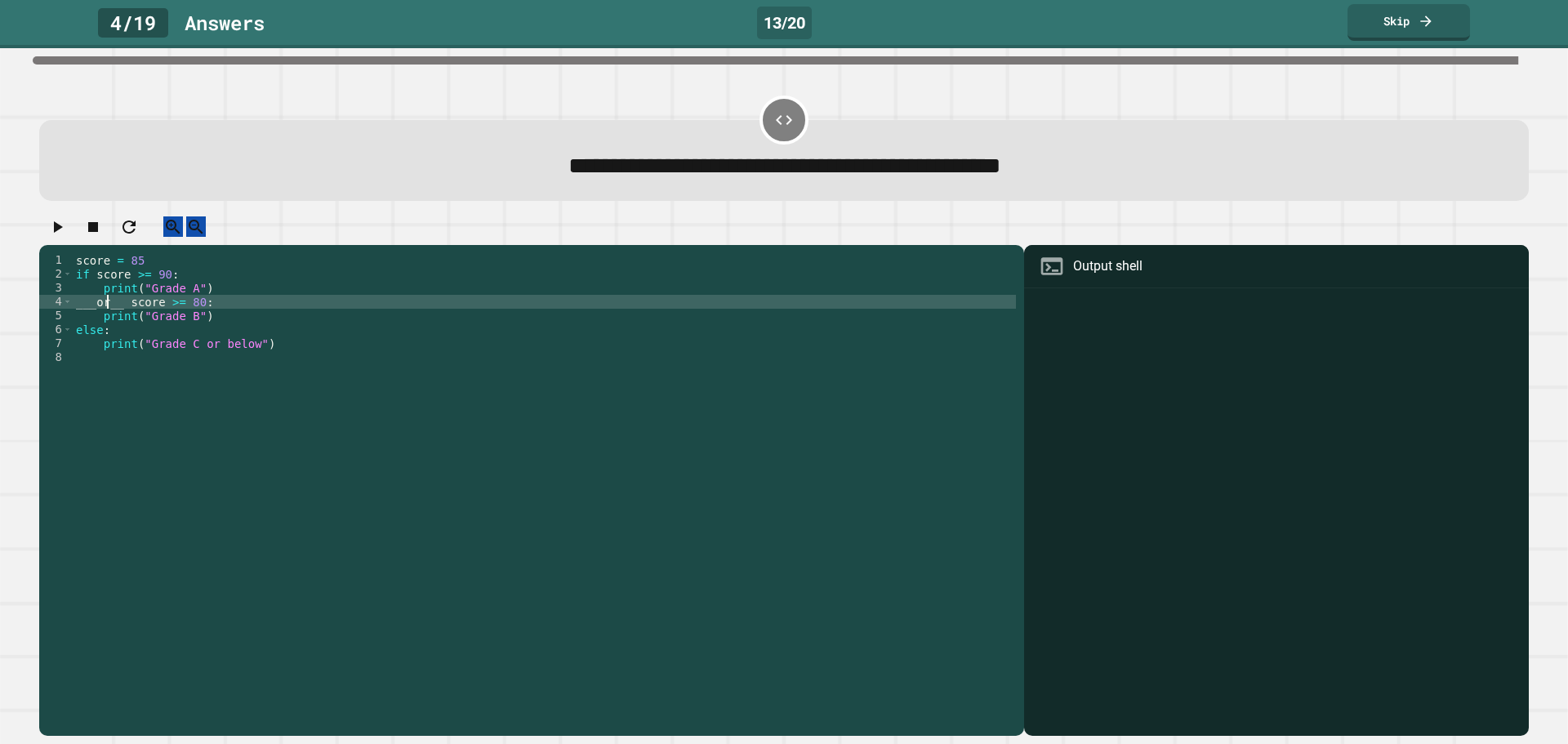
type textarea "**********"
click at [883, 201] on div "**********" at bounding box center [784, 161] width 1490 height 81
click at [793, 300] on div "score = 85 if score >= 90 : print ( "Grade A" ) ___or__ score >= 80 : print ( "…" at bounding box center [544, 475] width 943 height 444
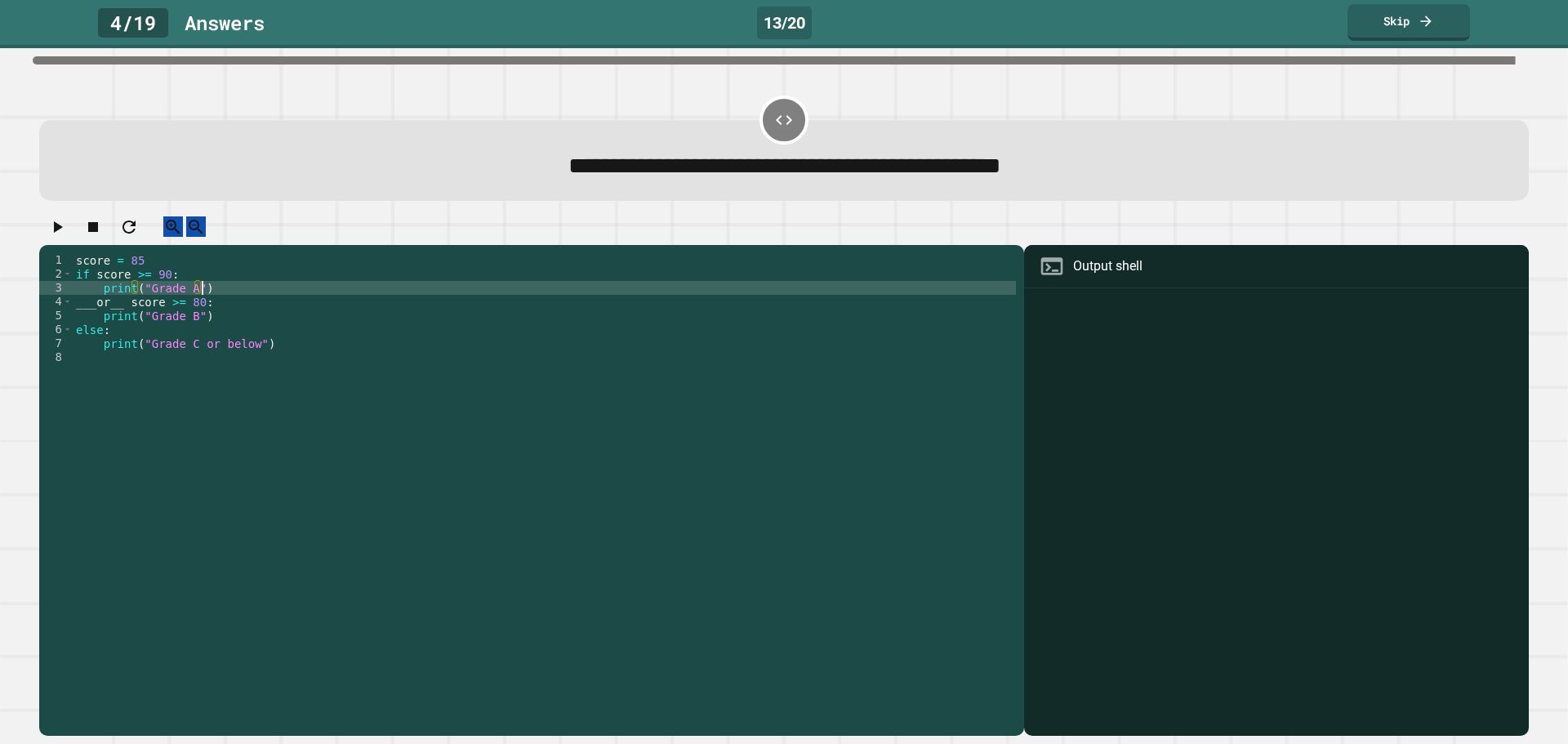
click at [735, 331] on div "score = 85 if score >= 90 : print ( "Grade A" ) ___or__ score >= 80 : print ( "…" at bounding box center [544, 475] width 943 height 444
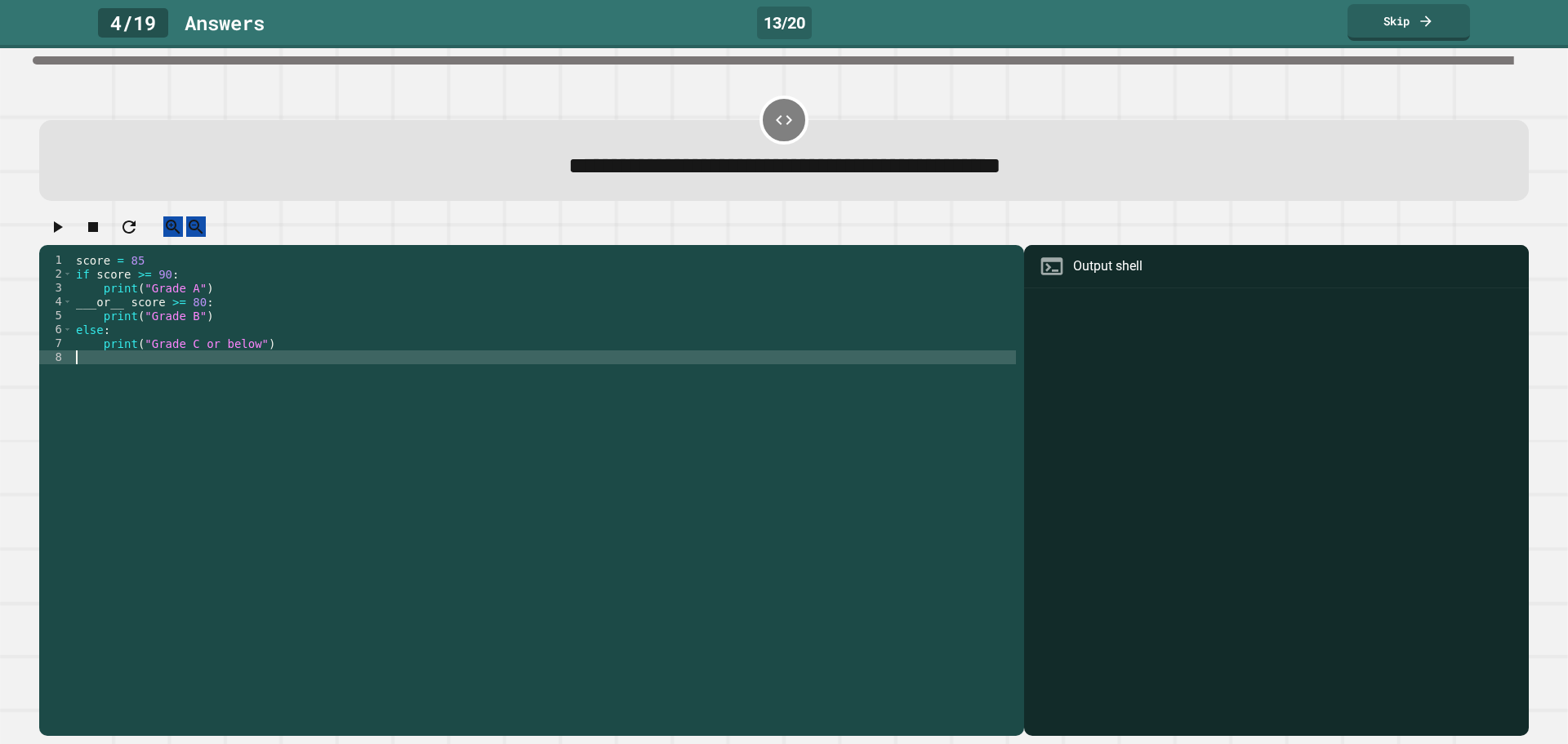
click at [689, 383] on div "score = 85 if score >= 90 : print ( "Grade A" ) ___or__ score >= 80 : print ( "…" at bounding box center [544, 475] width 943 height 444
click at [686, 345] on div "score = 85 if score >= 90 : print ( "Grade A" ) ___or__ score >= 80 : print ( "…" at bounding box center [544, 475] width 943 height 444
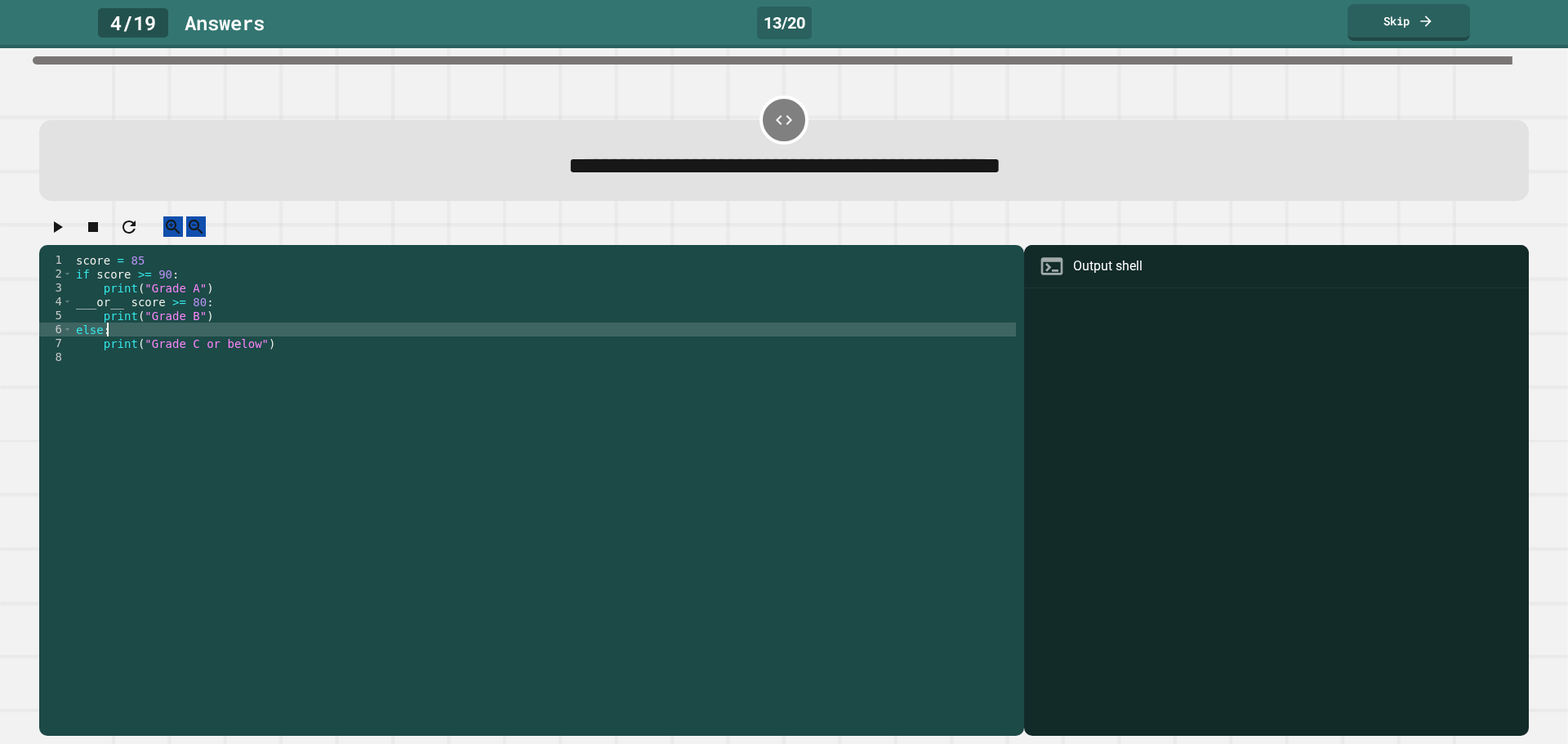
click at [686, 316] on div "score = 85 if score >= 90 : print ( "Grade A" ) ___or__ score >= 80 : print ( "…" at bounding box center [544, 475] width 943 height 444
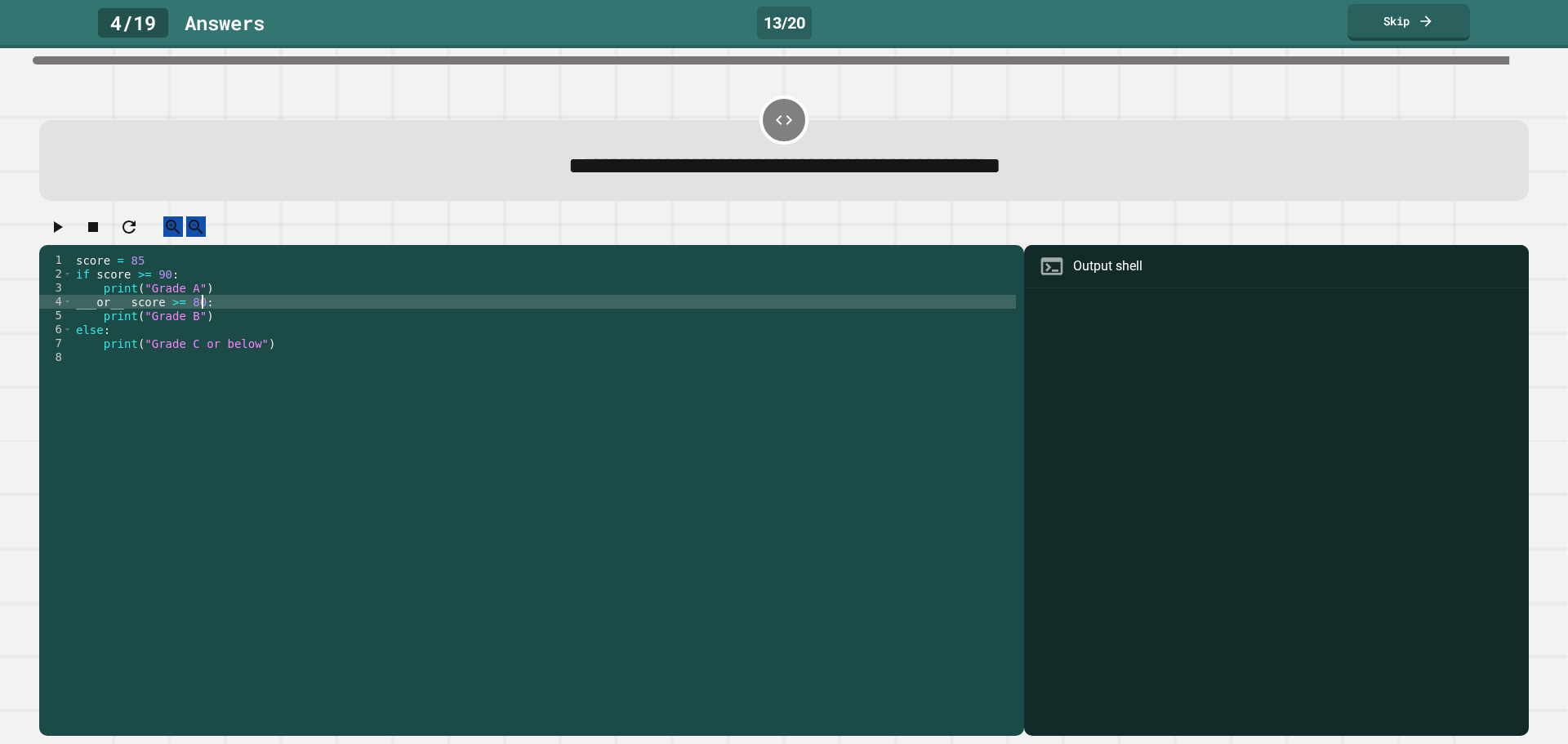
click at [62, 236] on icon "button" at bounding box center [57, 227] width 20 height 20
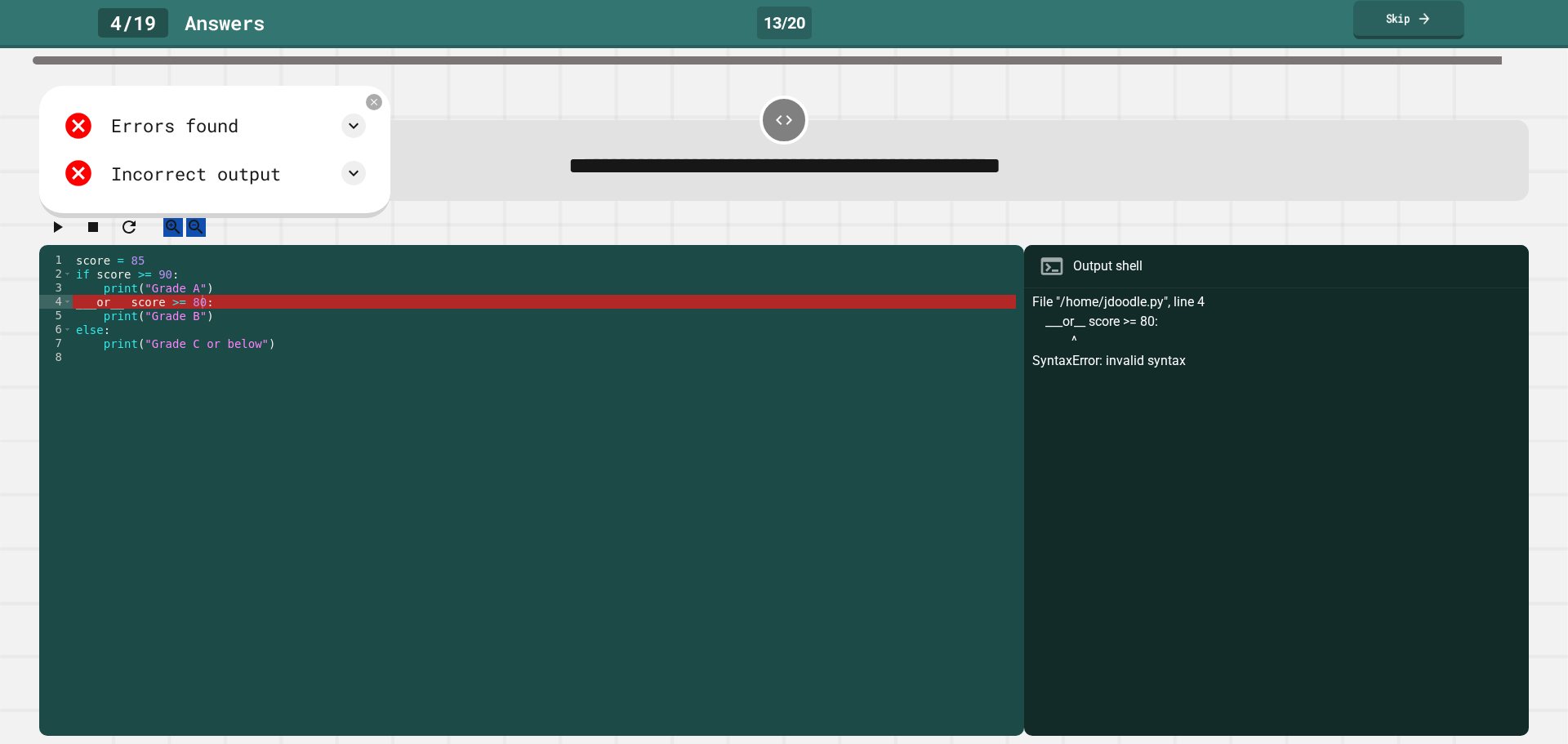
click at [1422, 26] on icon at bounding box center [1424, 18] width 15 height 17
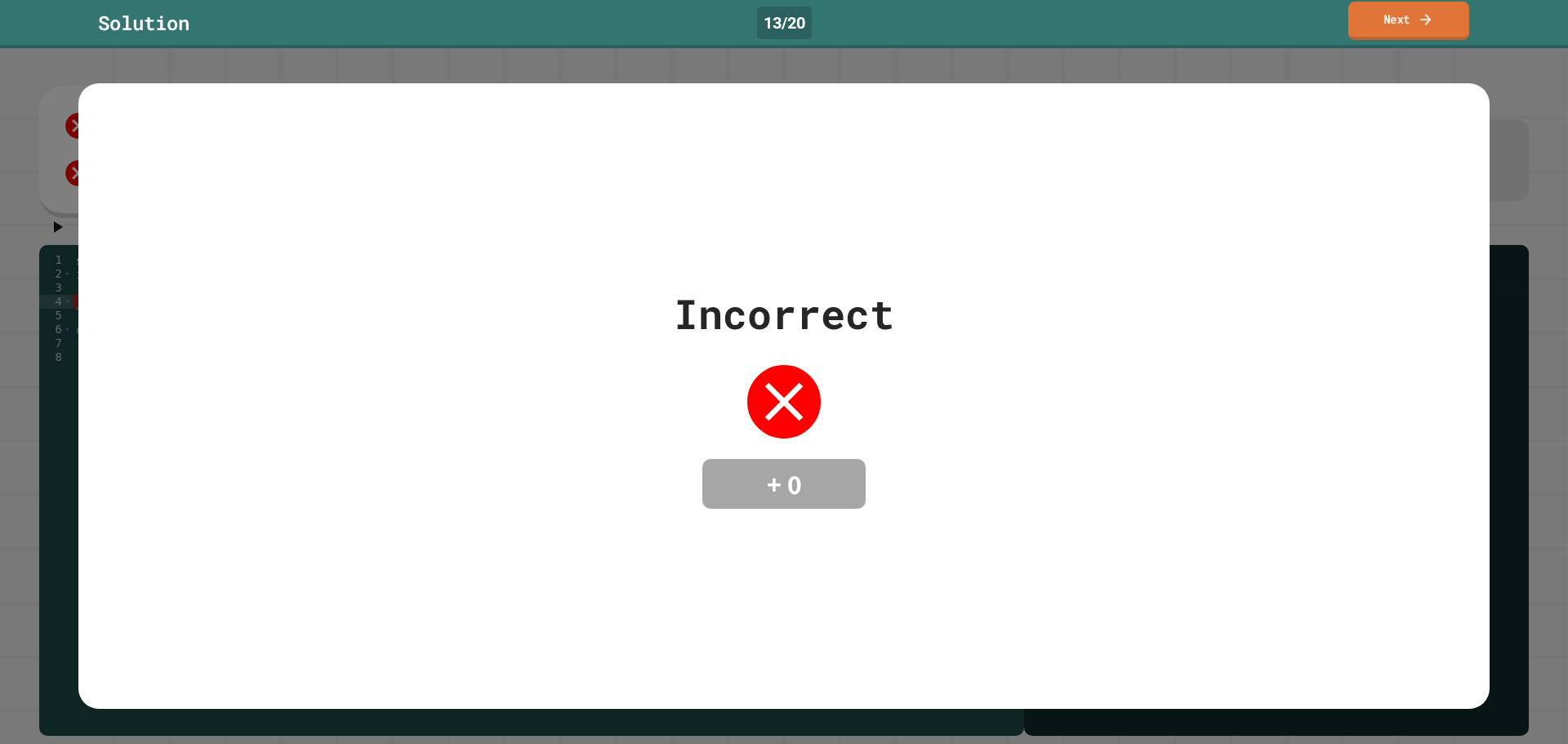
click at [1382, 24] on link "Next" at bounding box center [1408, 21] width 121 height 39
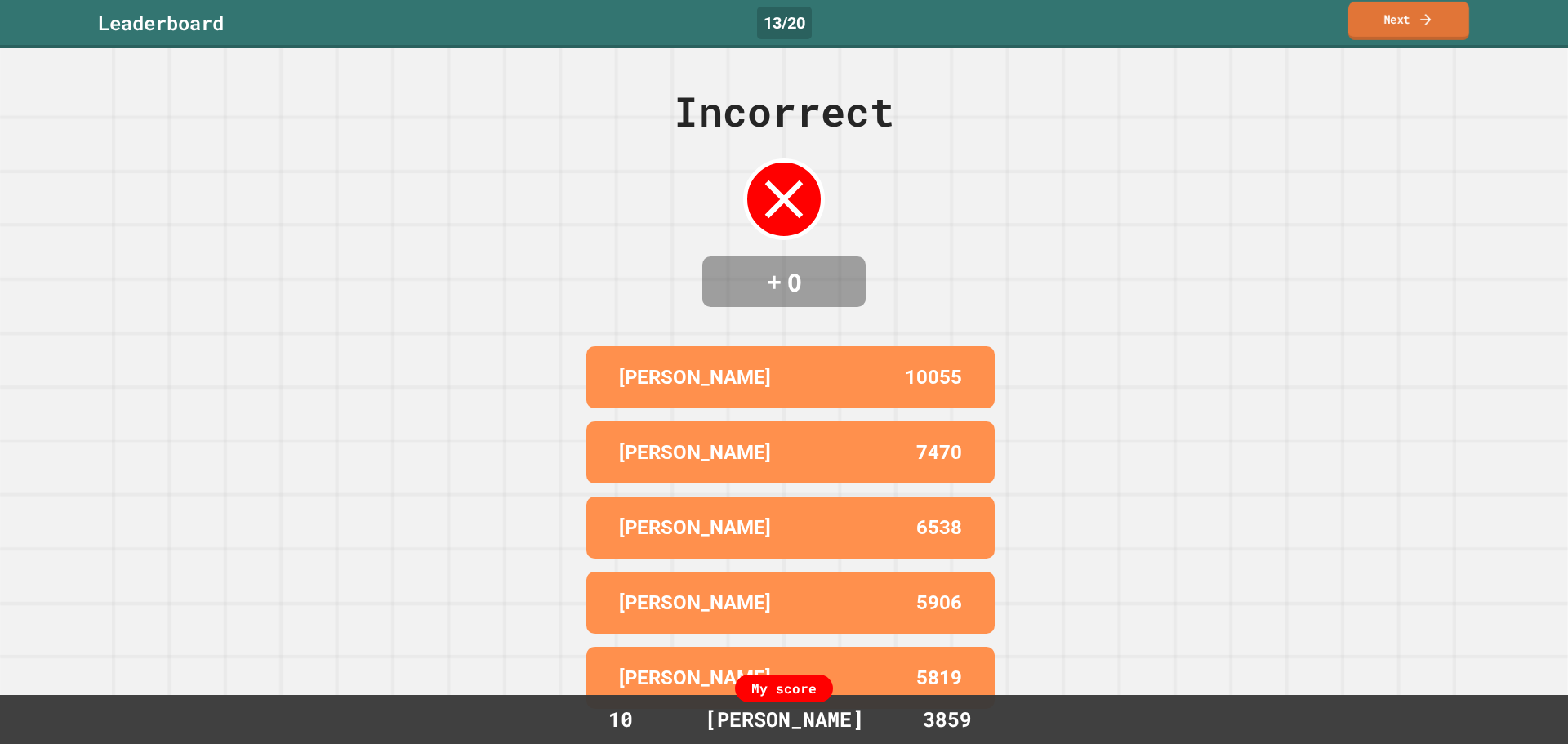
click at [1382, 12] on link "Next" at bounding box center [1408, 21] width 121 height 39
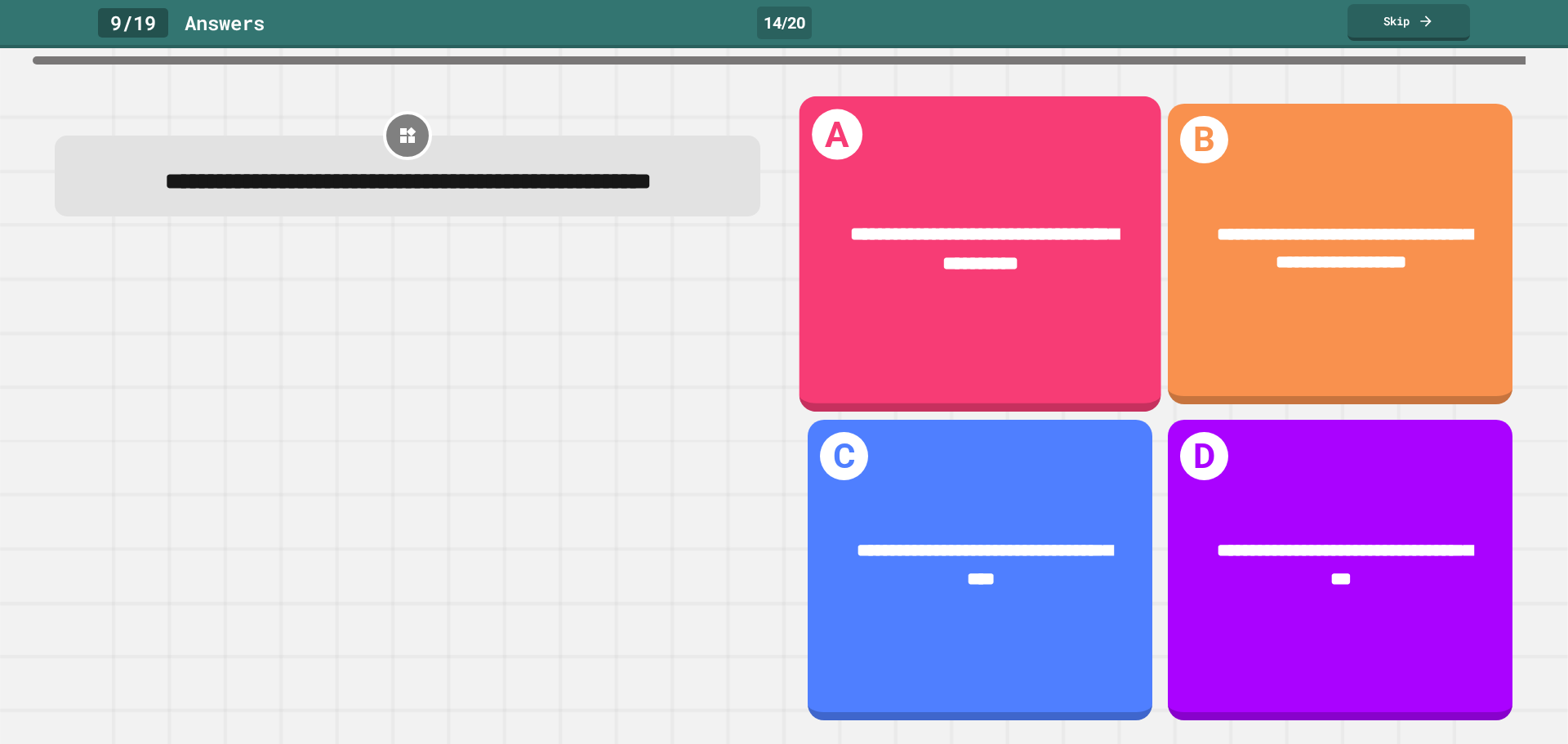
click at [838, 258] on div "**********" at bounding box center [981, 249] width 285 height 58
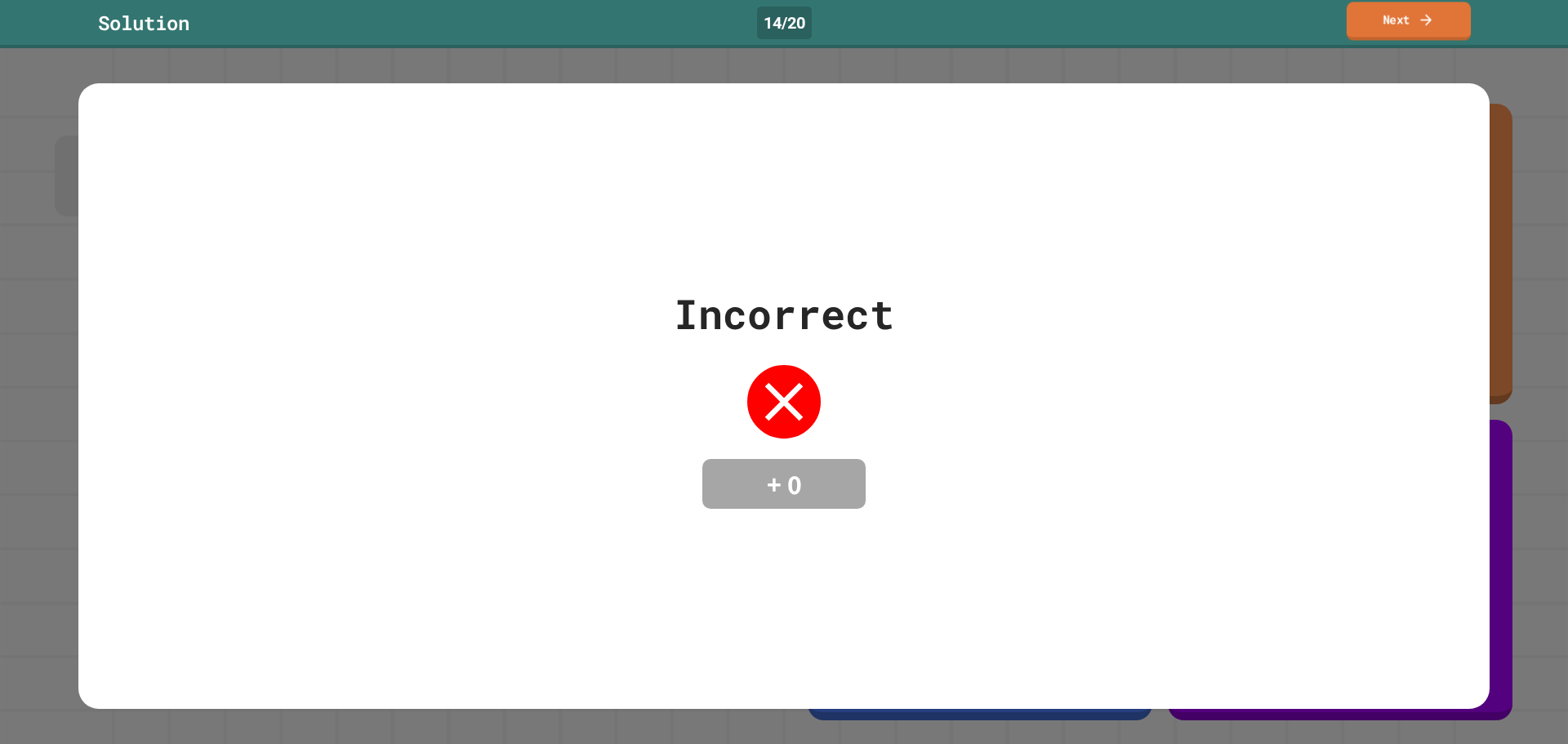
click at [1360, 21] on link "Next" at bounding box center [1408, 21] width 124 height 39
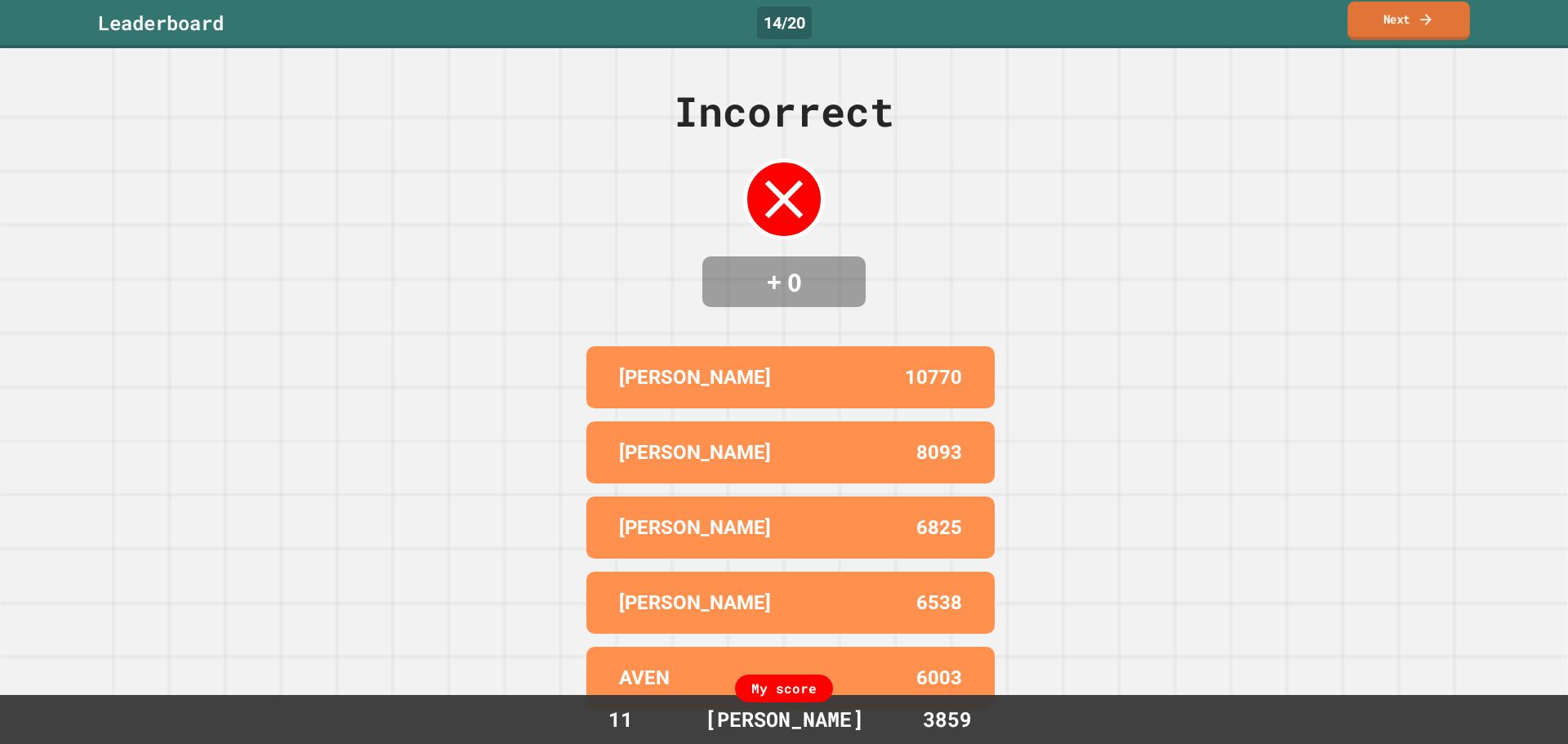
click at [913, 411] on div "ROB 10770 [PERSON_NAME] 8093 [PERSON_NAME] 6825 [PERSON_NAME] 6538 AVEN 6003" at bounding box center [784, 527] width 408 height 376
click at [1397, 21] on link "Next" at bounding box center [1408, 21] width 121 height 39
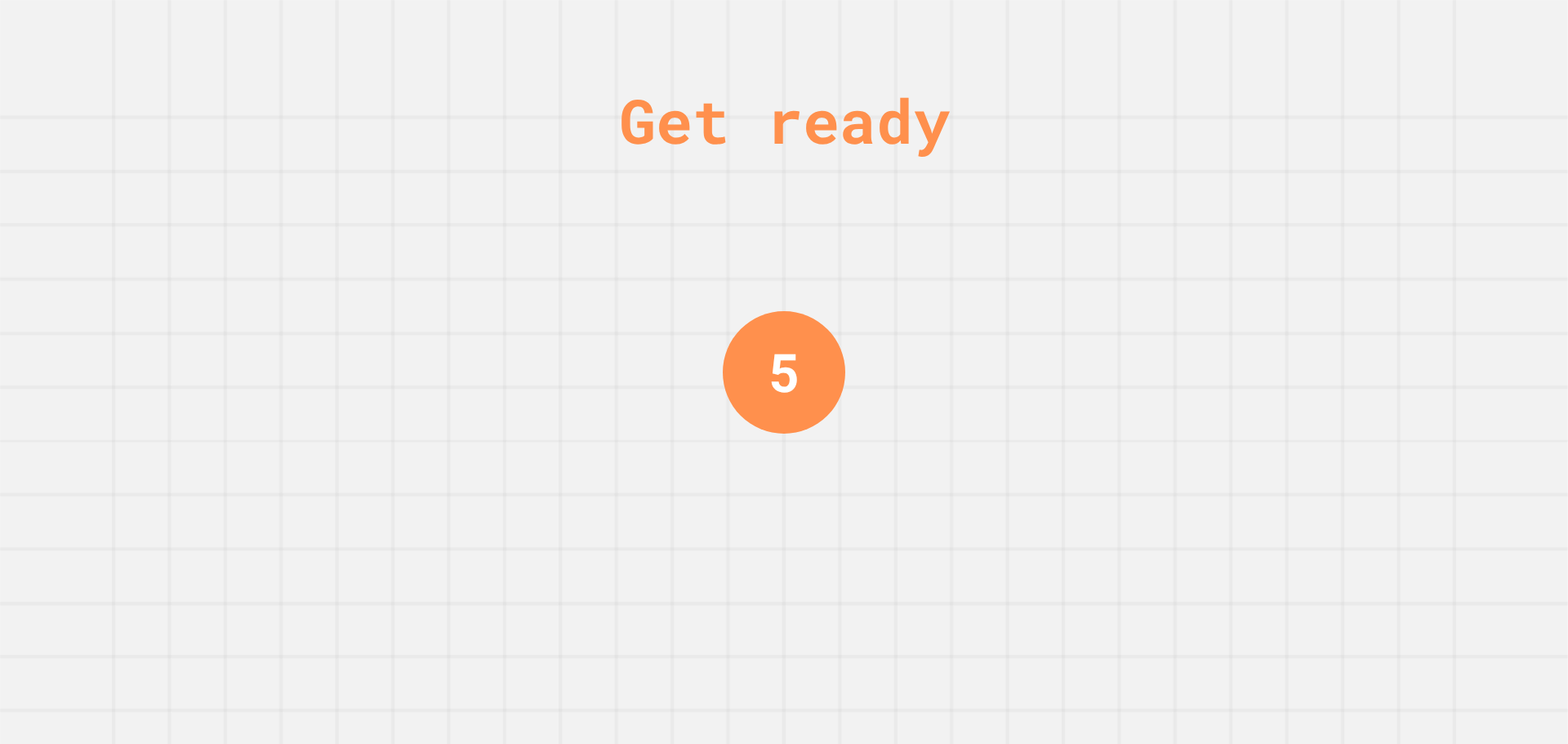
click at [944, 428] on div "Get ready 5" at bounding box center [784, 372] width 1568 height 744
click at [945, 428] on div "Get ready 5" at bounding box center [784, 372] width 1568 height 744
click at [945, 428] on div "Get ready 4" at bounding box center [784, 372] width 1568 height 744
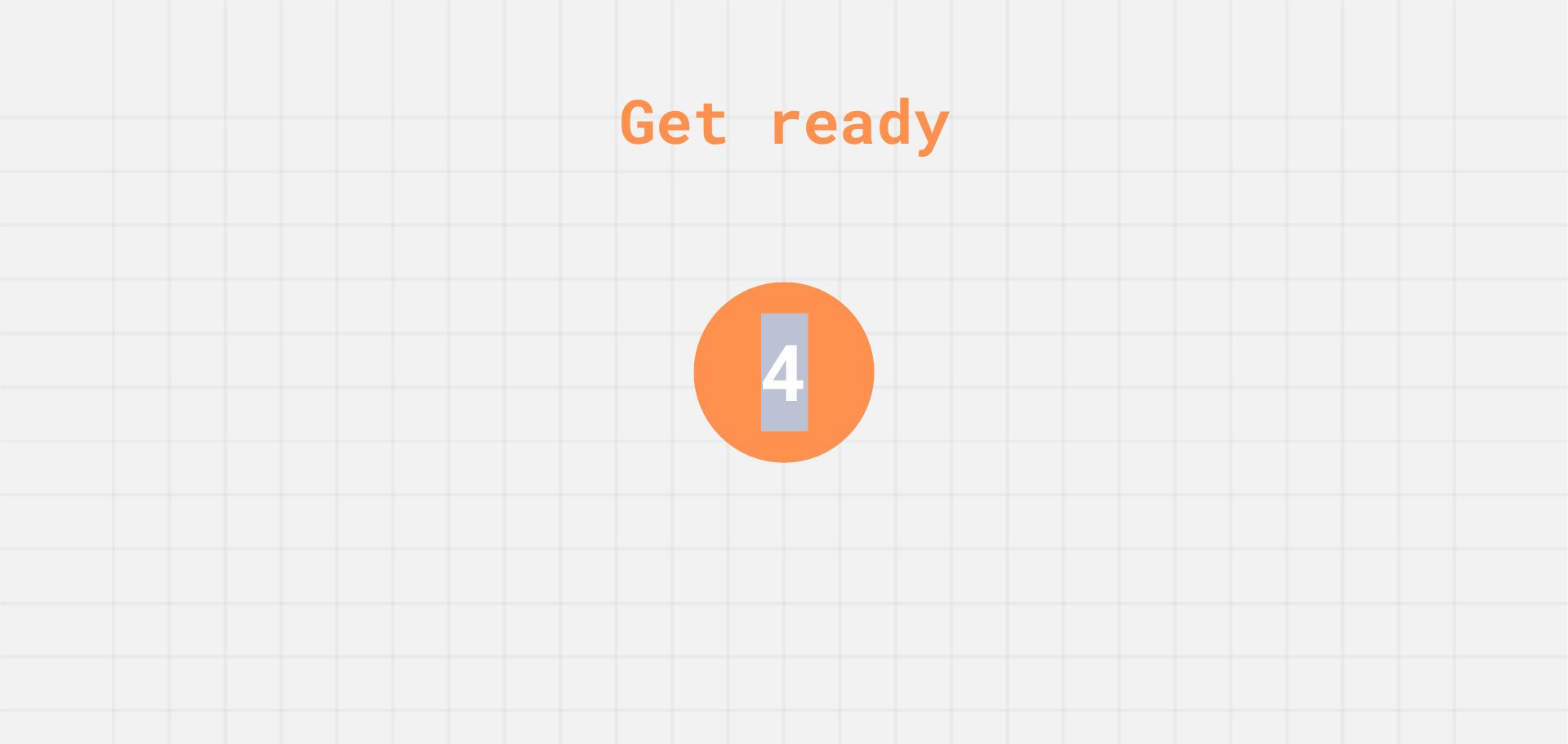
click at [945, 428] on div "Get ready 4" at bounding box center [784, 372] width 1568 height 744
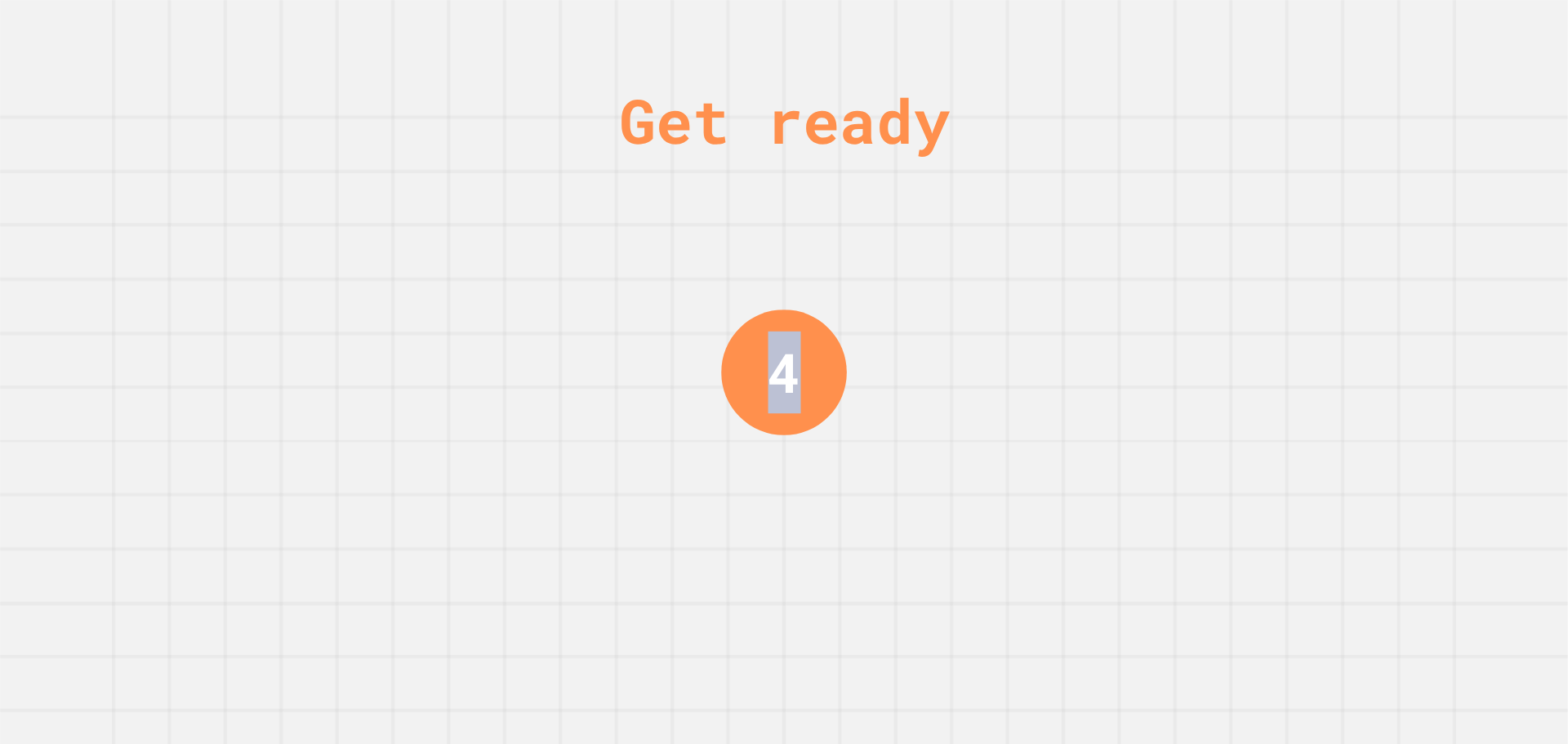
click at [945, 428] on div "Get ready 4" at bounding box center [784, 372] width 1568 height 744
click at [945, 428] on div "Get ready 3" at bounding box center [784, 372] width 1568 height 744
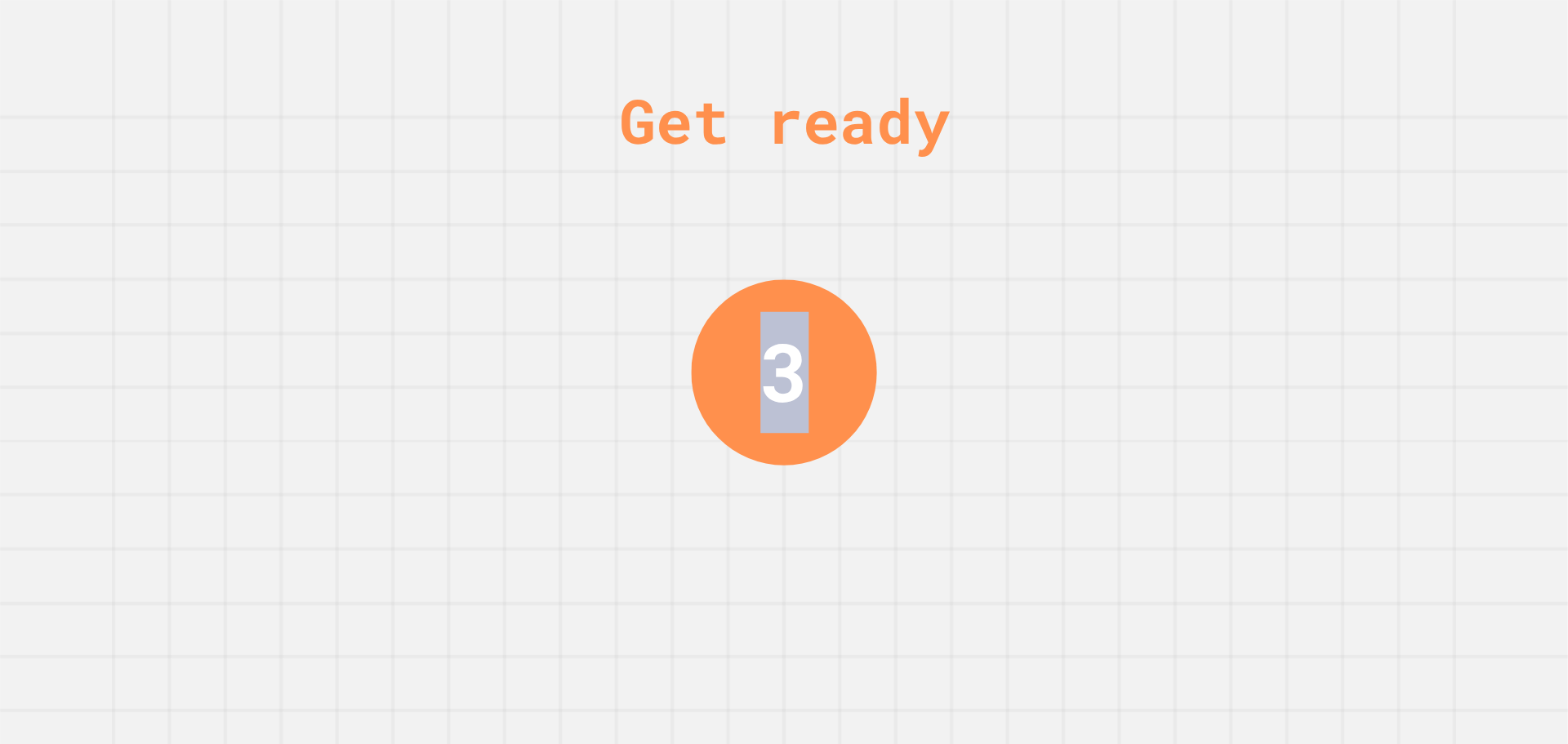
click at [945, 428] on div "Get ready 3" at bounding box center [784, 372] width 1568 height 744
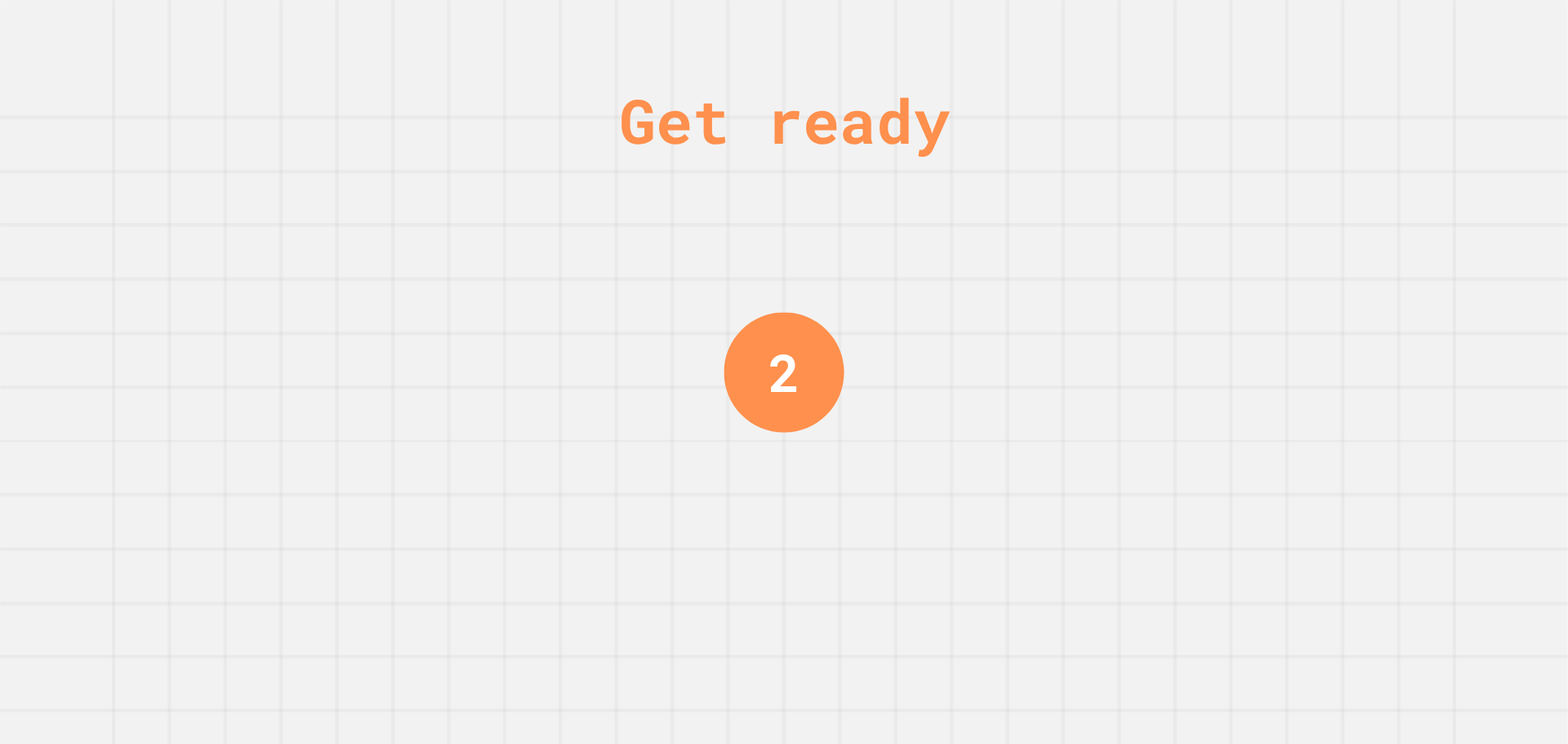
click at [946, 425] on div "Get ready 2" at bounding box center [784, 372] width 1568 height 744
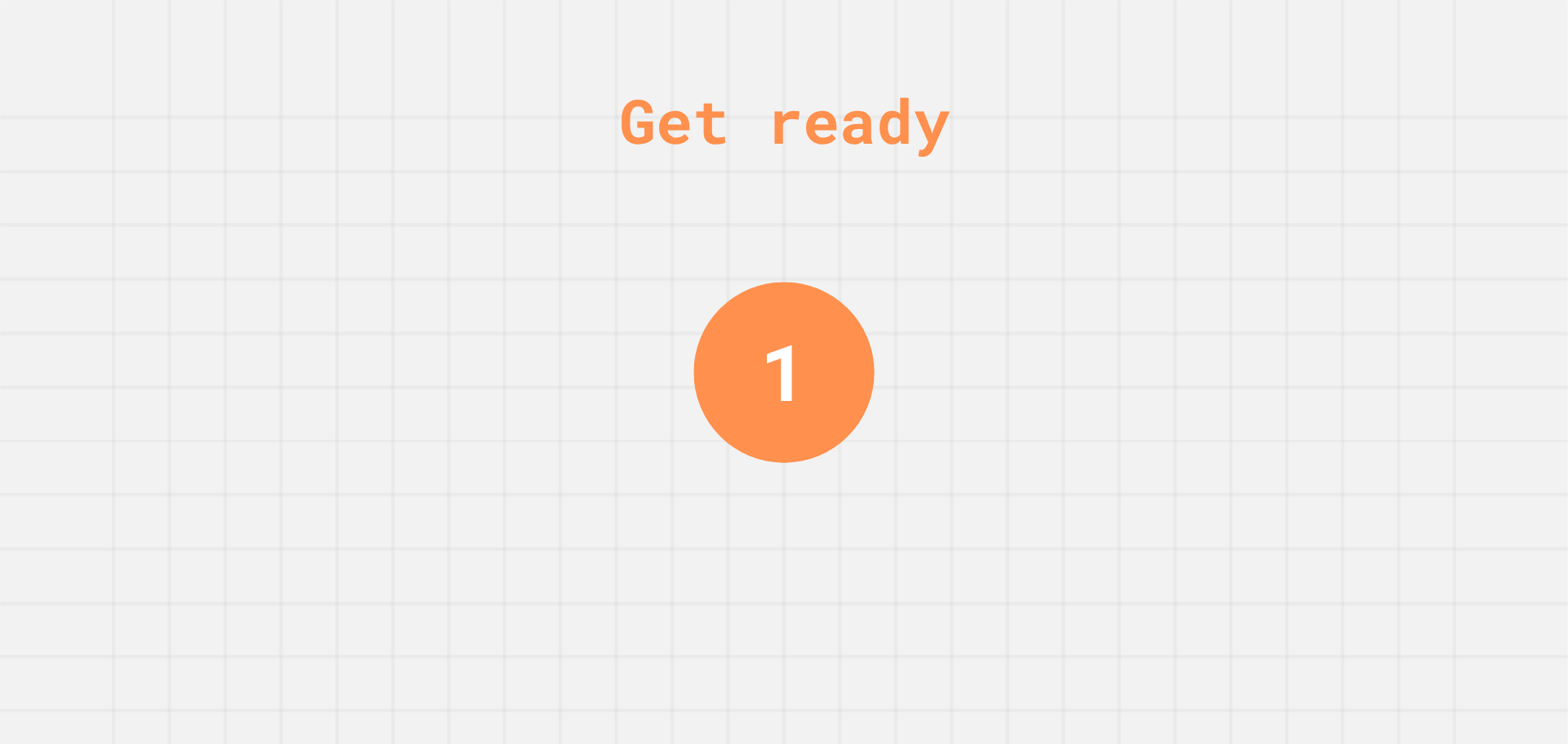
click at [1004, 408] on div "Get ready 1" at bounding box center [784, 372] width 1568 height 744
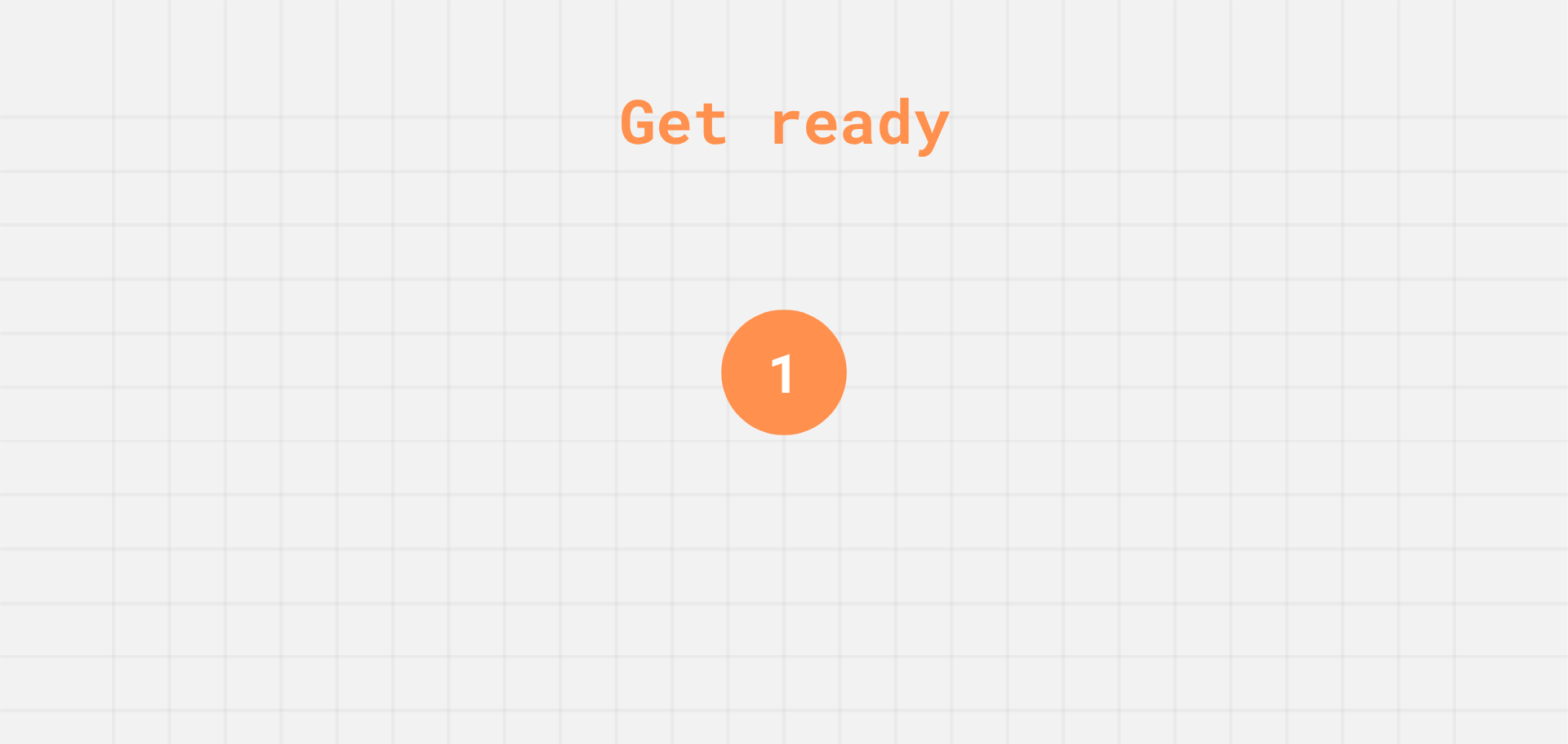
click at [1004, 417] on div "Get ready 1" at bounding box center [784, 372] width 1568 height 744
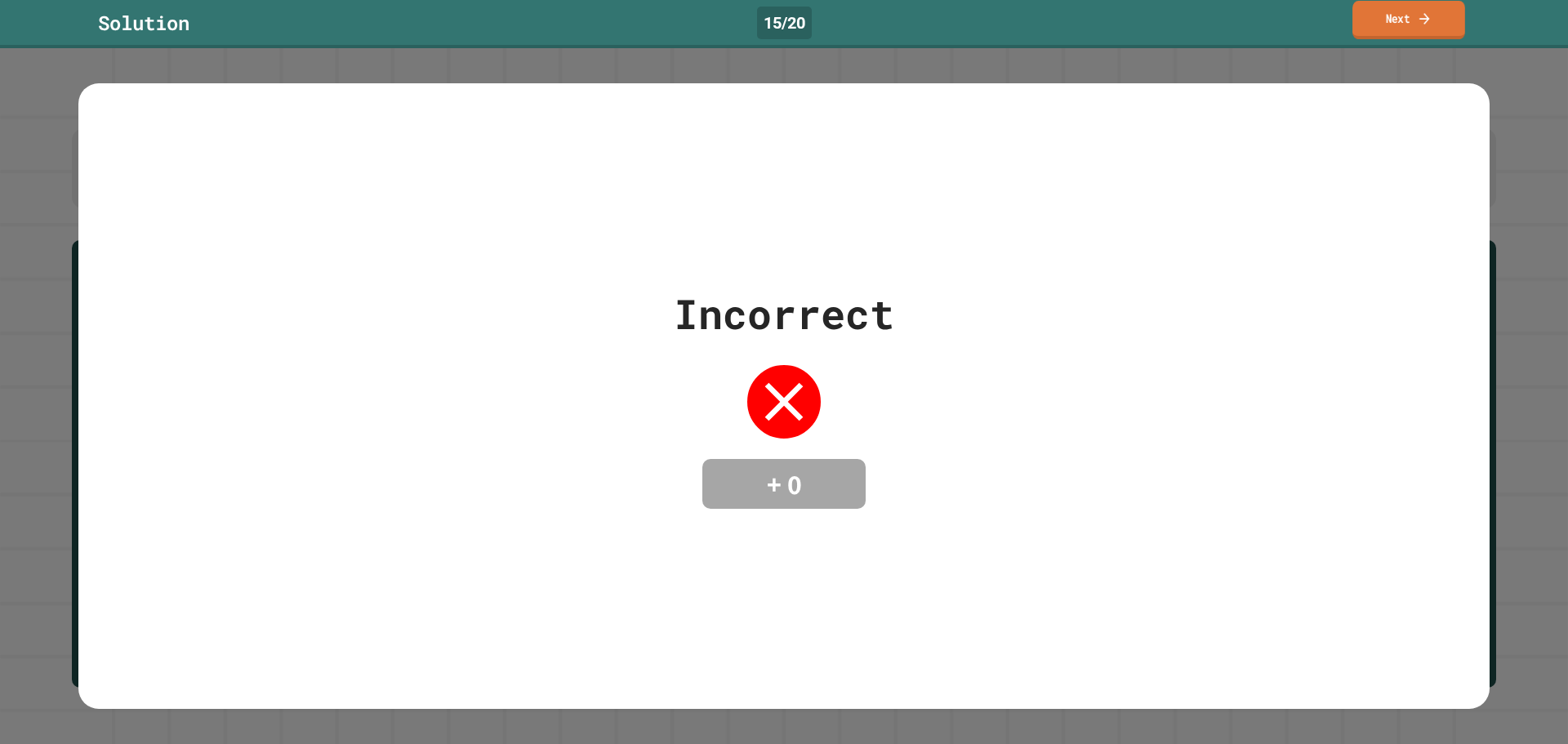
click at [1450, 15] on link "Next" at bounding box center [1408, 20] width 113 height 39
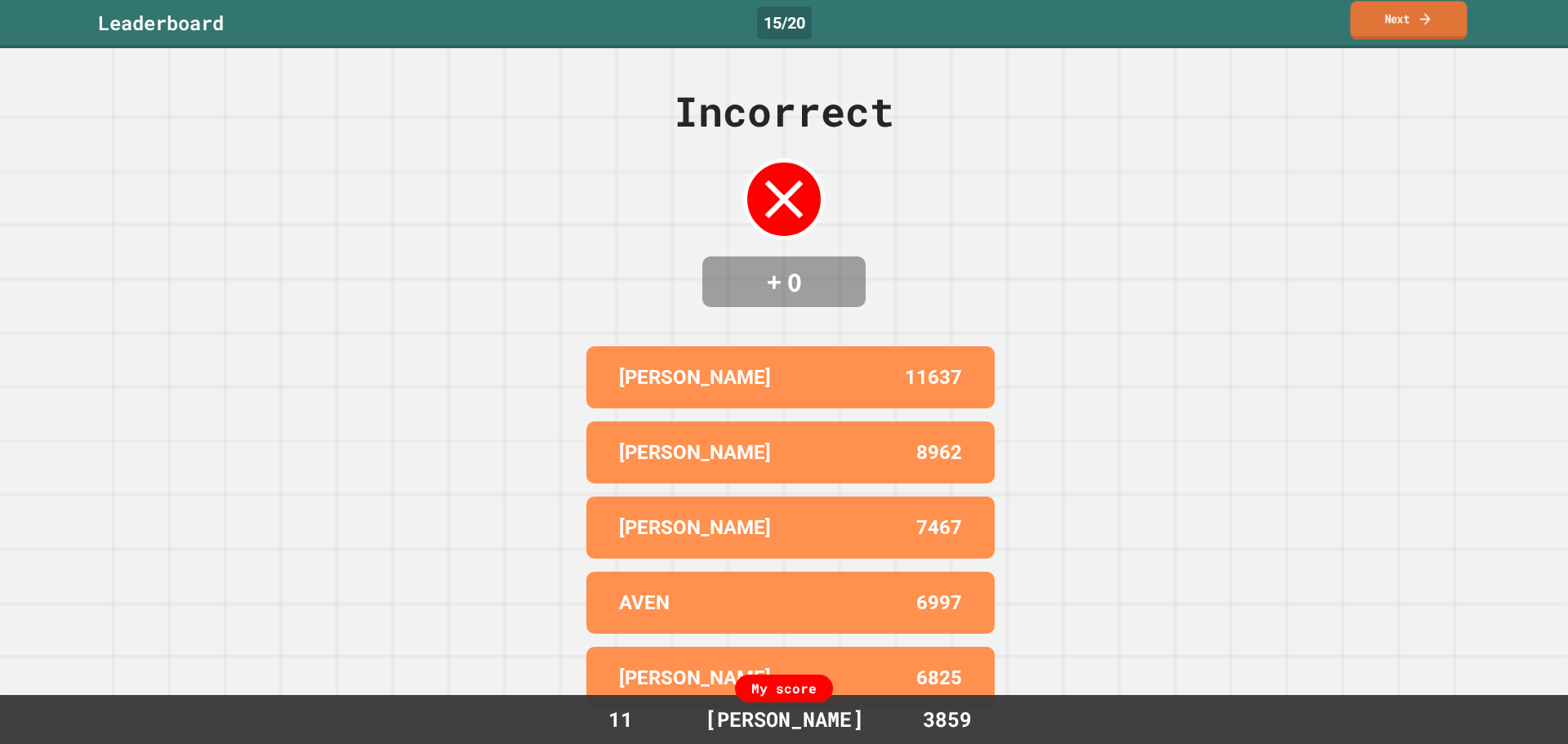
click at [1417, 13] on icon at bounding box center [1424, 18] width 16 height 17
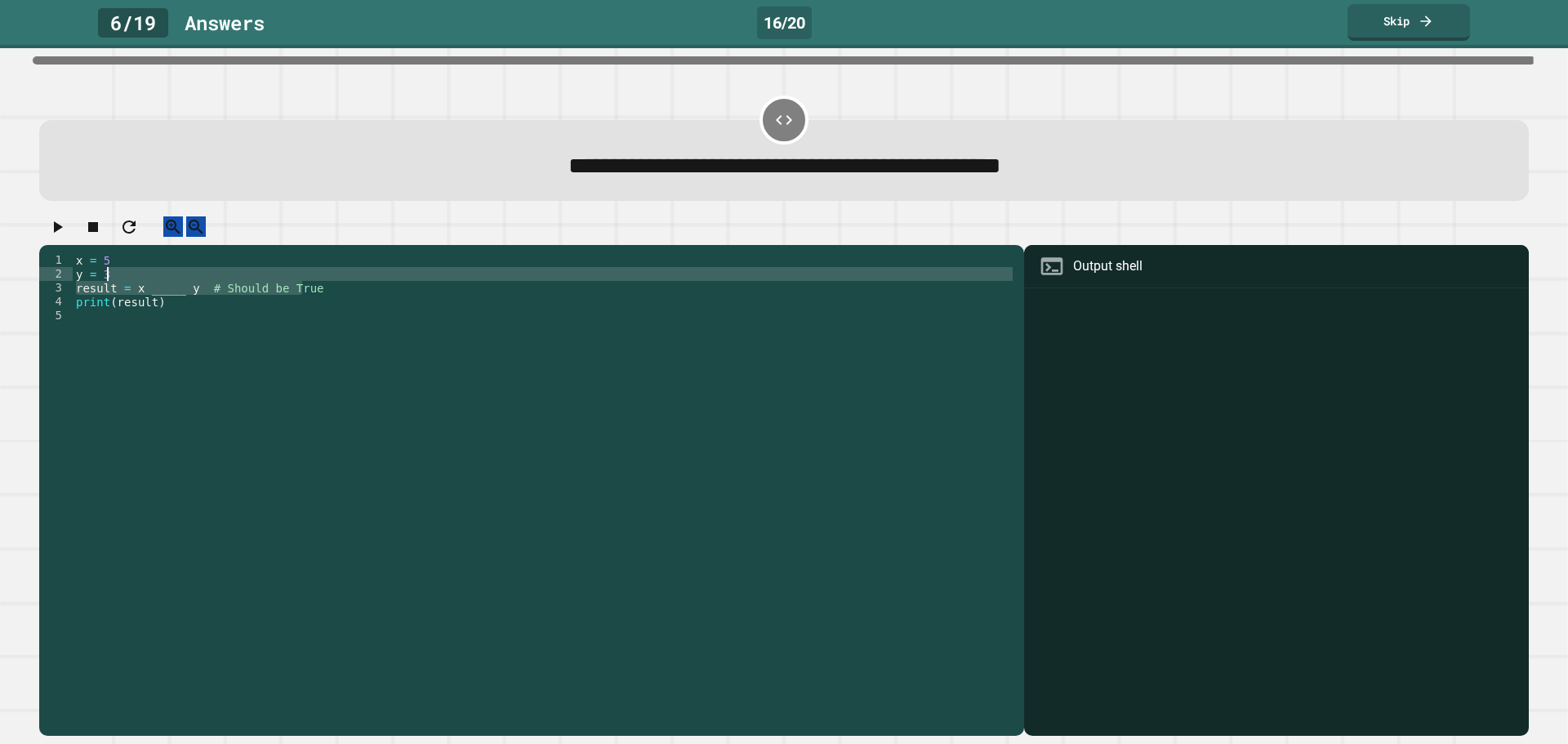
drag, startPoint x: 702, startPoint y: 297, endPoint x: 702, endPoint y: 284, distance: 13.0
click at [702, 284] on div "x = 5 y = 3 result = x _____ y # Should be True print ( result )" at bounding box center [544, 475] width 943 height 444
click at [1398, 26] on link "Skip" at bounding box center [1409, 21] width 125 height 39
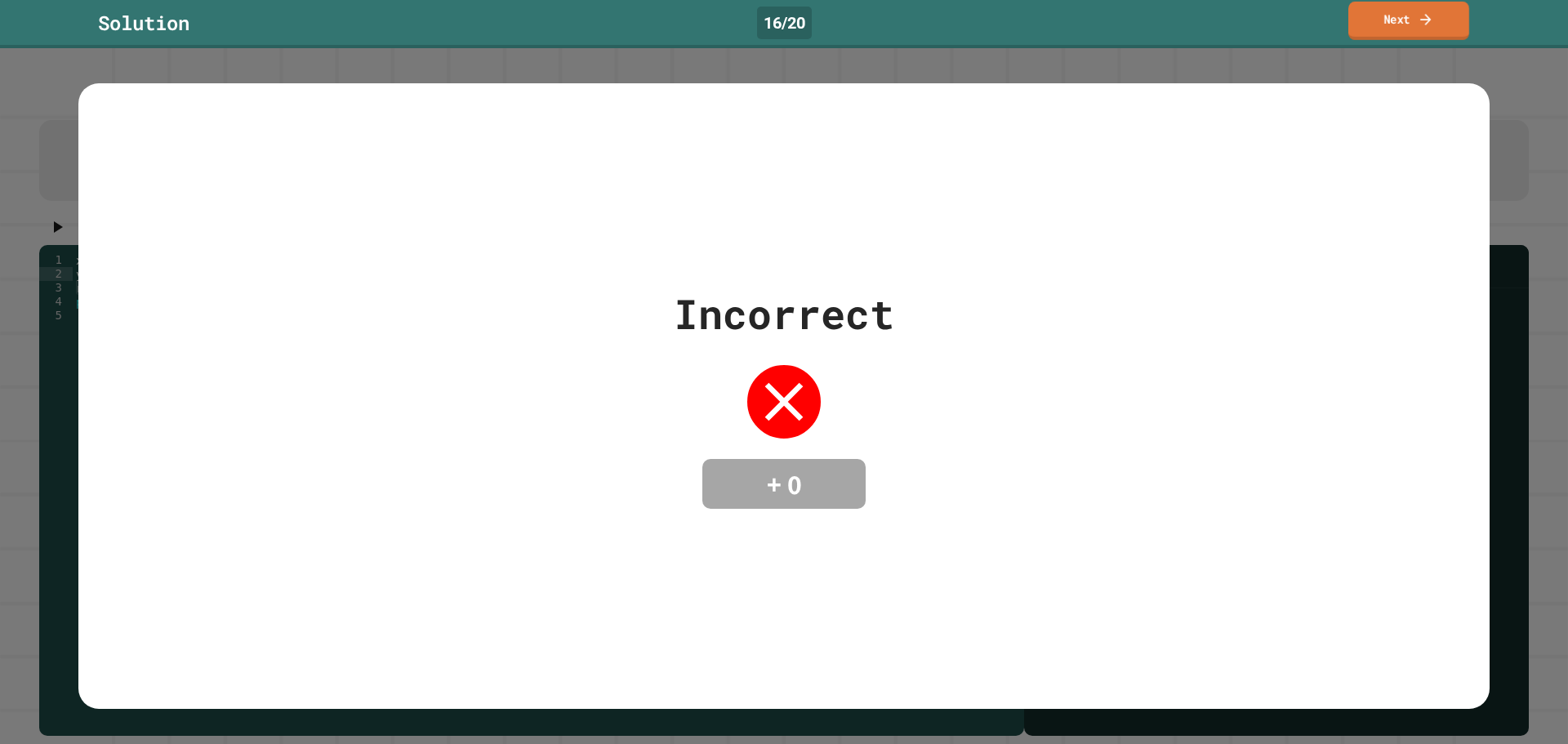
click at [1388, 21] on link "Next" at bounding box center [1408, 21] width 121 height 39
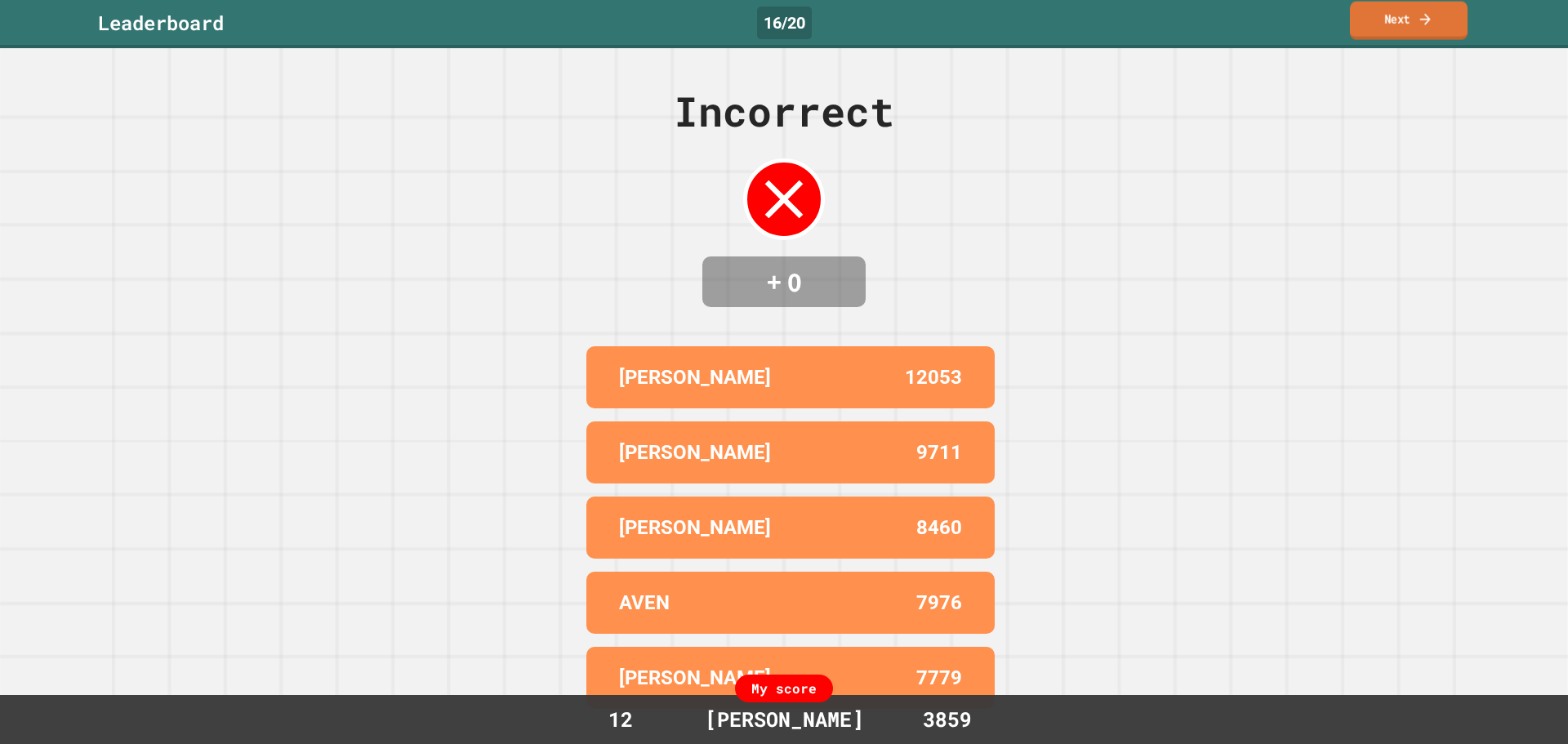
click at [1395, 34] on link "Next" at bounding box center [1408, 21] width 118 height 39
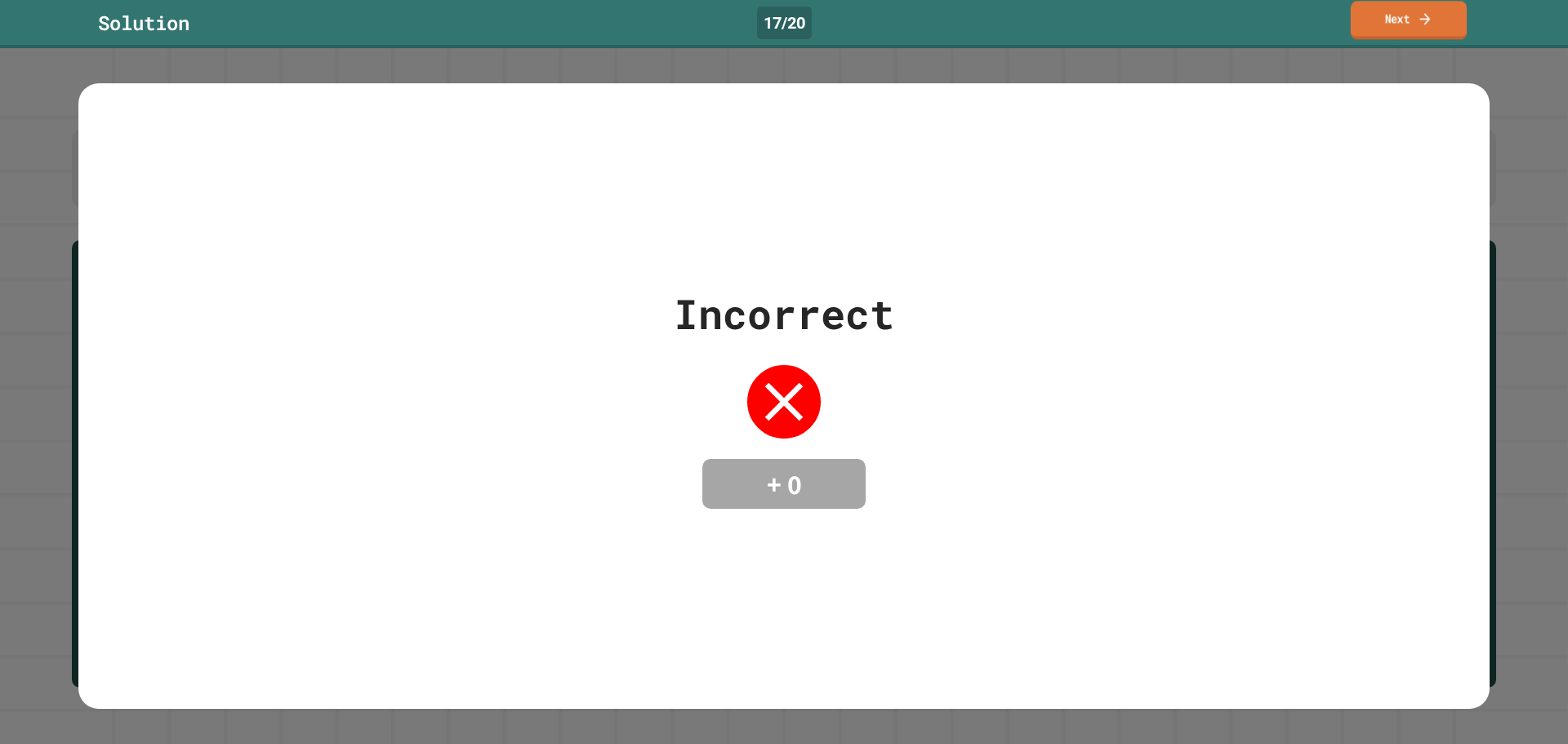
click at [1430, 27] on link "Next" at bounding box center [1408, 20] width 116 height 39
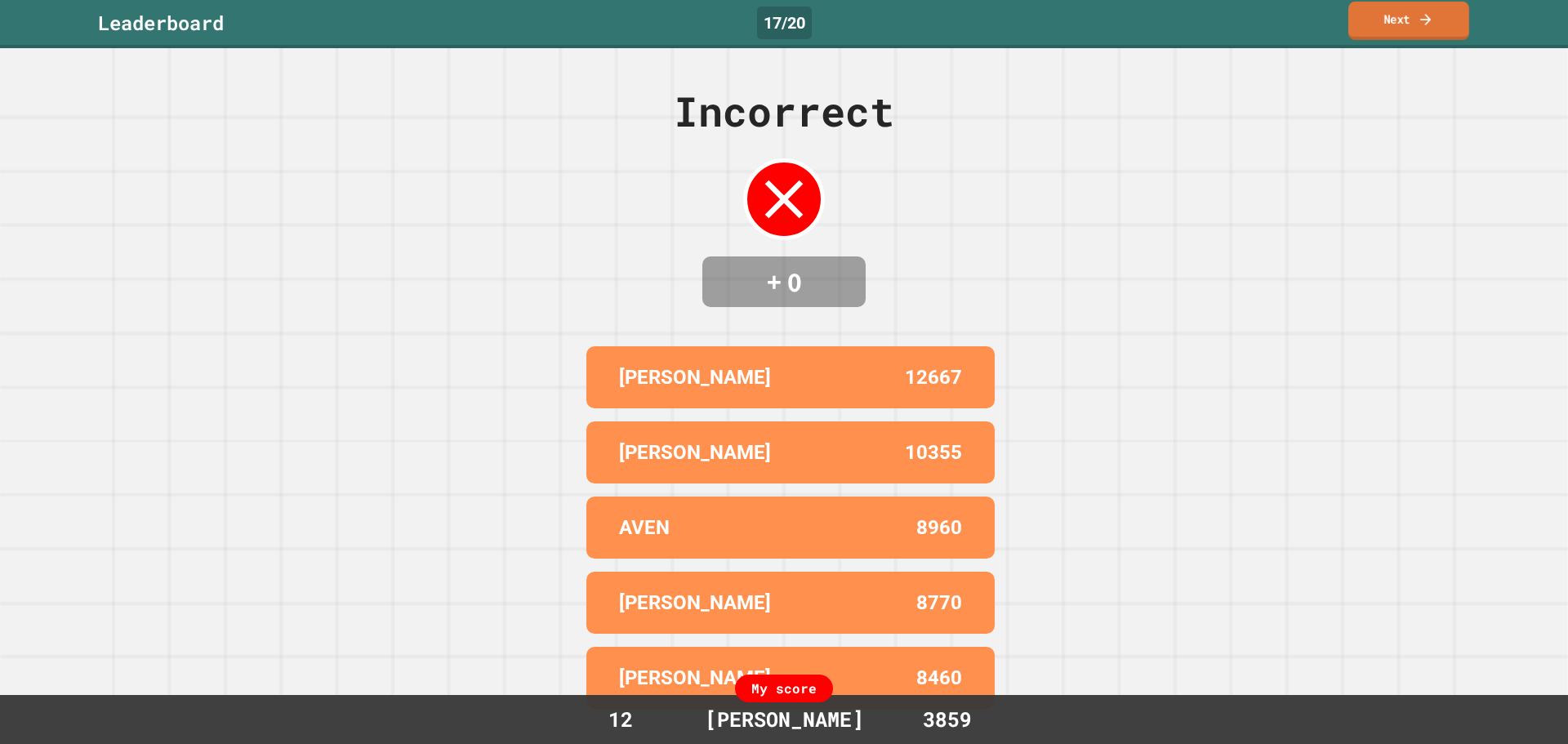
click at [1383, 2] on link "Next" at bounding box center [1408, 21] width 121 height 39
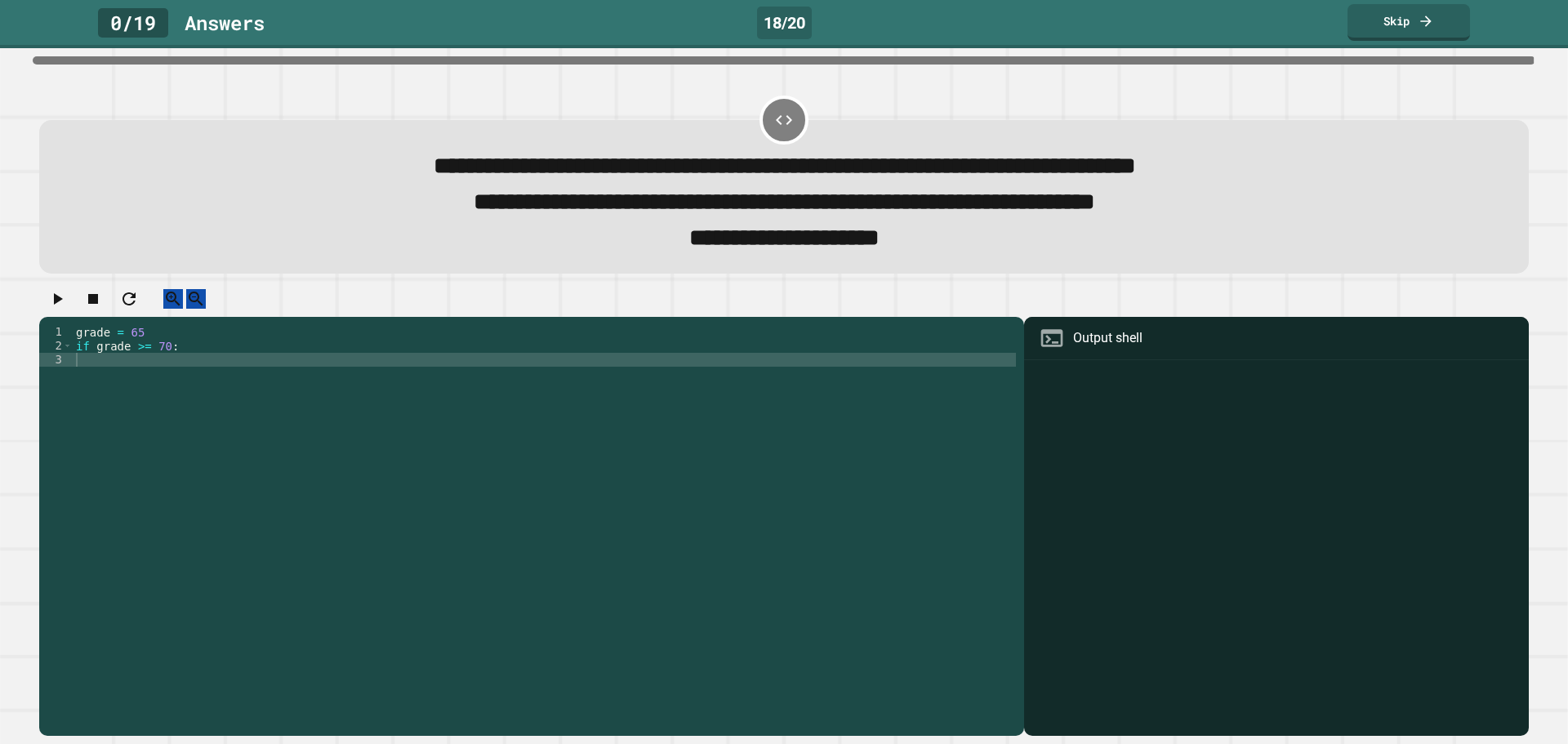
click at [767, 386] on div "grade = 65 if grade >= 70 :" at bounding box center [544, 512] width 943 height 375
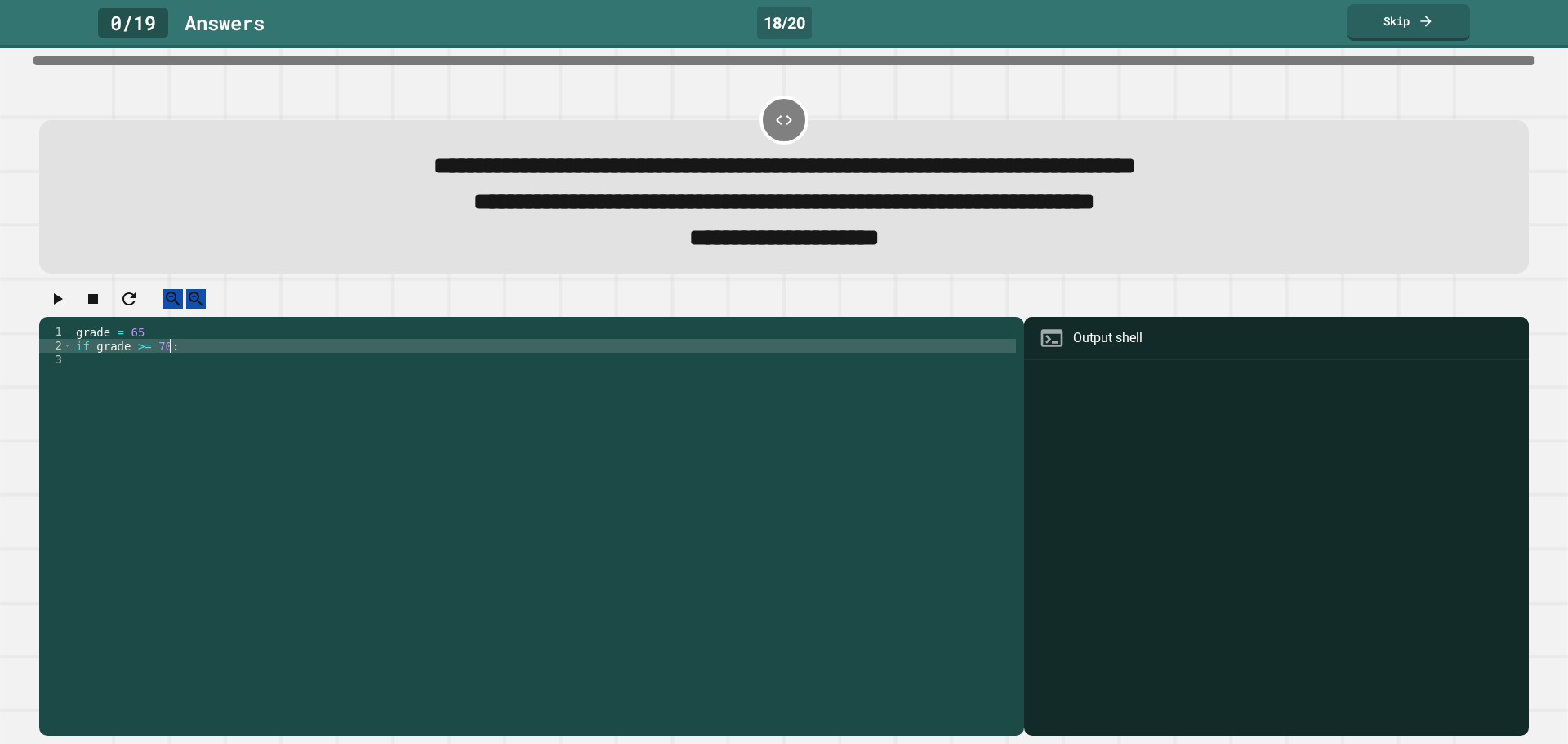
click at [765, 368] on div "grade = 65 if grade >= 70 :" at bounding box center [544, 512] width 943 height 375
click at [1373, 24] on link "Skip" at bounding box center [1408, 21] width 124 height 39
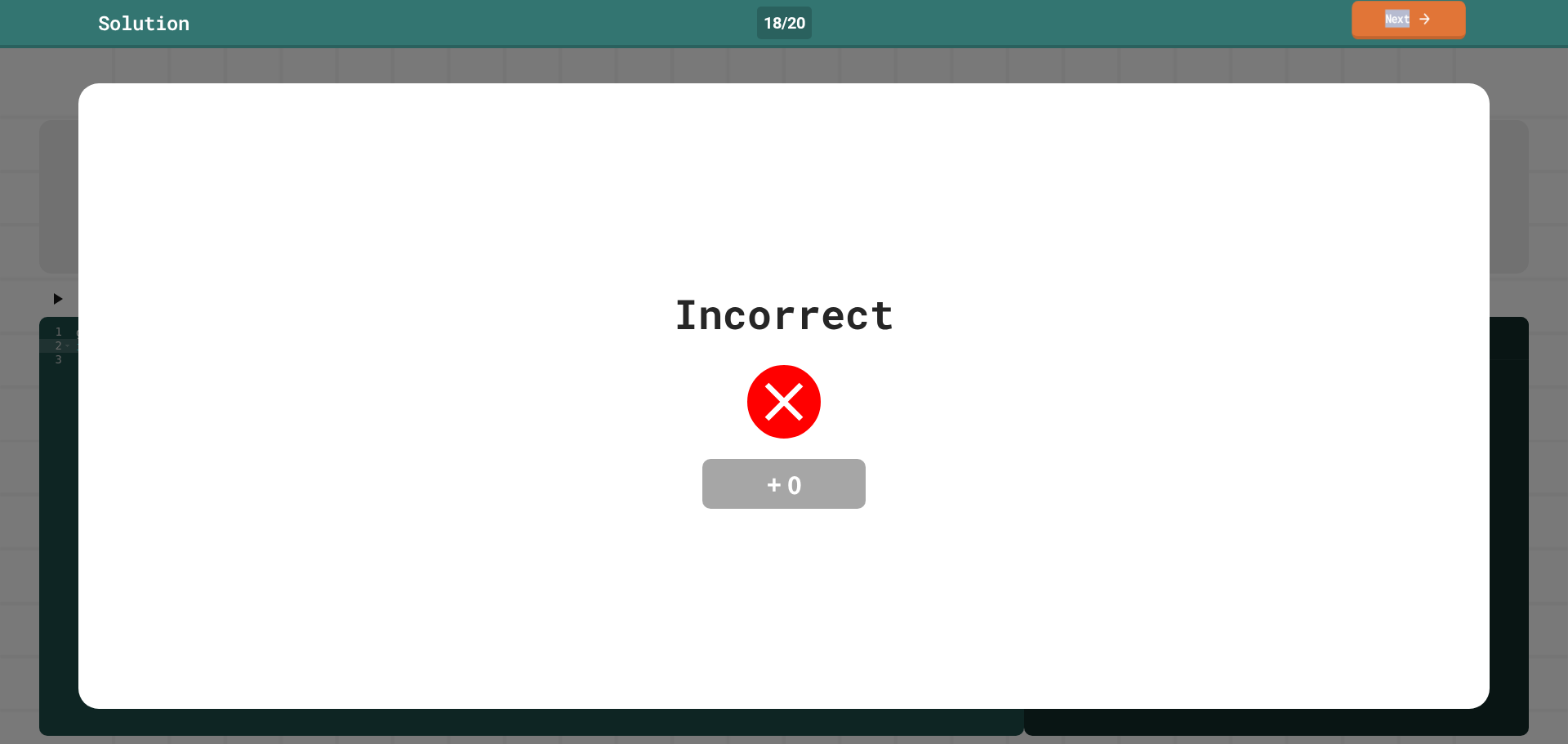
click at [1373, 24] on link "Next" at bounding box center [1408, 20] width 114 height 39
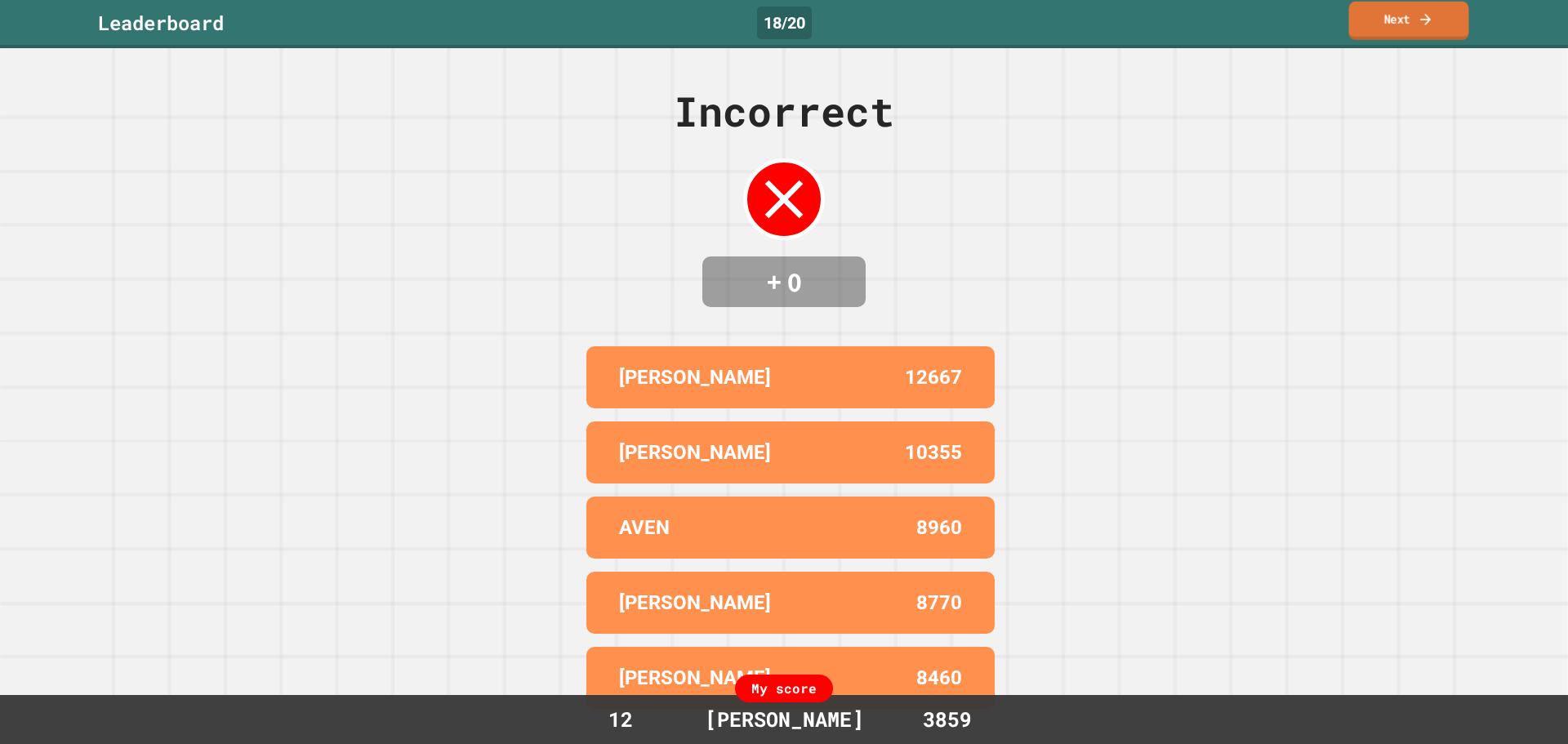
click at [1373, 24] on link "Next" at bounding box center [1409, 21] width 120 height 39
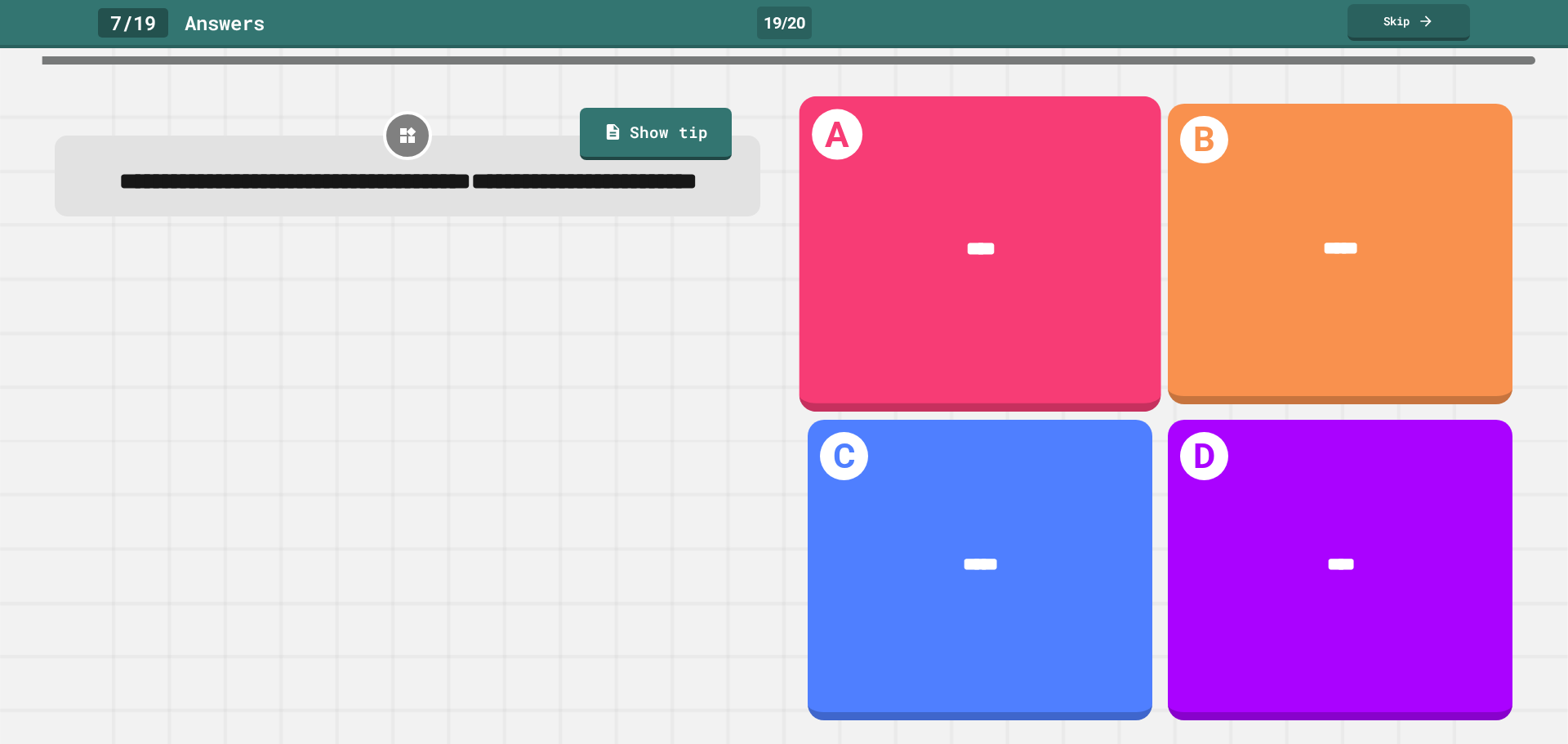
click at [882, 372] on div "A ****" at bounding box center [980, 253] width 362 height 316
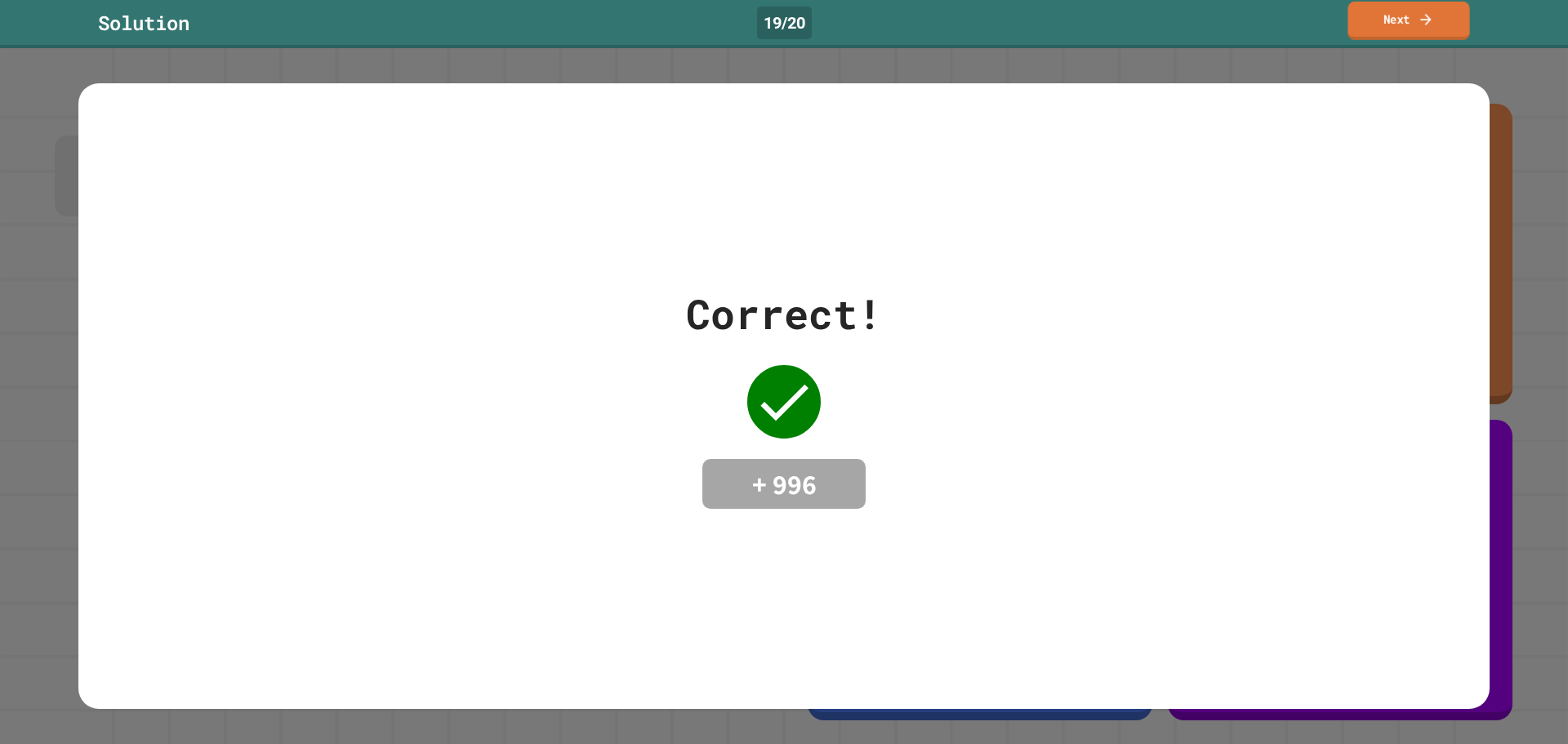
click at [1375, 9] on link "Next" at bounding box center [1408, 21] width 122 height 39
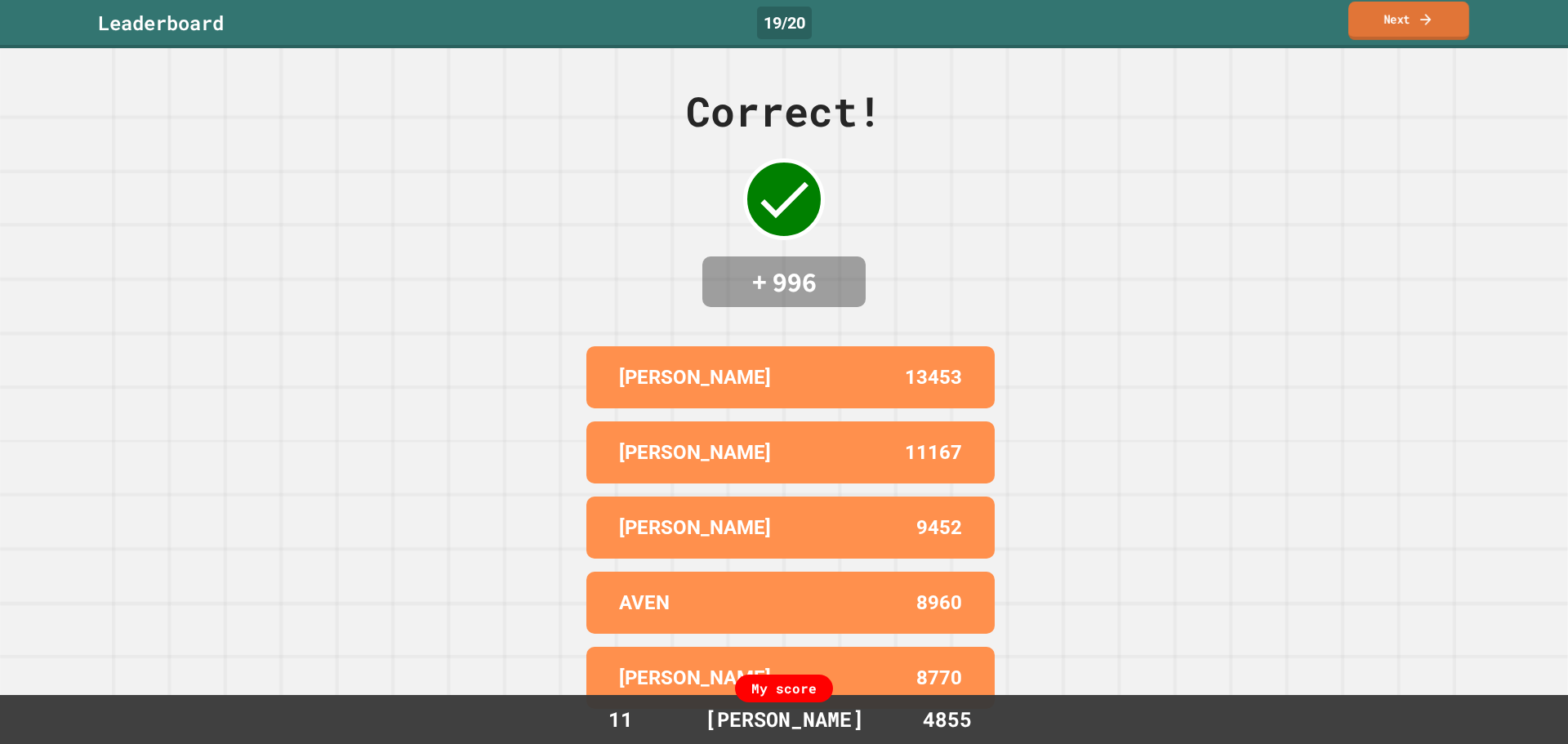
click at [1383, 7] on link "Next" at bounding box center [1408, 21] width 121 height 39
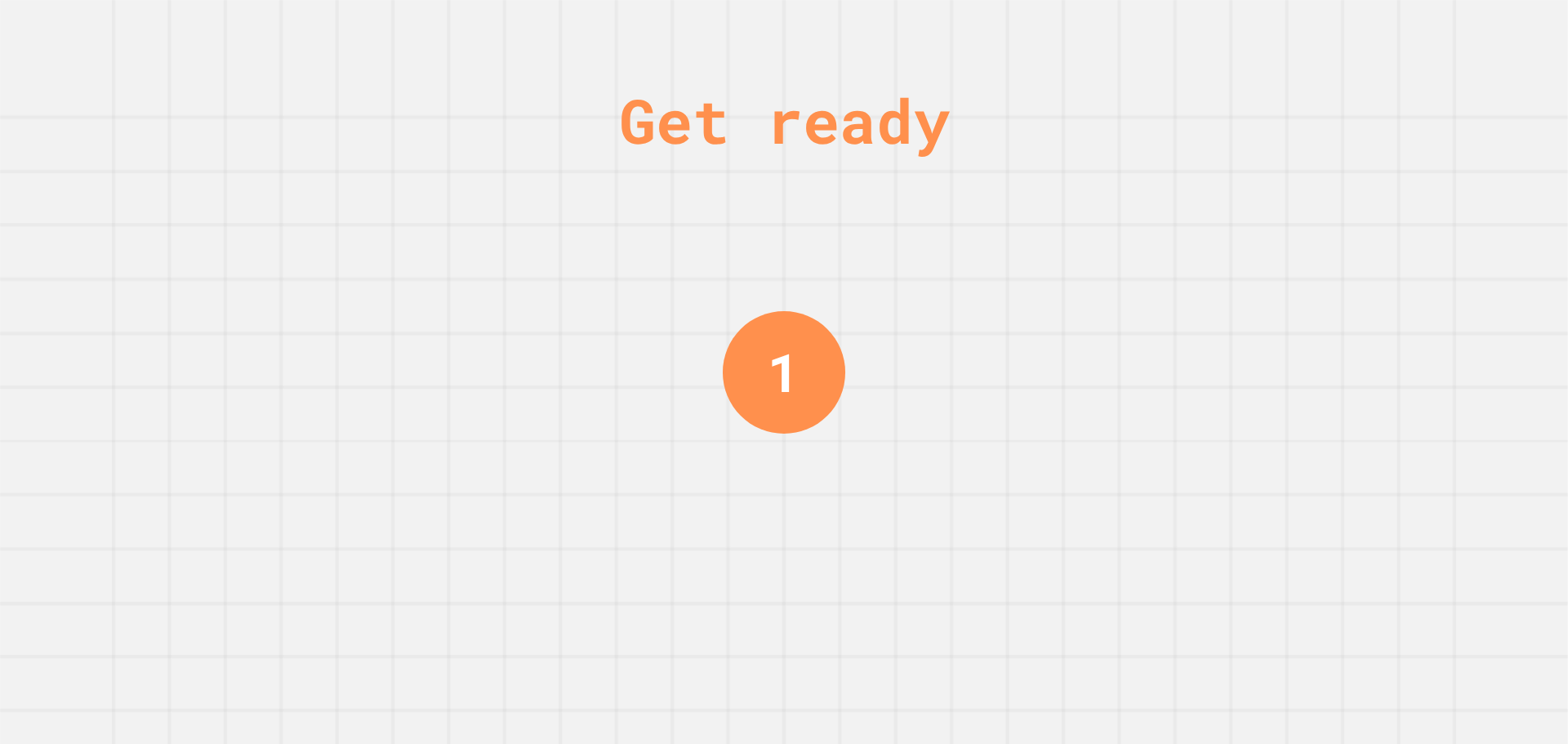
click at [1154, 367] on div "Get ready 1" at bounding box center [784, 372] width 1568 height 744
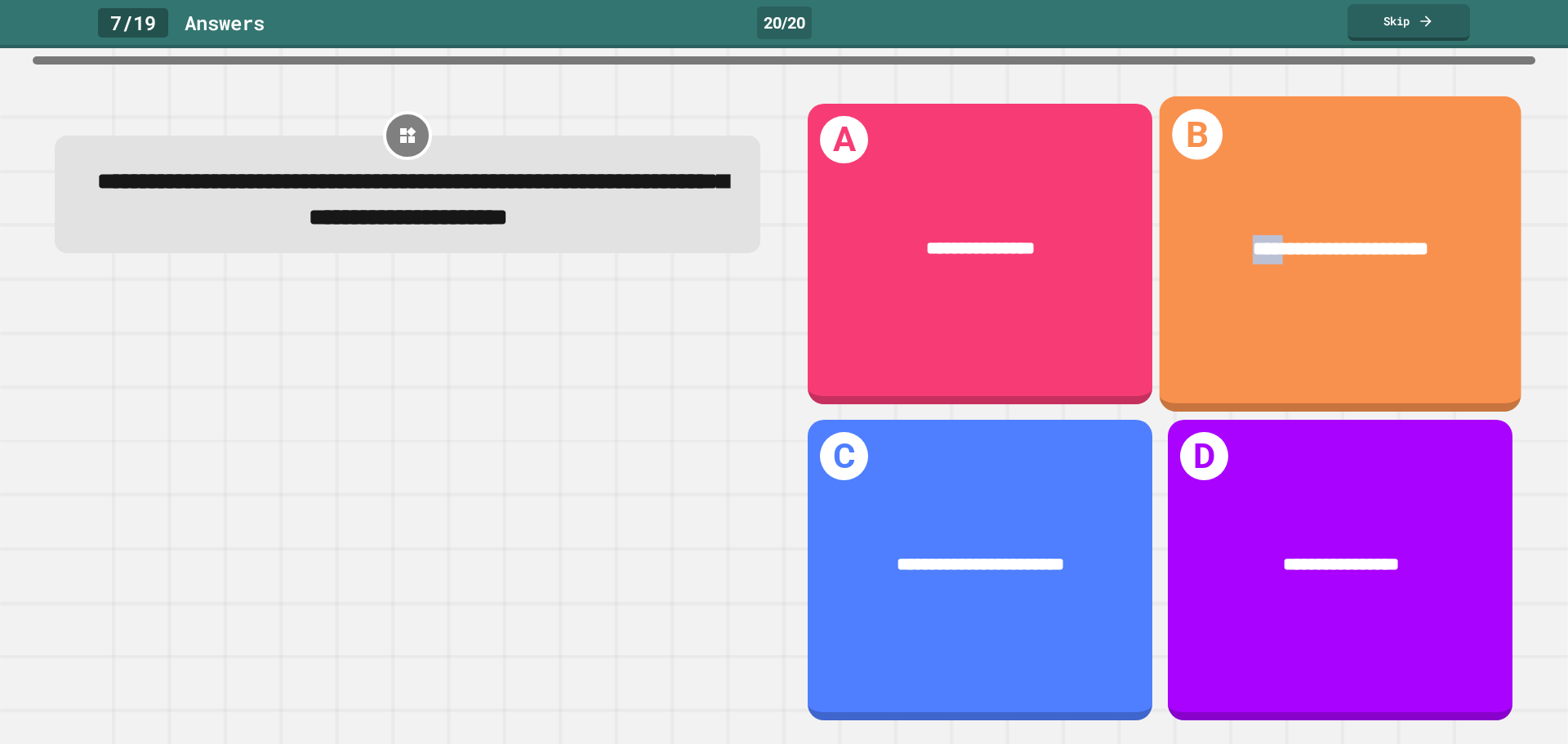
click at [1159, 367] on div "**********" at bounding box center [1340, 253] width 362 height 316
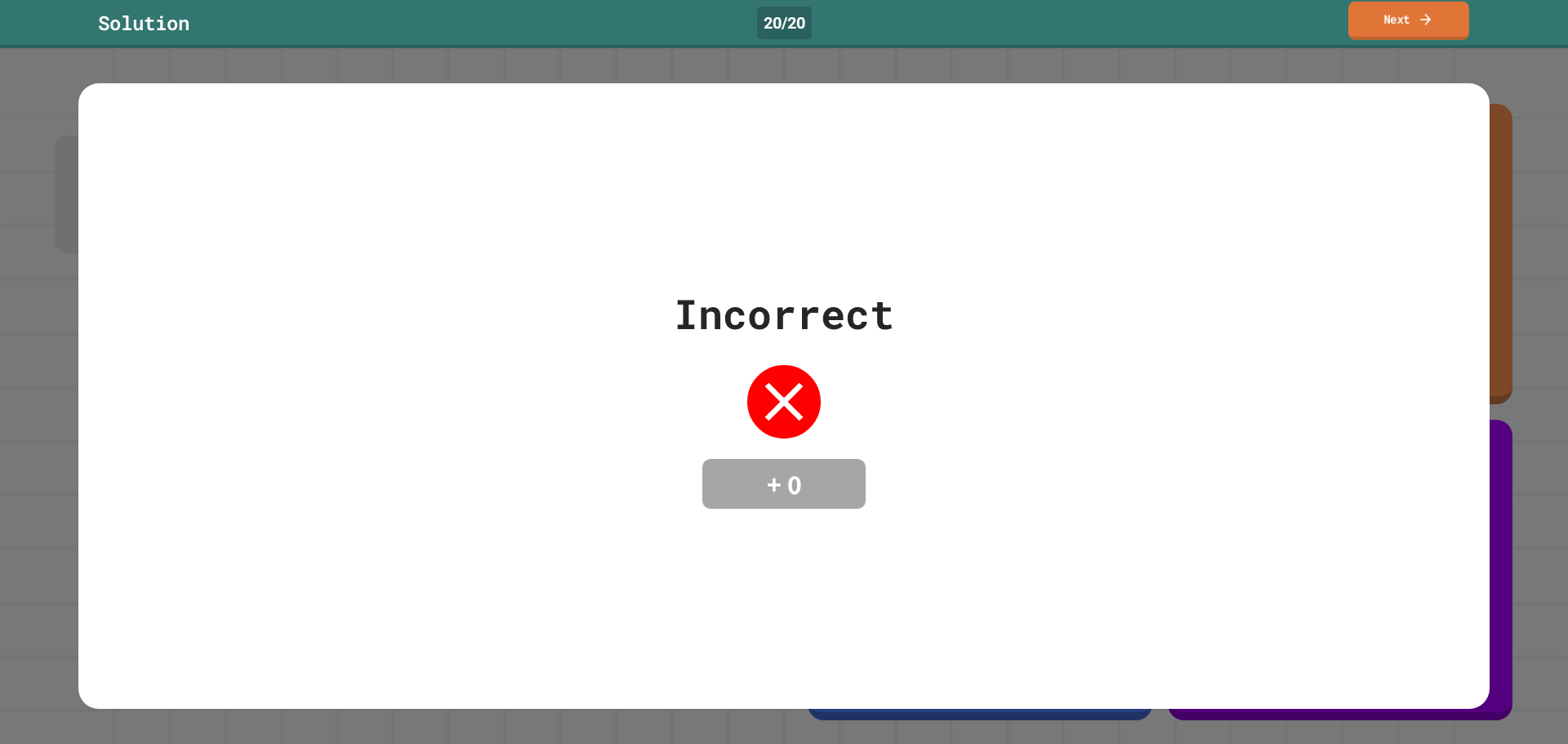
click at [1385, 35] on link "Next" at bounding box center [1408, 21] width 121 height 39
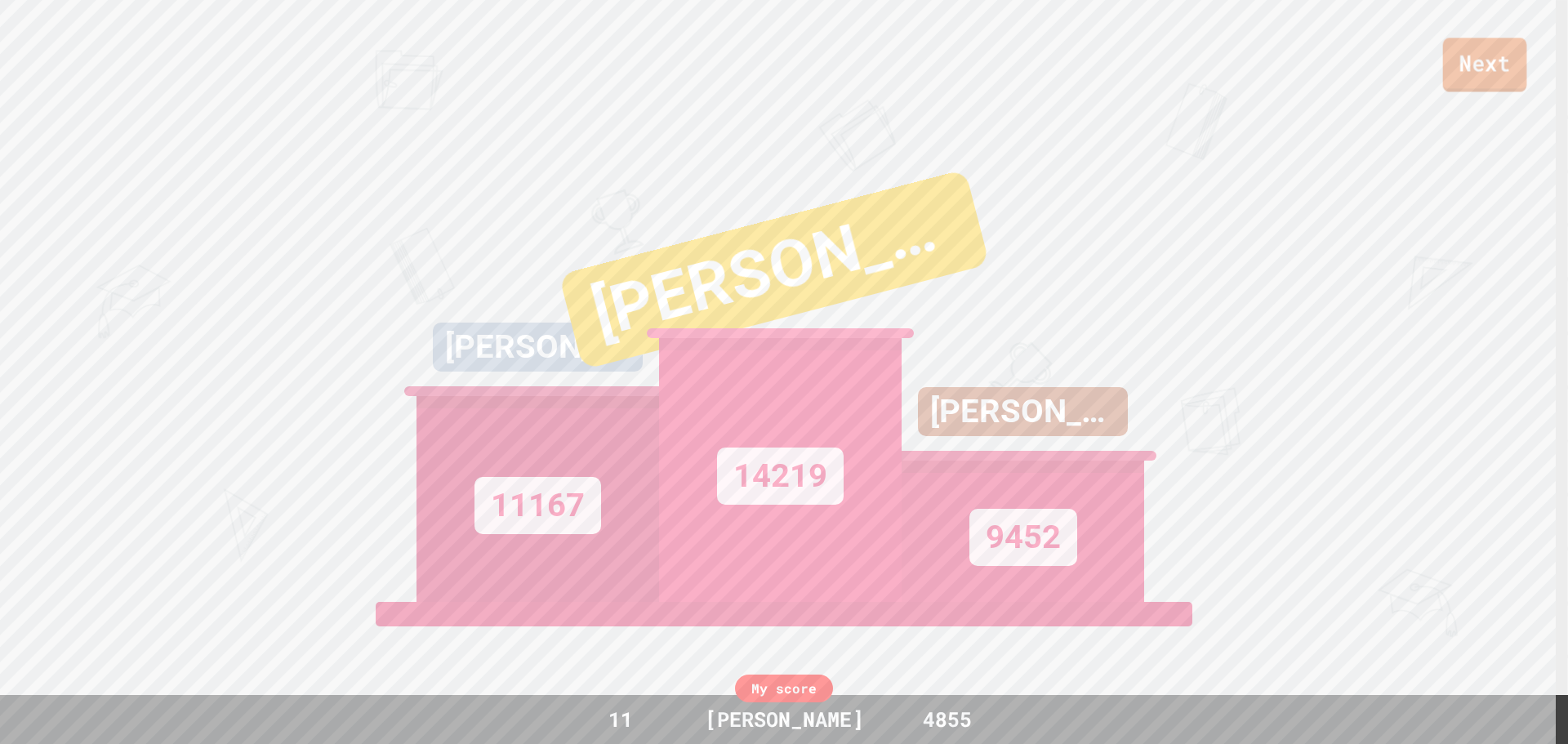
click at [1490, 64] on link "Next" at bounding box center [1485, 64] width 84 height 54
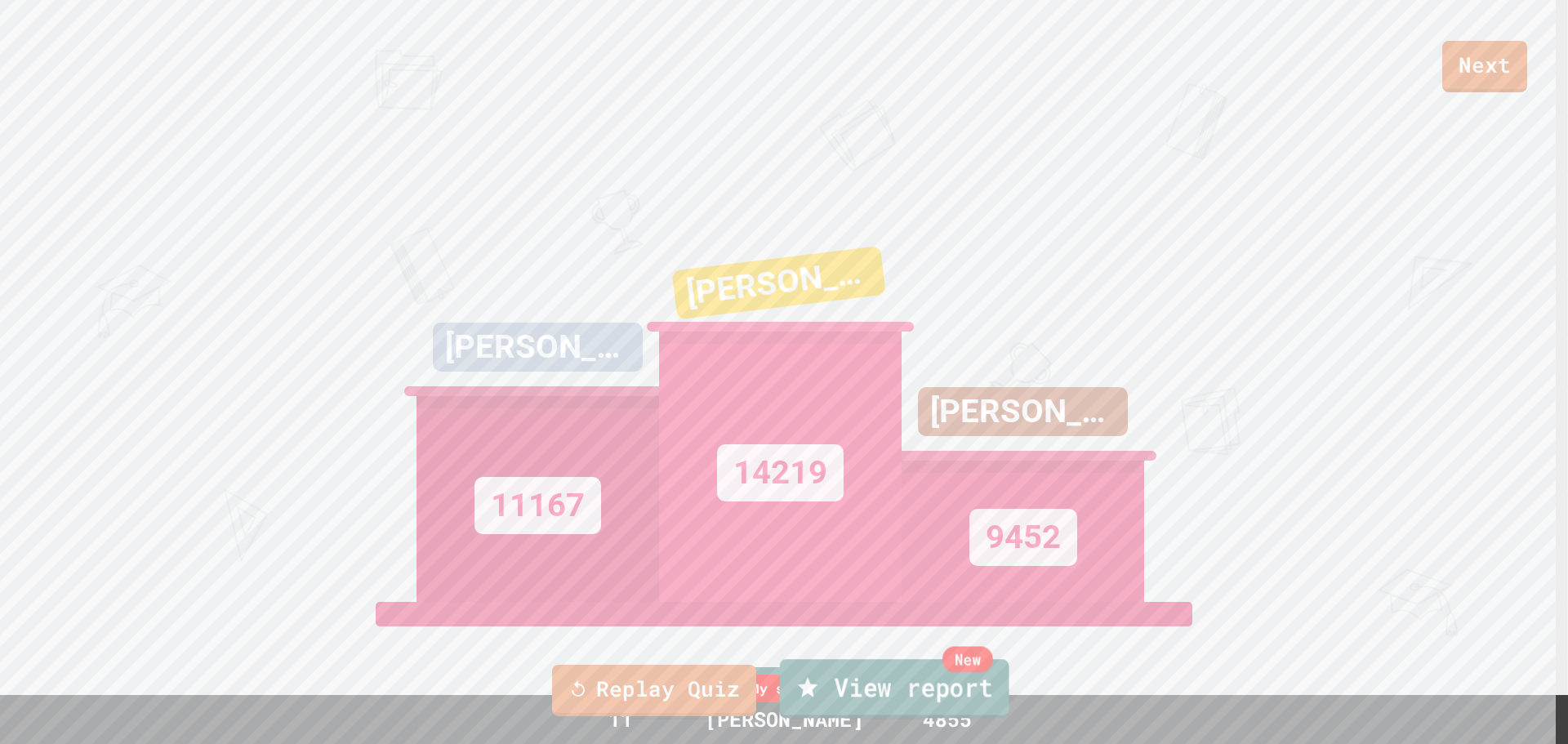
click at [954, 701] on link "New View report" at bounding box center [894, 688] width 229 height 58
